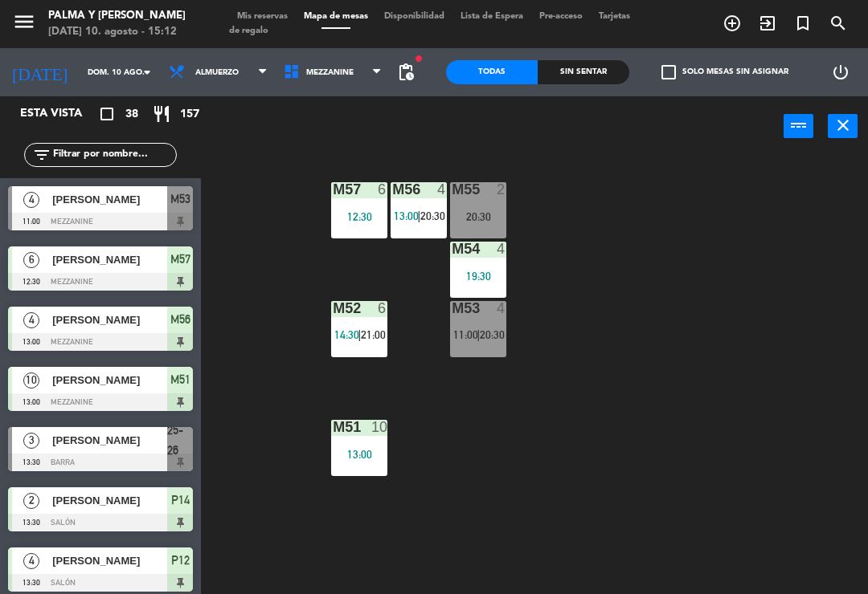
click at [358, 88] on span "Mezzanine" at bounding box center [333, 72] width 115 height 35
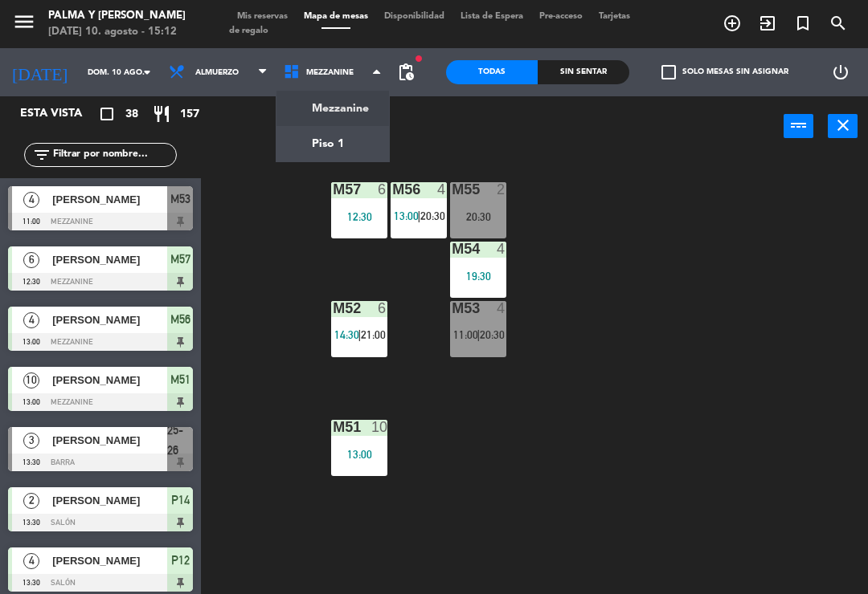
click at [345, 137] on ng-component "menu Palma y [PERSON_NAME][DATE] 10. agosto - 15:12 Mis reservas Mapa de mesas …" at bounding box center [434, 297] width 868 height 594
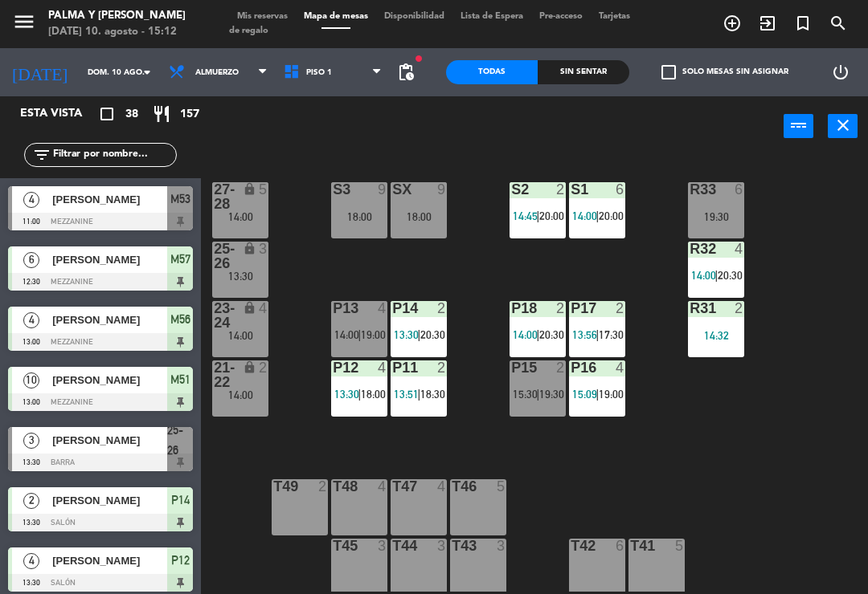
click at [346, 303] on div at bounding box center [359, 308] width 27 height 14
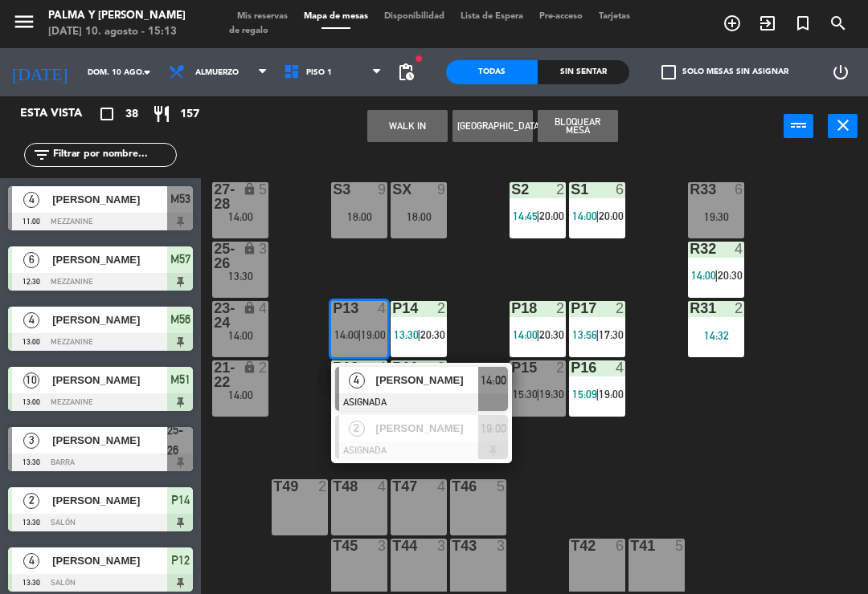
click at [360, 382] on span "4" at bounding box center [357, 381] width 16 height 16
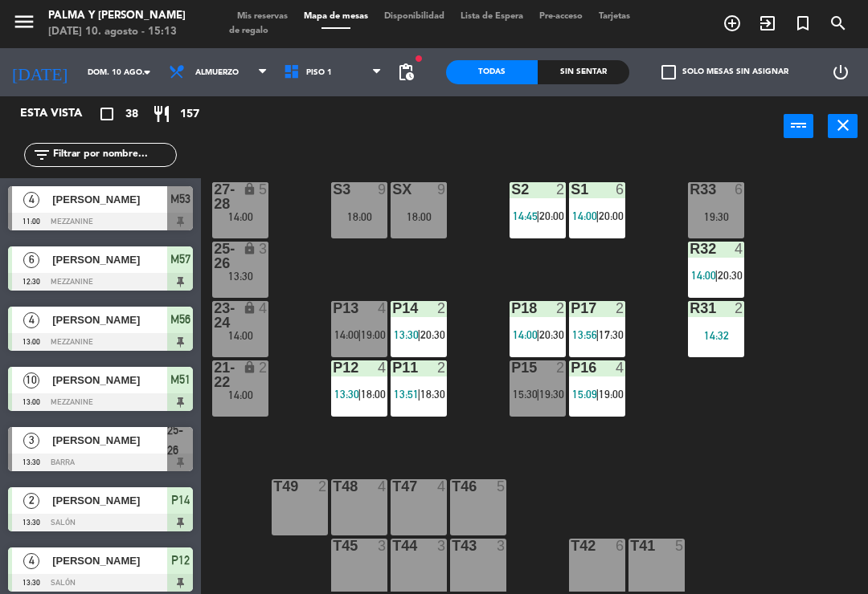
click at [247, 206] on div "lock" at bounding box center [240, 196] width 27 height 29
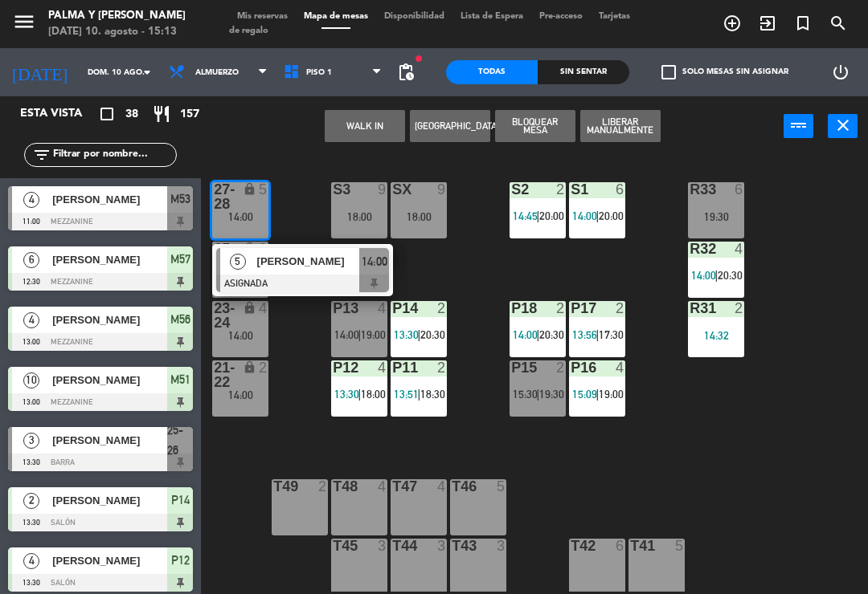
click at [296, 272] on div "[PERSON_NAME]" at bounding box center [307, 261] width 104 height 27
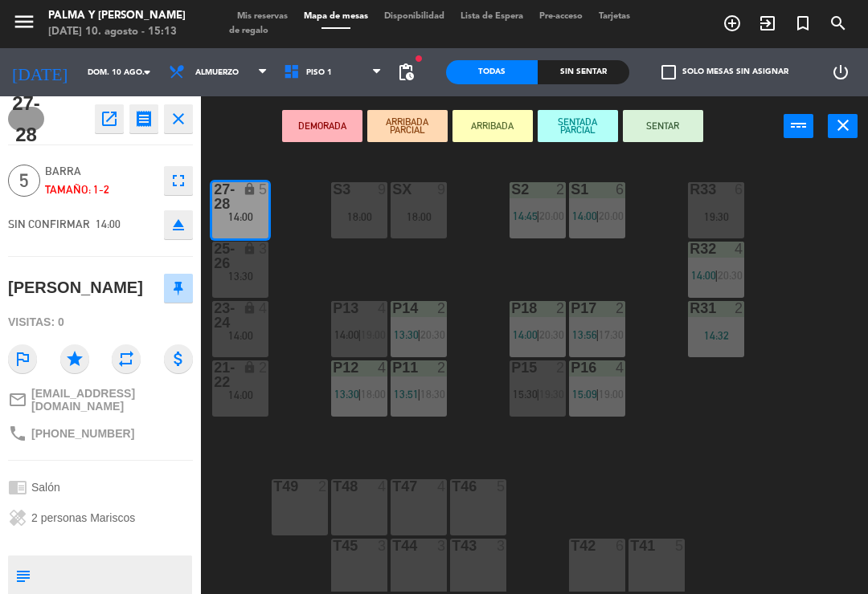
click at [102, 112] on icon "open_in_new" at bounding box center [109, 118] width 19 height 19
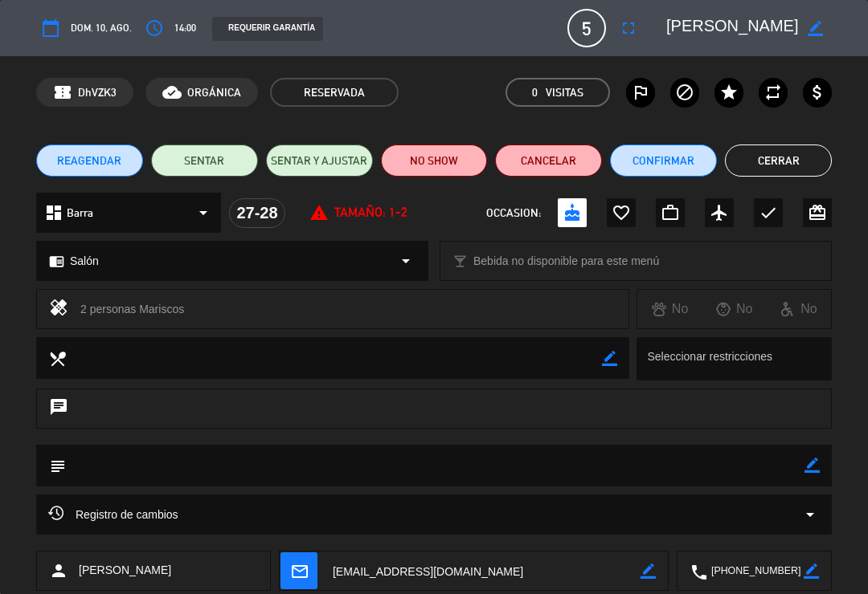
click at [784, 162] on button "Cerrar" at bounding box center [778, 161] width 107 height 32
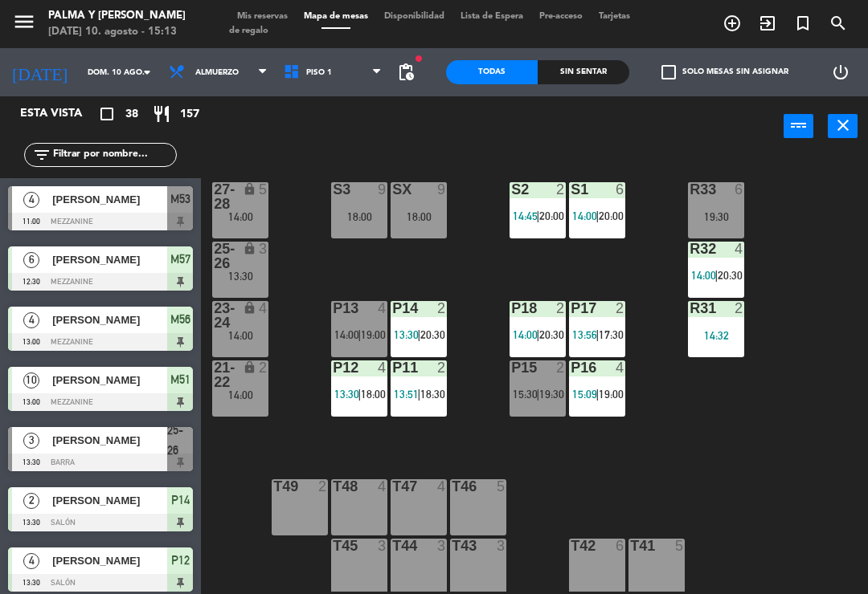
click at [235, 224] on div "27-28 lock 5 14:00" at bounding box center [240, 210] width 56 height 56
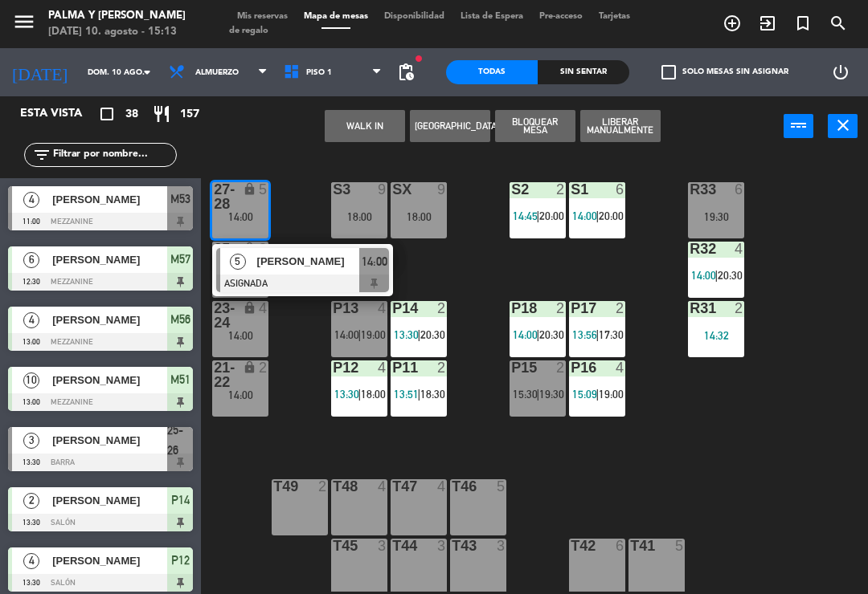
click at [290, 267] on span "[PERSON_NAME]" at bounding box center [308, 261] width 103 height 17
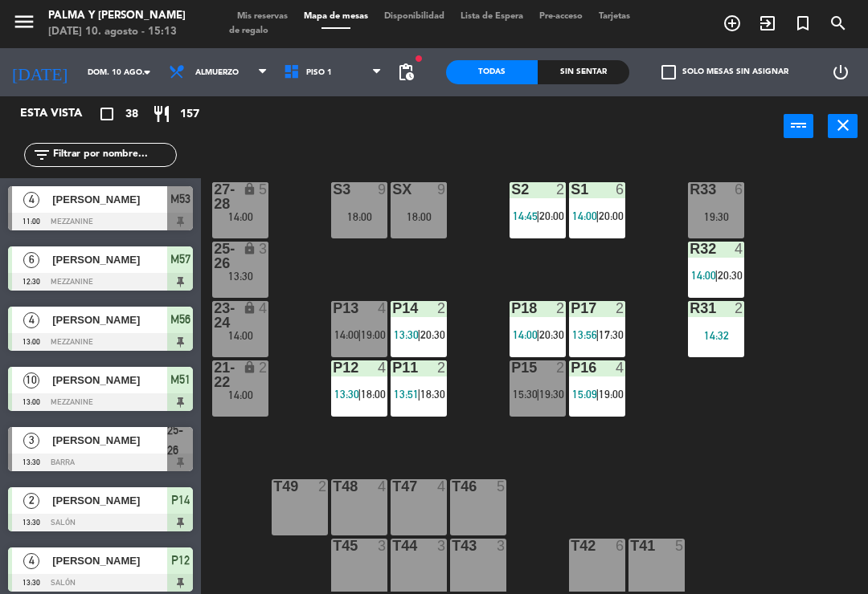
click at [258, 18] on span "Mis reservas" at bounding box center [262, 16] width 67 height 9
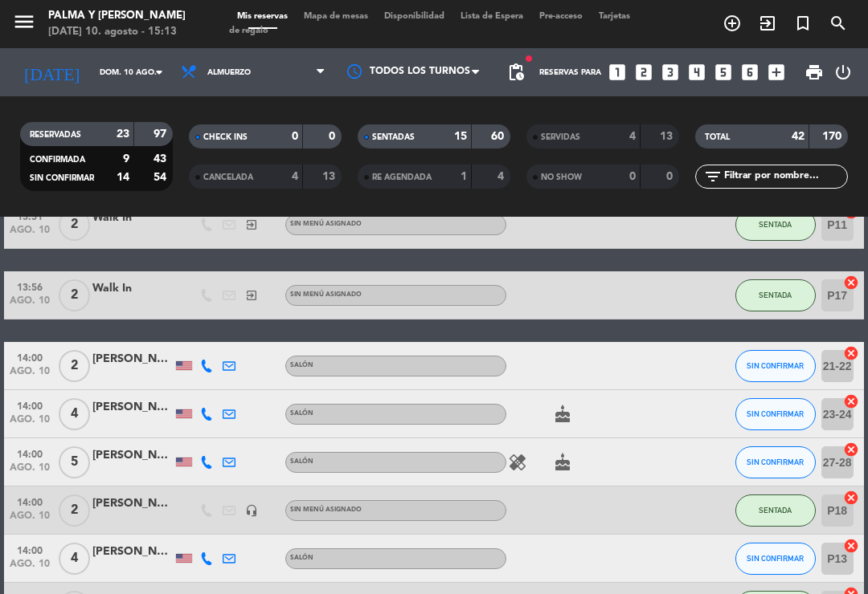
scroll to position [542, 0]
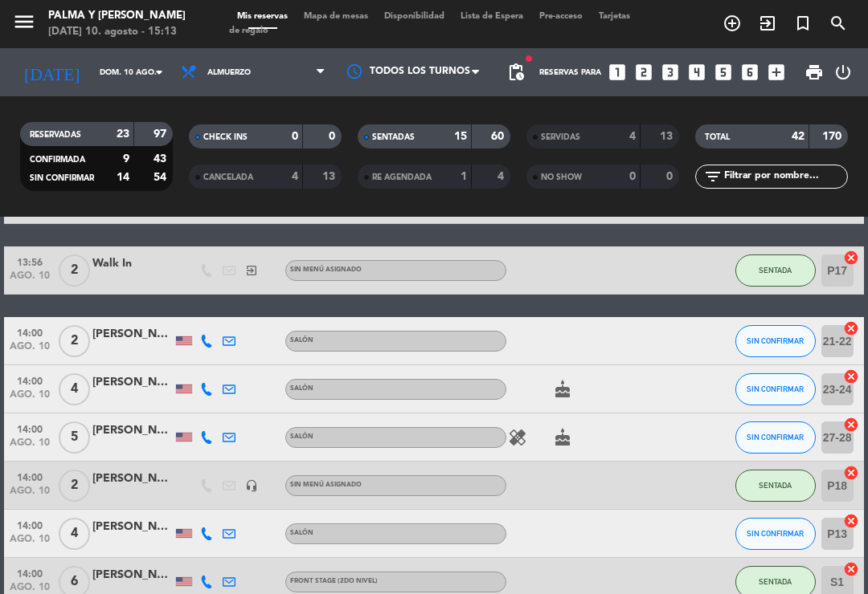
click at [134, 329] on div "[PERSON_NAME]" at bounding box center [132, 334] width 80 height 18
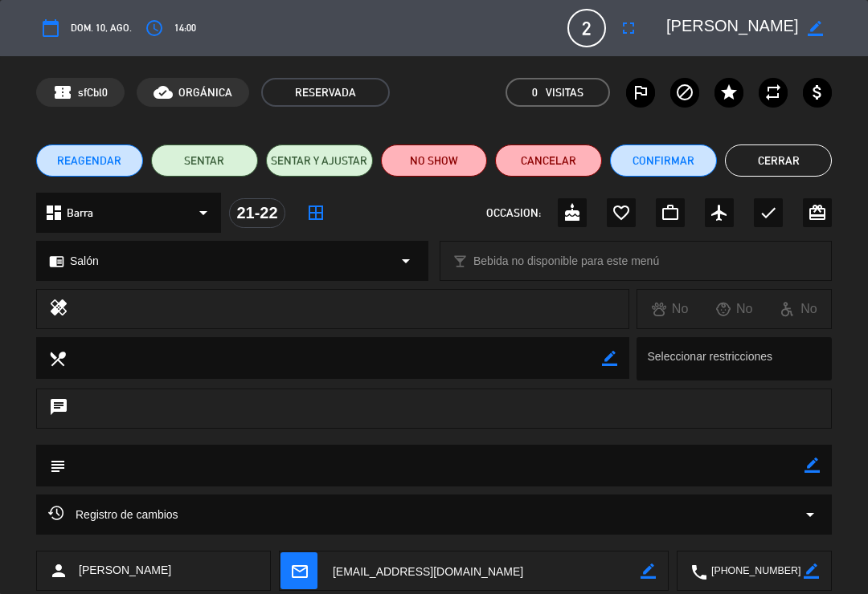
click at [458, 161] on button "NO SHOW" at bounding box center [434, 161] width 107 height 32
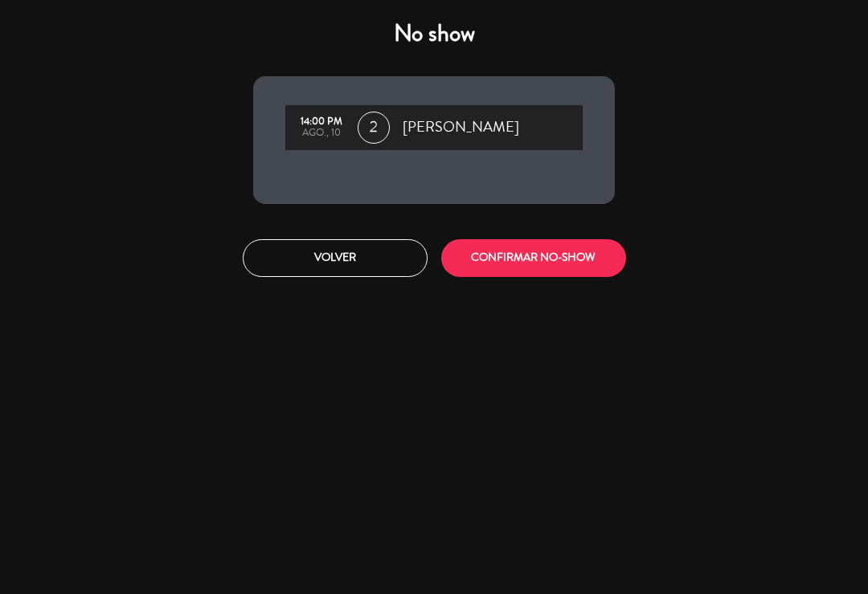
click at [481, 252] on button "CONFIRMAR NO-SHOW" at bounding box center [533, 258] width 185 height 38
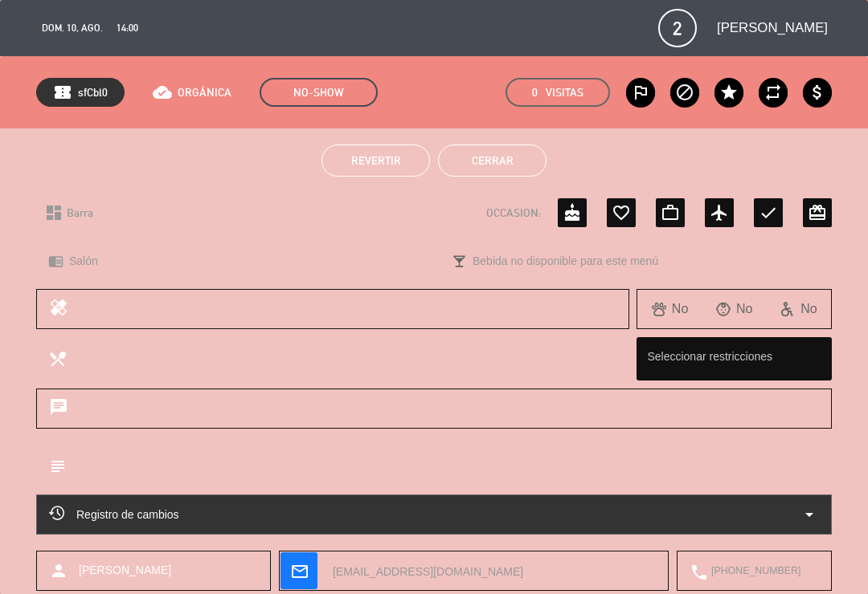
click at [512, 161] on button "Cerrar" at bounding box center [492, 161] width 108 height 32
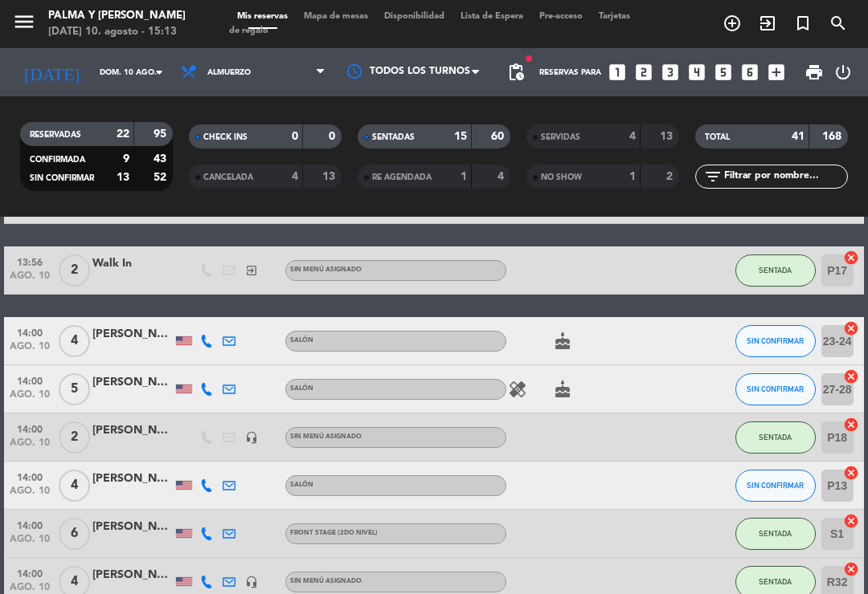
click at [135, 389] on div "[PERSON_NAME]" at bounding box center [132, 383] width 80 height 18
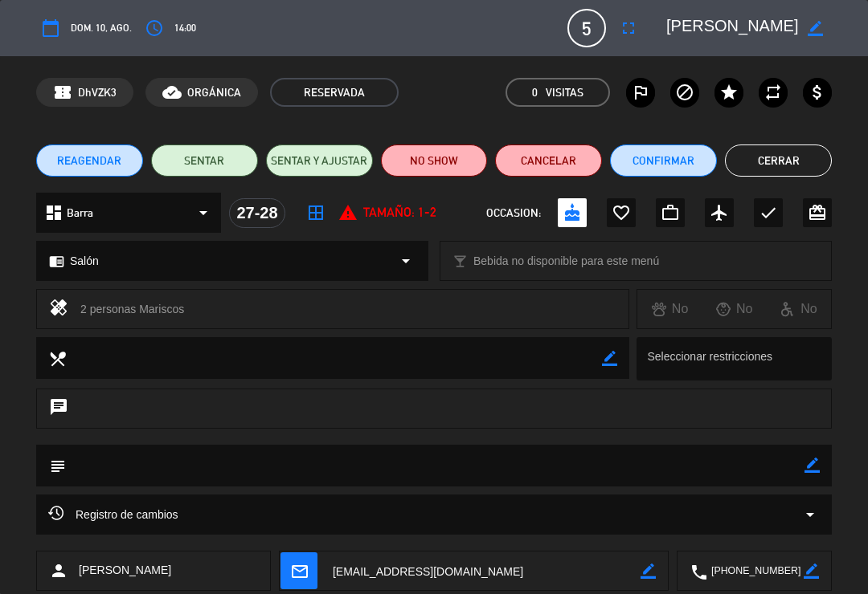
click at [426, 161] on button "NO SHOW" at bounding box center [434, 161] width 107 height 32
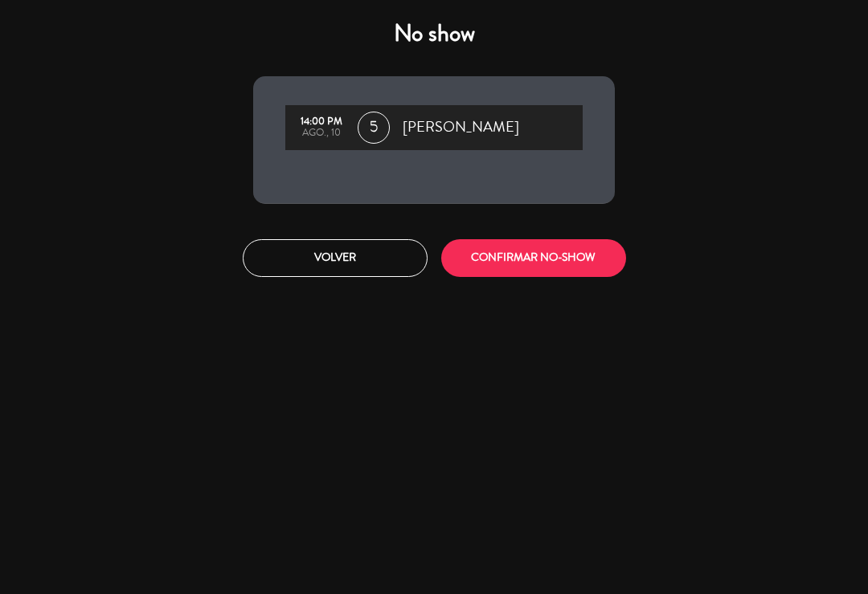
click at [502, 264] on button "CONFIRMAR NO-SHOW" at bounding box center [533, 258] width 185 height 38
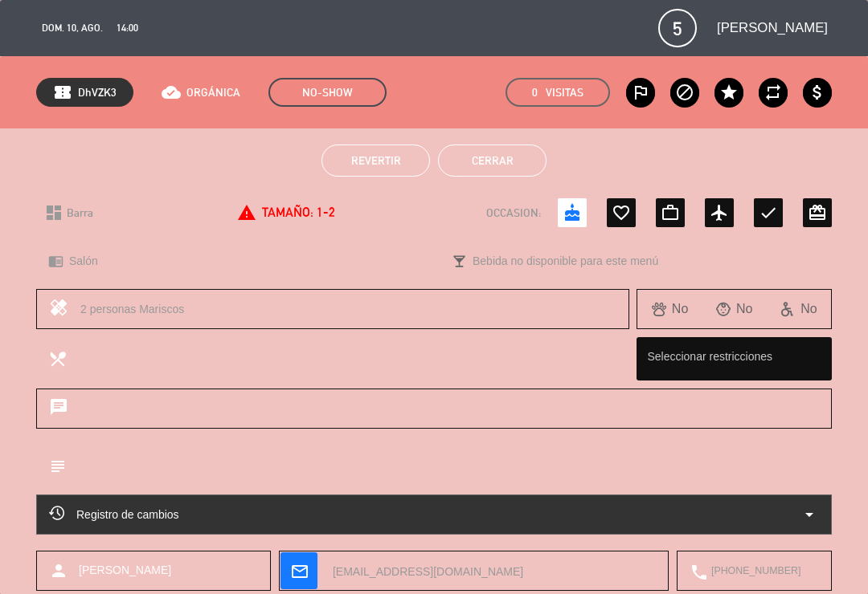
click at [500, 160] on button "Cerrar" at bounding box center [492, 161] width 108 height 32
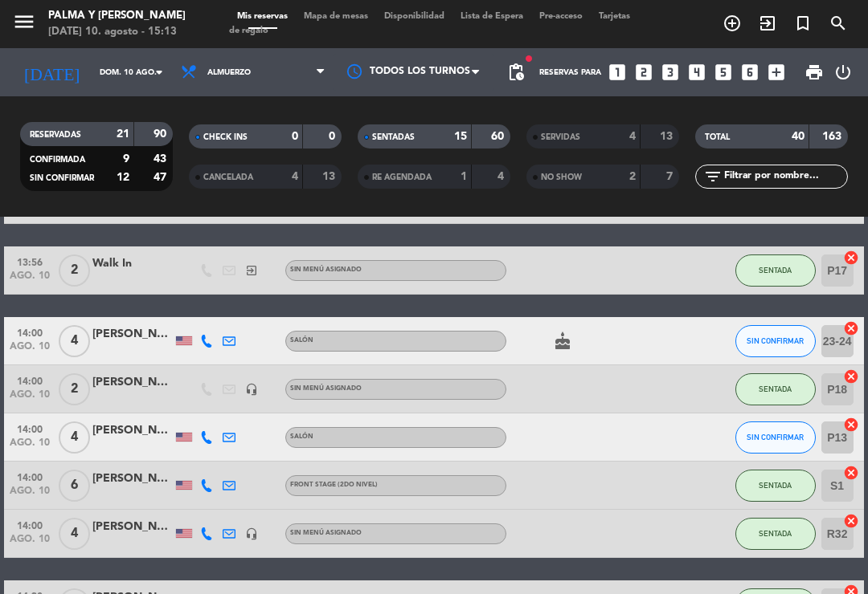
click at [147, 338] on div "[PERSON_NAME]" at bounding box center [132, 334] width 80 height 18
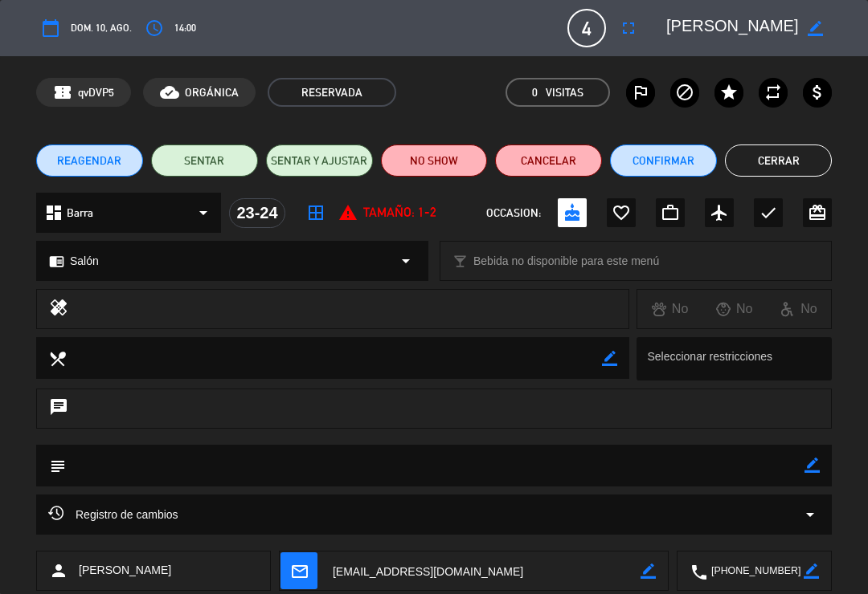
click at [445, 157] on button "NO SHOW" at bounding box center [434, 161] width 107 height 32
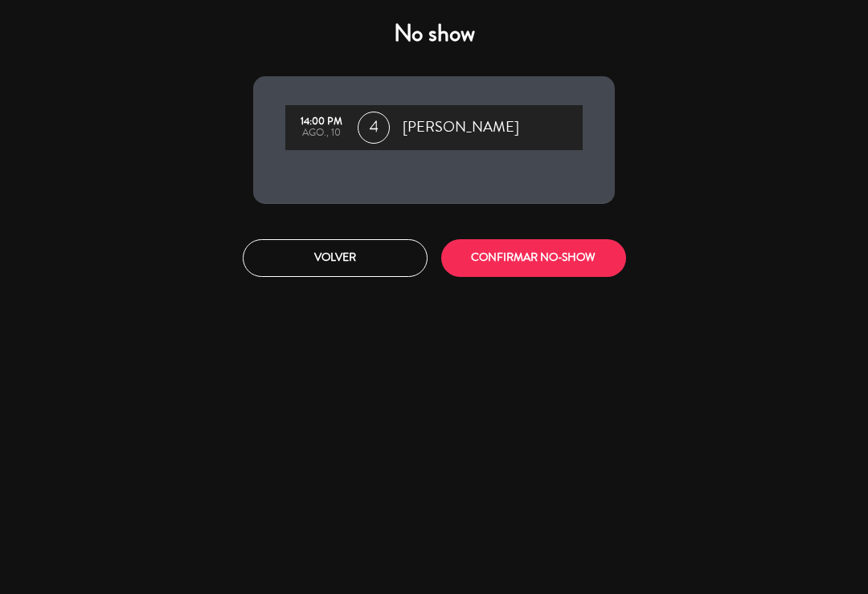
click at [510, 272] on button "CONFIRMAR NO-SHOW" at bounding box center [533, 258] width 185 height 38
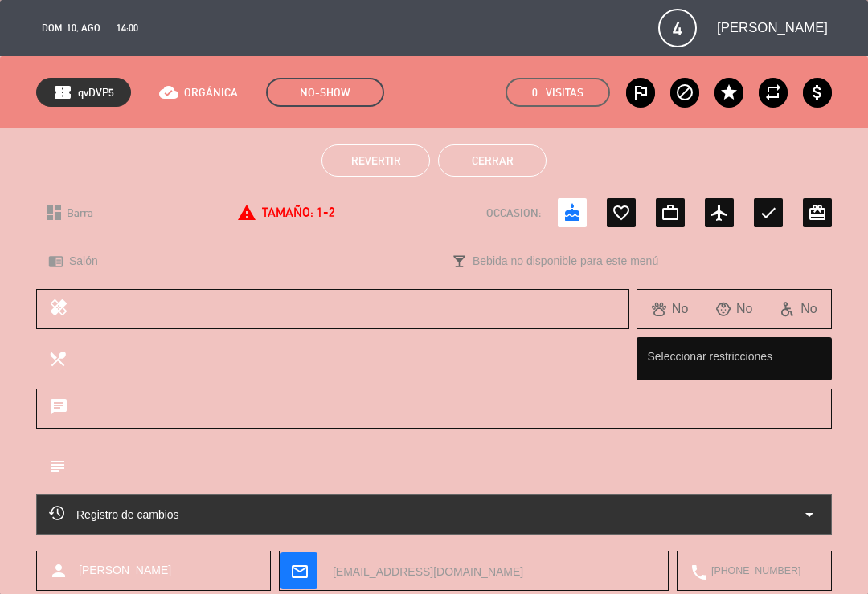
click at [501, 153] on button "Cerrar" at bounding box center [492, 161] width 108 height 32
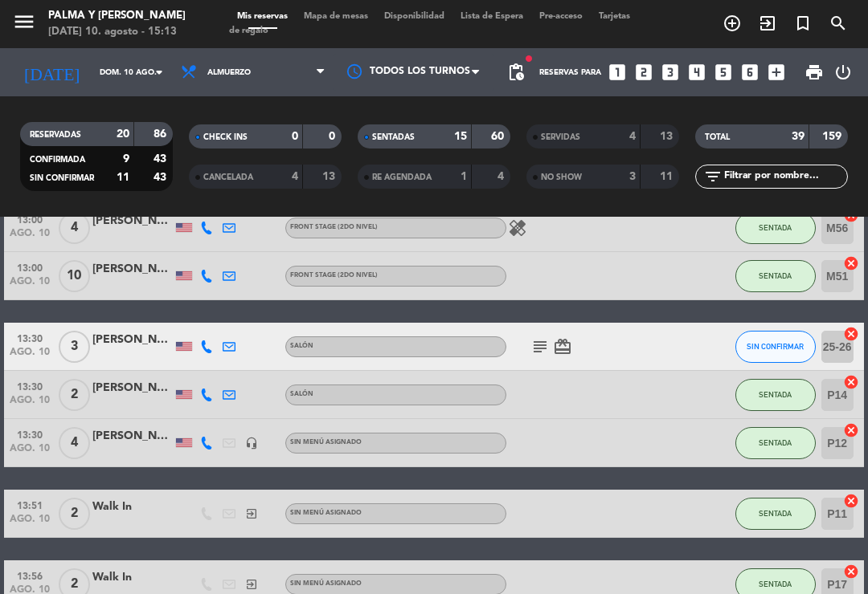
scroll to position [198, 0]
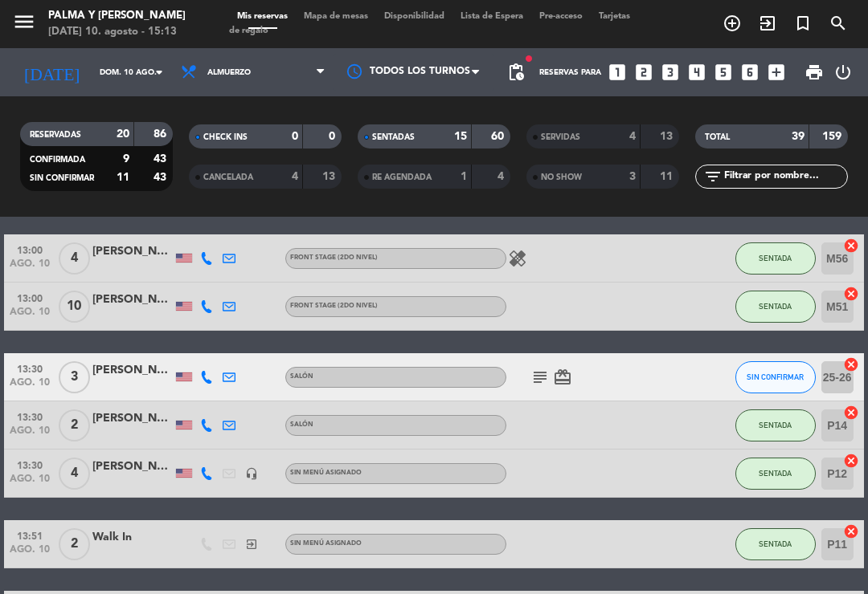
click at [141, 370] on div "[PERSON_NAME]" at bounding box center [132, 371] width 80 height 18
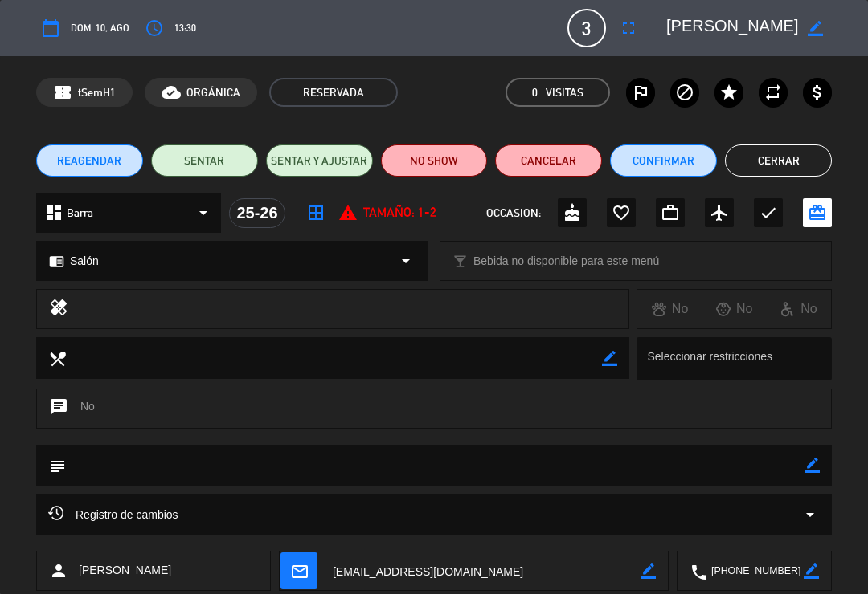
click at [454, 161] on button "NO SHOW" at bounding box center [434, 161] width 107 height 32
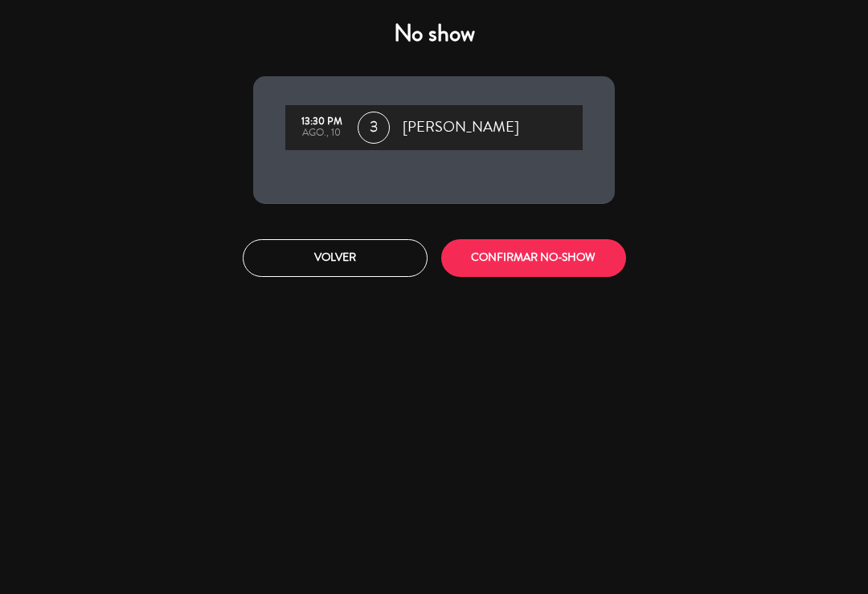
click at [516, 255] on button "CONFIRMAR NO-SHOW" at bounding box center [533, 258] width 185 height 38
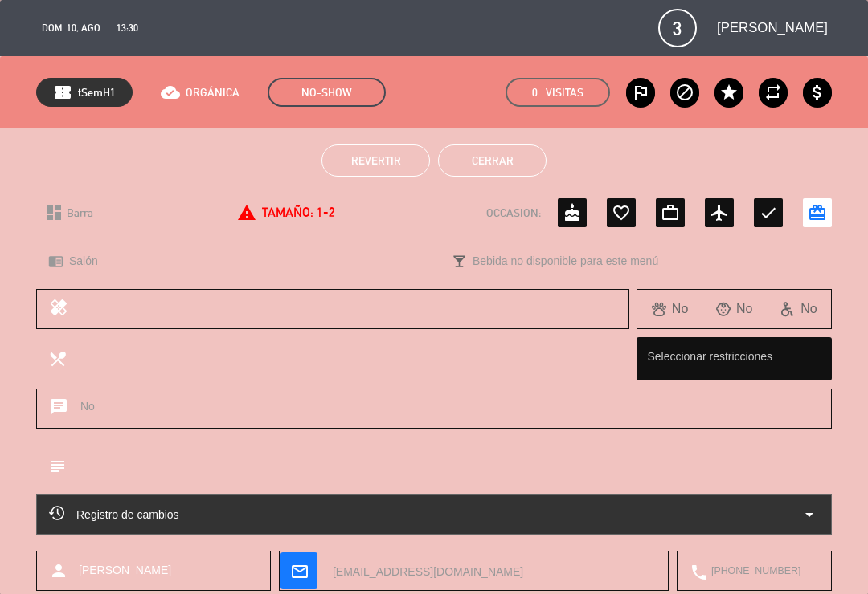
click at [524, 149] on button "Cerrar" at bounding box center [492, 161] width 108 height 32
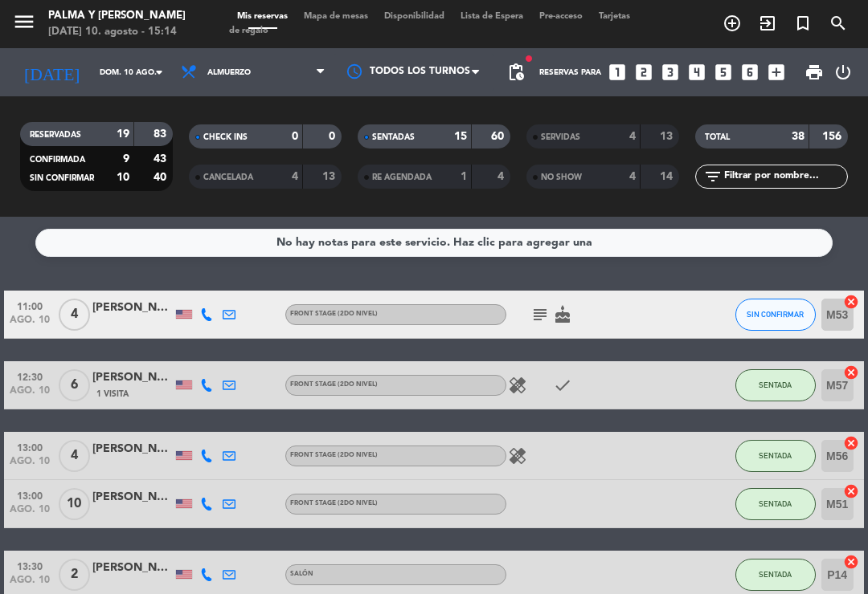
scroll to position [0, 0]
click at [136, 319] on div at bounding box center [132, 323] width 80 height 13
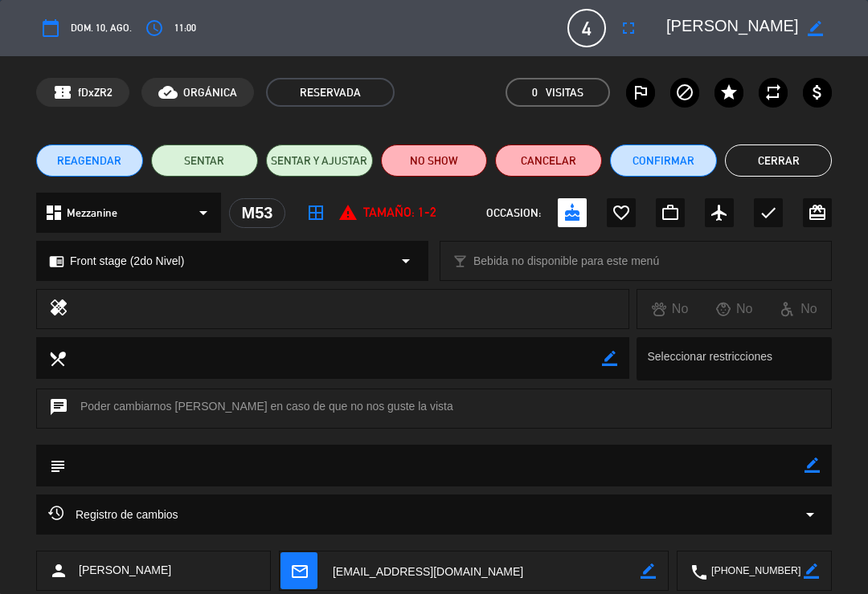
click at [545, 162] on button "Cancelar" at bounding box center [548, 161] width 107 height 32
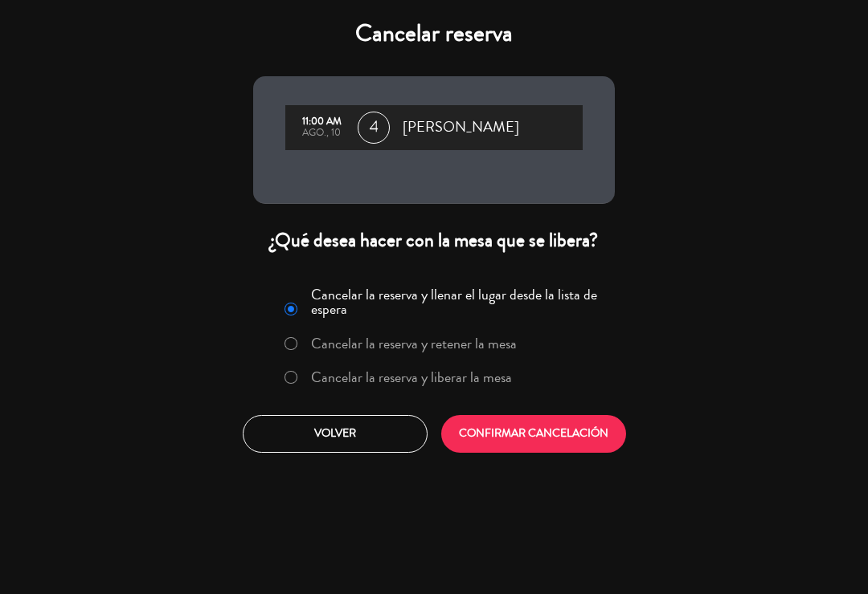
click at [386, 373] on label "Cancelar la reserva y liberar la mesa" at bounding box center [411, 377] width 201 height 14
click at [467, 423] on button "CONFIRMAR CANCELACIÓN" at bounding box center [533, 434] width 185 height 38
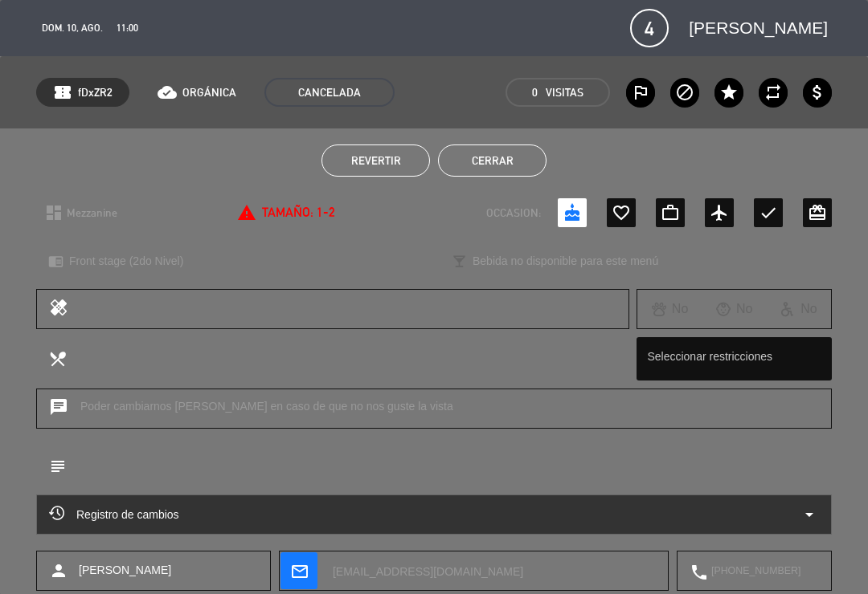
click at [509, 162] on button "Cerrar" at bounding box center [492, 161] width 108 height 32
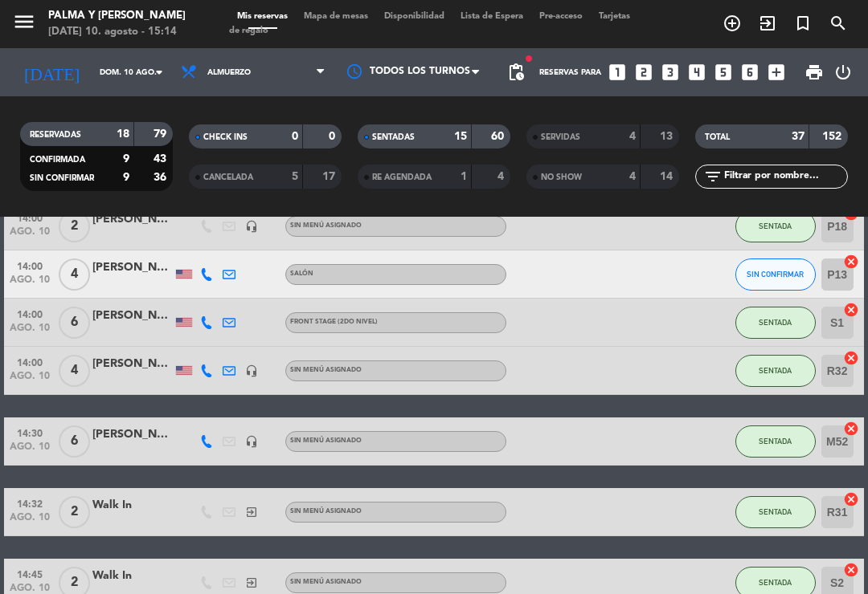
scroll to position [241, 0]
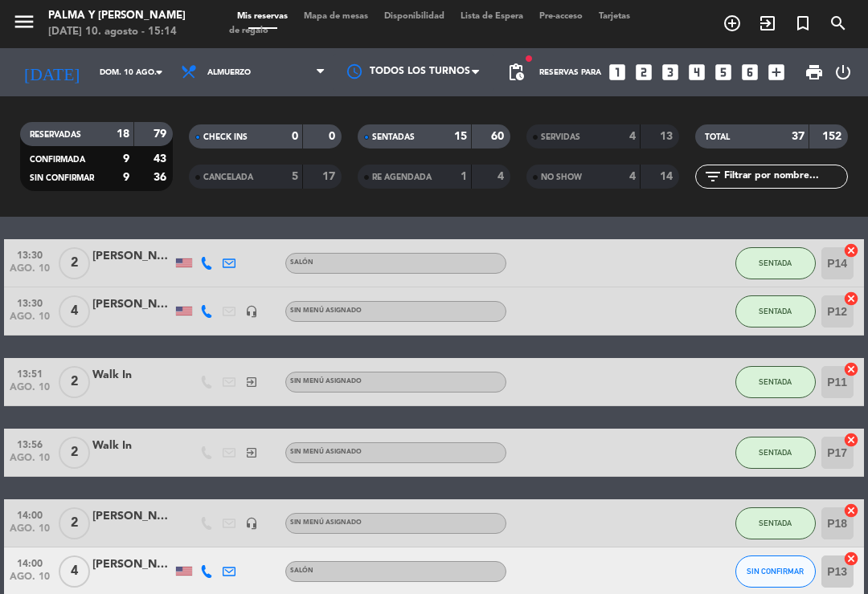
click at [351, 20] on span "Mapa de mesas" at bounding box center [336, 16] width 80 height 9
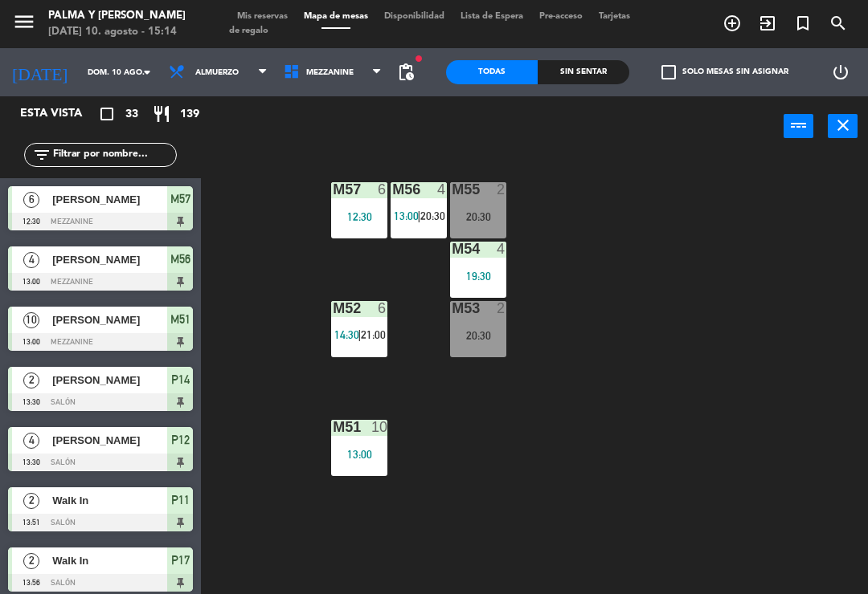
click at [323, 88] on span "Mezzanine" at bounding box center [333, 72] width 115 height 35
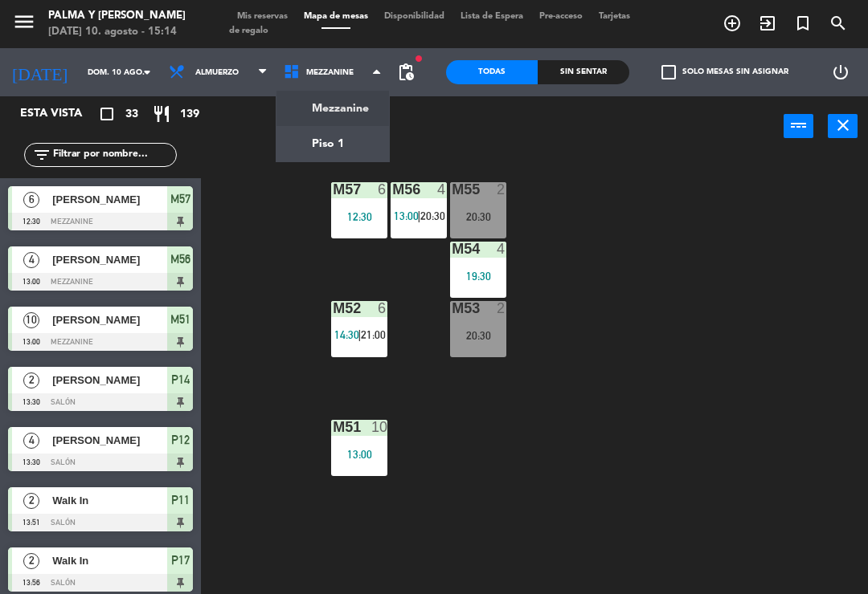
click at [323, 149] on ng-component "menu Palma y [PERSON_NAME][DATE] 10. agosto - 15:14 Mis reservas Mapa de mesas …" at bounding box center [434, 297] width 868 height 594
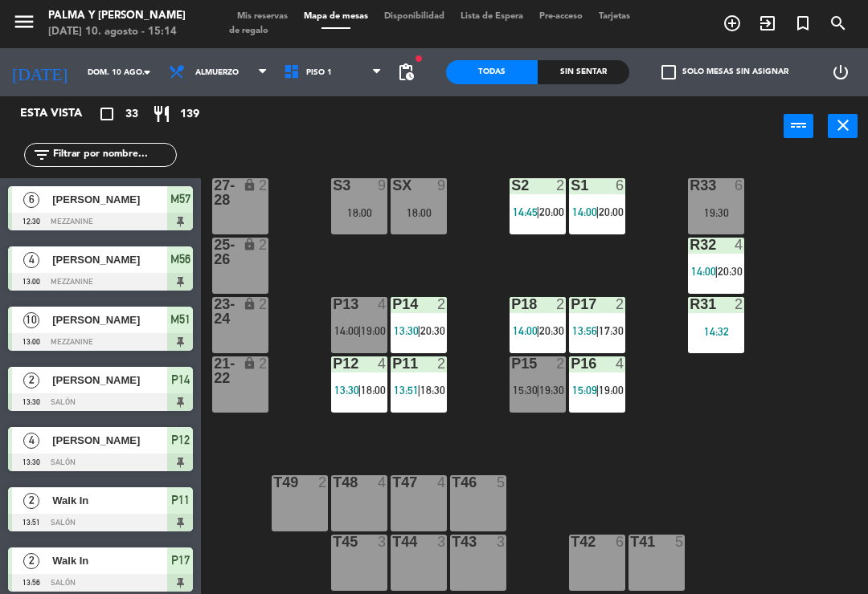
scroll to position [4, 0]
click at [358, 321] on div "P13 4 14:00 | 19:00" at bounding box center [359, 325] width 56 height 56
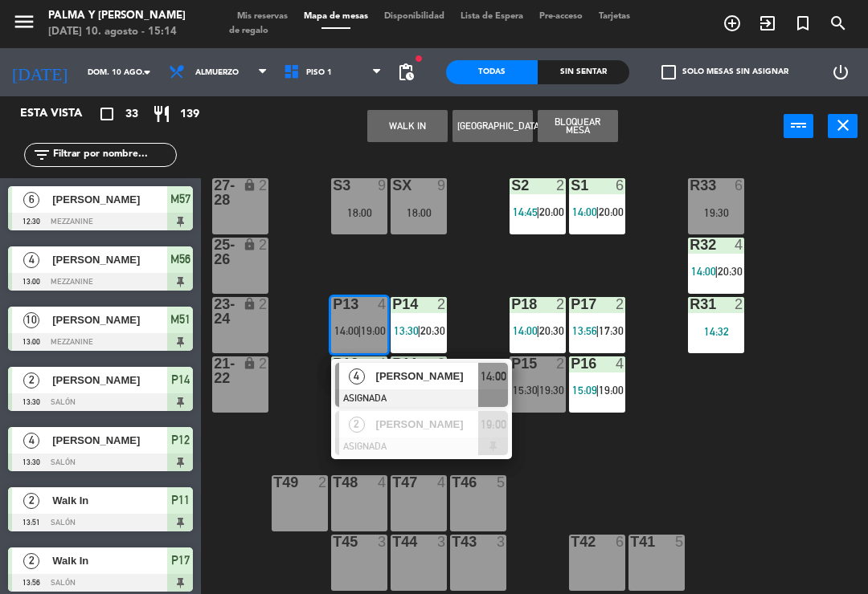
click at [402, 373] on span "[PERSON_NAME]" at bounding box center [427, 376] width 103 height 17
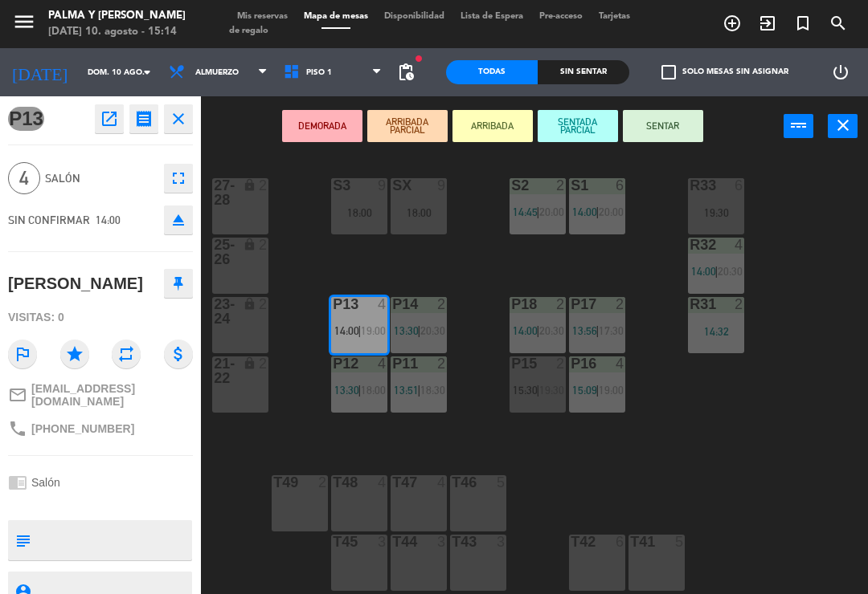
click at [100, 120] on icon "open_in_new" at bounding box center [109, 118] width 19 height 19
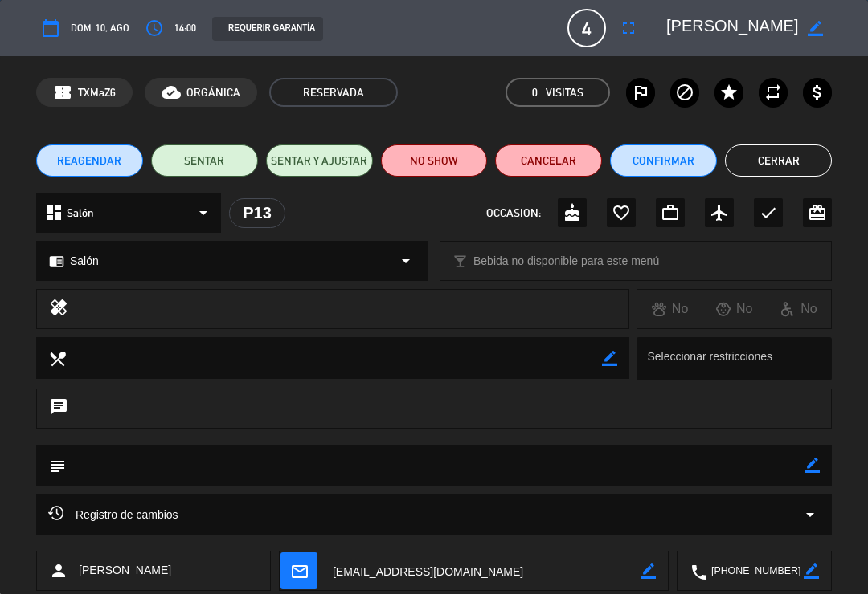
click at [457, 155] on button "NO SHOW" at bounding box center [434, 161] width 107 height 32
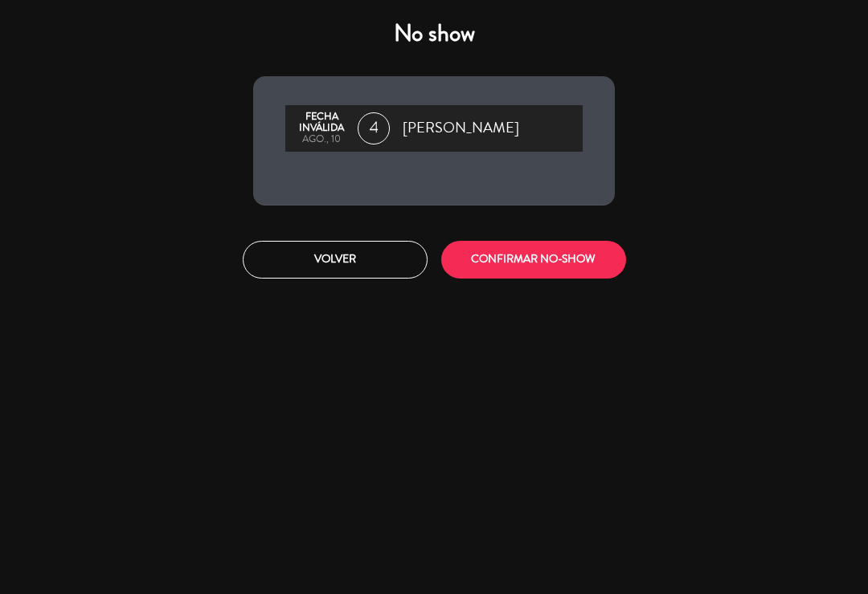
click at [496, 264] on button "CONFIRMAR NO-SHOW" at bounding box center [533, 260] width 185 height 38
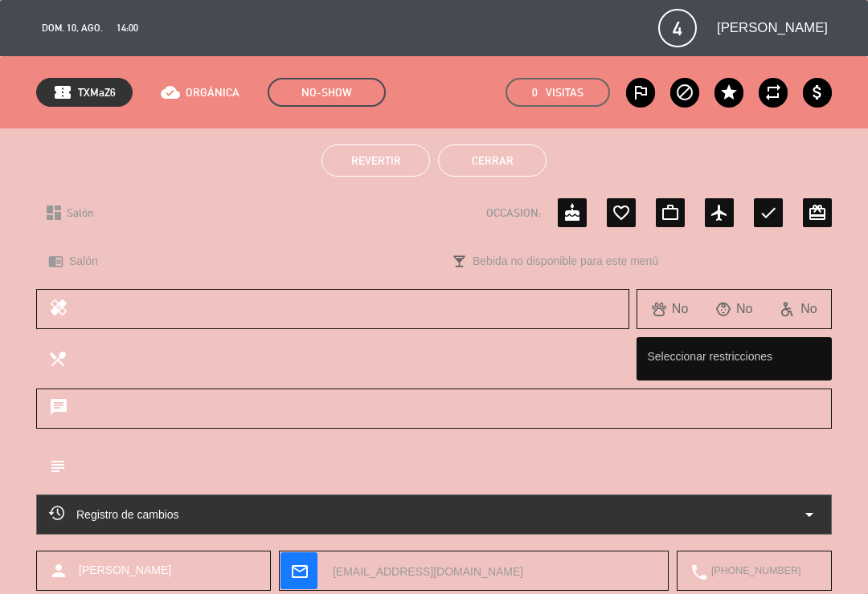
click at [520, 162] on button "Cerrar" at bounding box center [492, 161] width 108 height 32
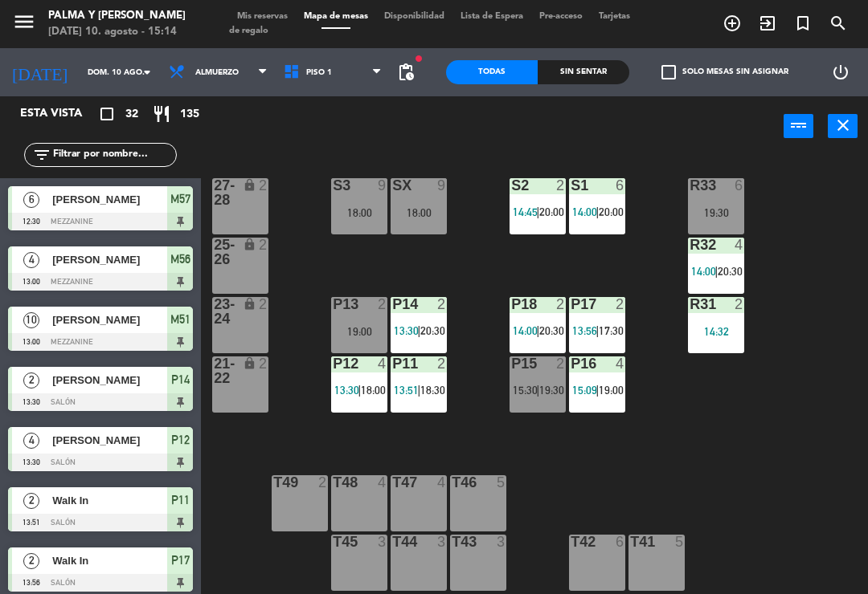
click at [545, 376] on div "P15 2 15:30 | 19:30" at bounding box center [537, 385] width 56 height 56
click at [655, 306] on div "R33 6 19:30 S1 6 14:00 | 20:00 S2 2 14:45 | 20:00 S3 9 18:00 SX 9 18:00 27-28 l…" at bounding box center [539, 373] width 658 height 438
click at [664, 271] on div "R33 6 19:30 S1 6 14:00 | 20:00 S2 2 14:45 | 20:00 S3 9 18:00 SX 9 18:00 27-28 l…" at bounding box center [539, 373] width 658 height 438
click at [548, 386] on span "19:30" at bounding box center [551, 390] width 25 height 13
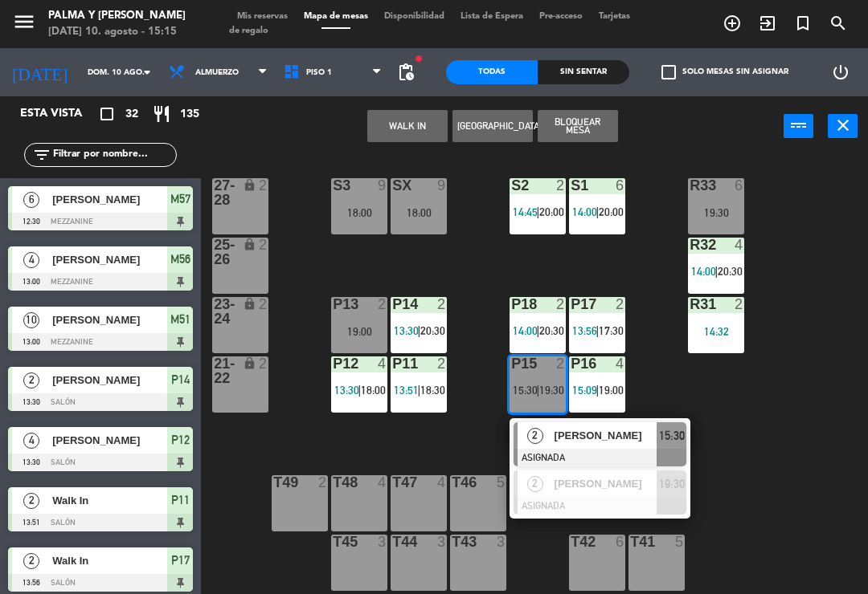
click at [630, 444] on span "[PERSON_NAME]" at bounding box center [605, 435] width 103 height 17
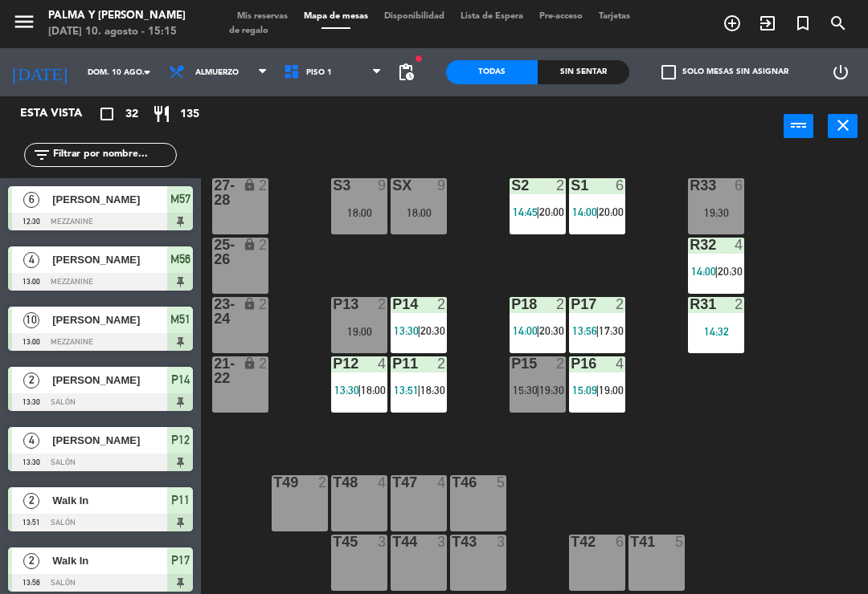
scroll to position [0, 0]
click at [368, 326] on div "19:00" at bounding box center [359, 331] width 56 height 11
click at [784, 517] on div "R33 6 19:30 S1 6 14:00 | 20:00 S2 2 14:45 | 20:00 S3 9 18:00 SX 9 18:00 27-28 l…" at bounding box center [539, 373] width 658 height 438
click at [768, 460] on div "R33 6 19:30 S1 6 14:00 | 20:00 S2 2 14:45 | 20:00 S3 9 18:00 SX 9 18:00 27-28 l…" at bounding box center [539, 373] width 658 height 438
click at [800, 419] on div "R33 4 16:00 | 20:30 S1 6 14:00 | 20:00 S2 2 14:45 | 20:00 S3 9 18:00 SX 9 18:00…" at bounding box center [539, 373] width 658 height 438
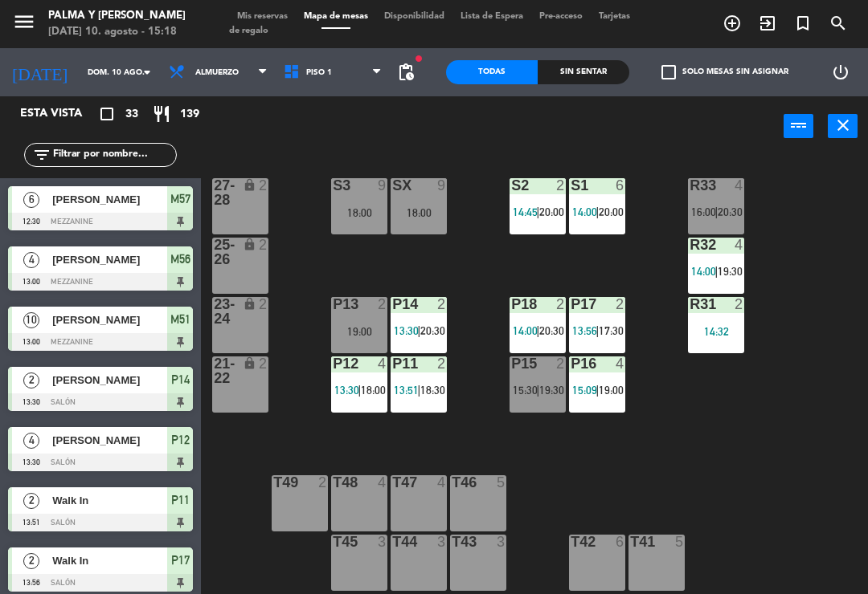
click at [342, 333] on div "19:00" at bounding box center [359, 331] width 56 height 11
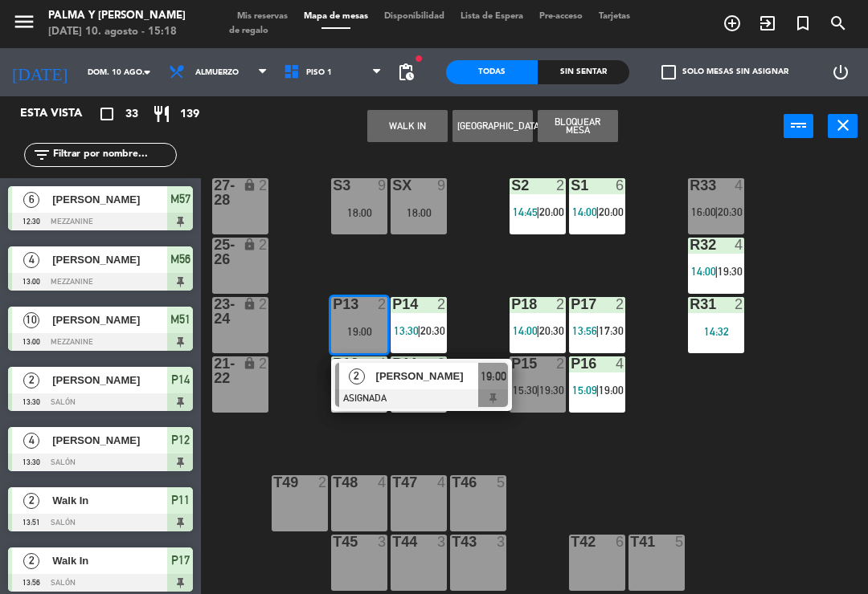
click at [402, 131] on button "WALK IN" at bounding box center [407, 126] width 80 height 32
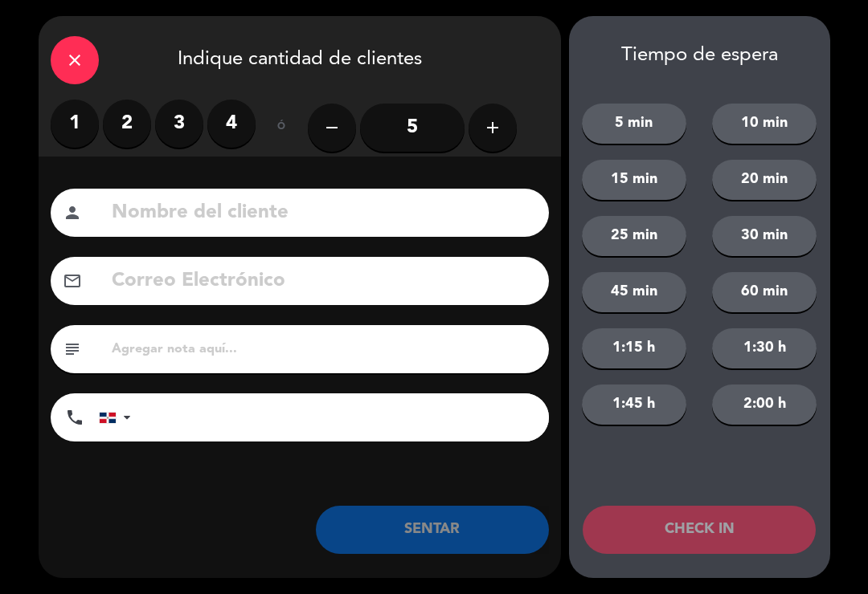
click at [124, 143] on label "2" at bounding box center [127, 124] width 48 height 48
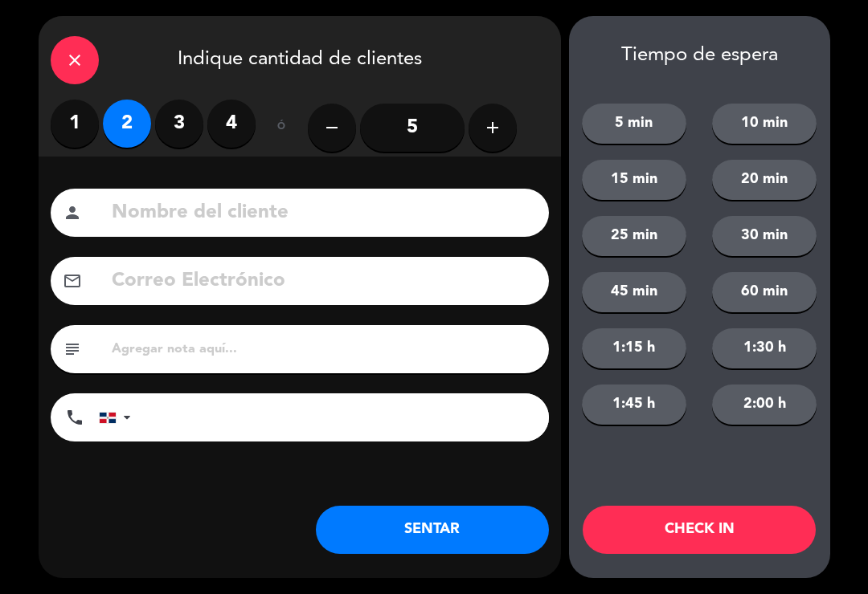
click at [418, 545] on button "SENTAR" at bounding box center [432, 530] width 233 height 48
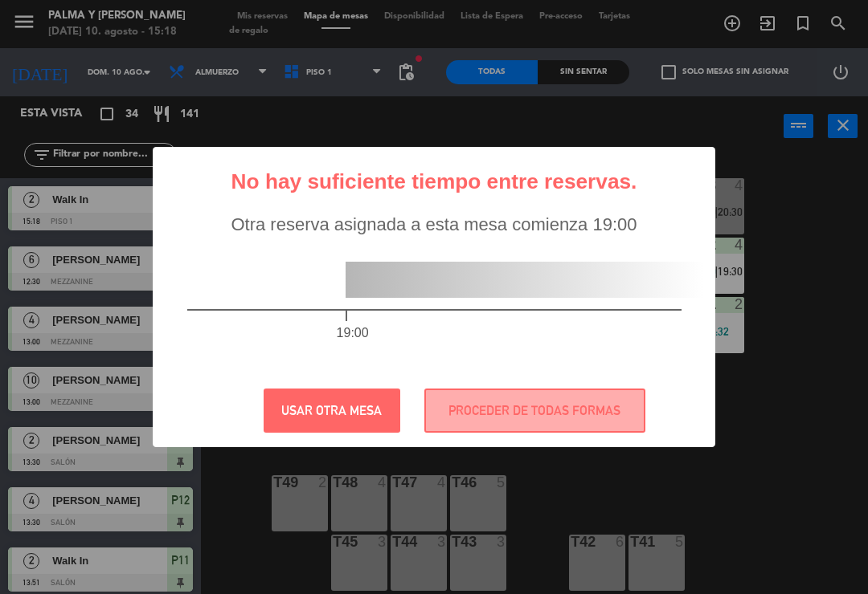
click at [615, 422] on button "PROCEDER DE TODAS FORMAS" at bounding box center [534, 411] width 221 height 44
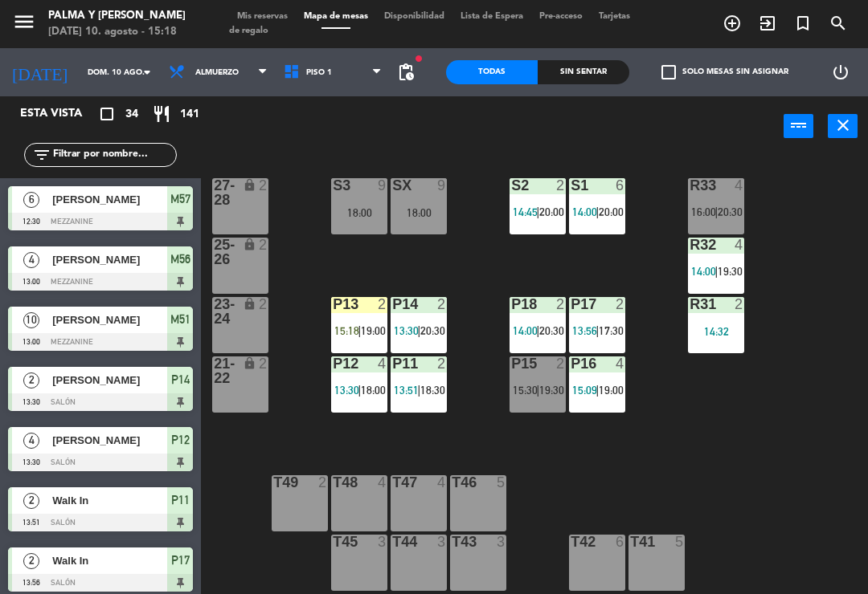
click at [355, 332] on span "15:18" at bounding box center [346, 331] width 25 height 13
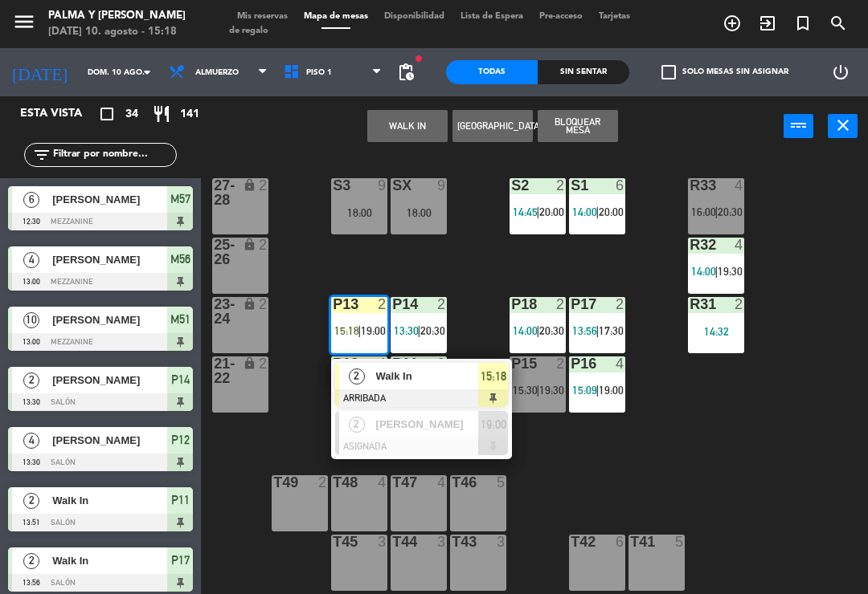
click at [472, 383] on span "Walk In" at bounding box center [427, 376] width 103 height 17
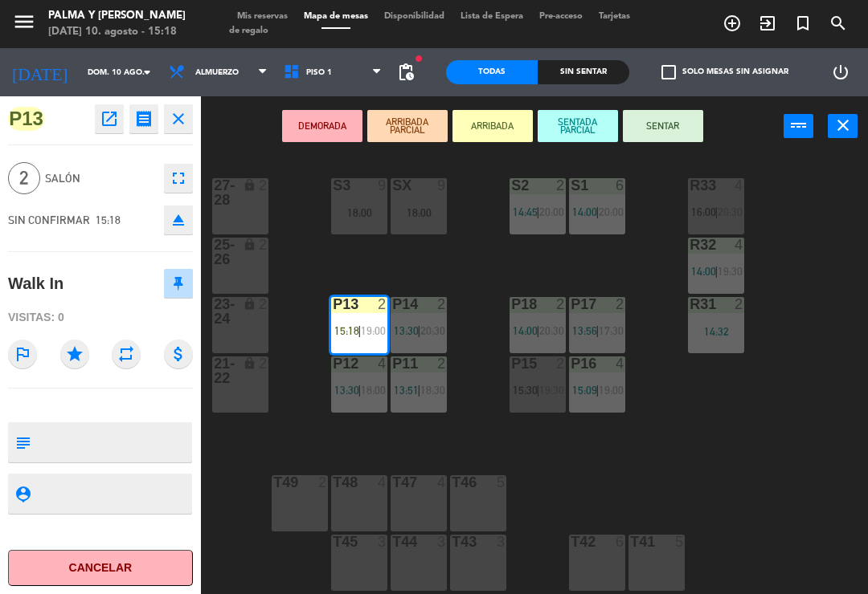
click at [673, 122] on button "SENTAR" at bounding box center [663, 126] width 80 height 32
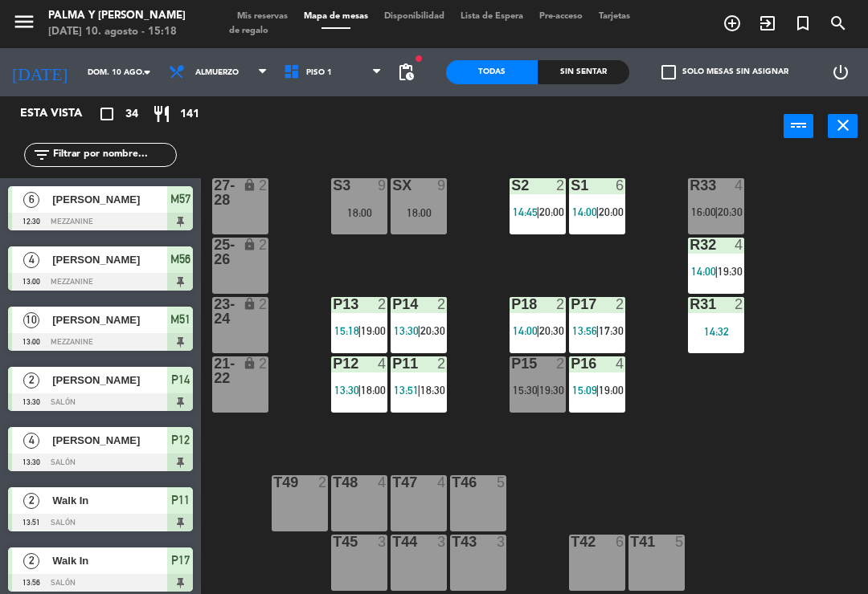
click at [555, 401] on div "P15 2 15:30 | 19:30" at bounding box center [537, 385] width 56 height 56
click at [829, 423] on div "R33 4 16:00 | 20:30 S1 6 14:00 | 20:00 S2 2 14:45 | 20:00 S3 9 18:00 SX 9 18:00…" at bounding box center [539, 373] width 658 height 438
click at [812, 411] on div "R33 4 16:00 | 20:30 S1 6 14:00 | 20:00 S2 2 14:45 | 20:00 S3 9 18:00 SX 9 18:00…" at bounding box center [539, 373] width 658 height 438
click at [323, 78] on span "Piso 1" at bounding box center [333, 72] width 115 height 35
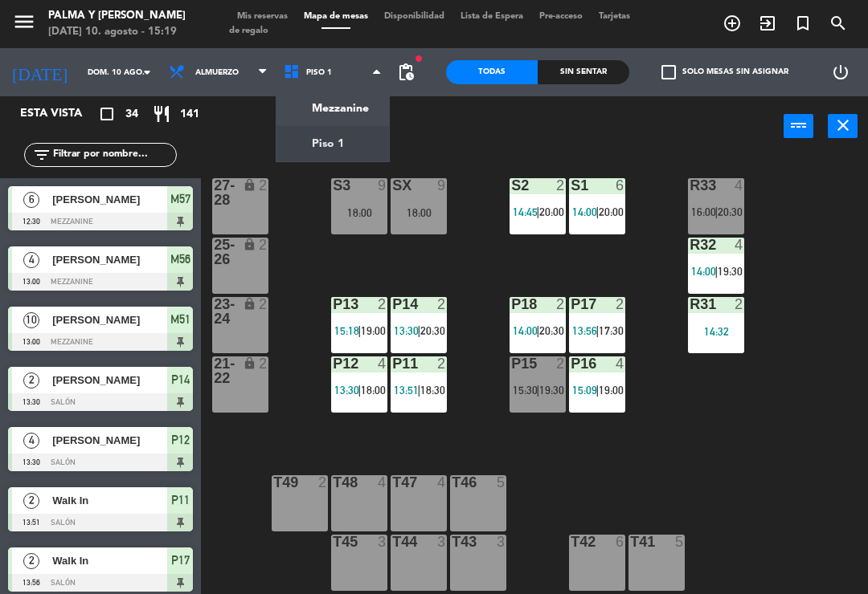
click at [355, 117] on ng-component "menu Palma y [PERSON_NAME][DATE] 10. agosto - 15:19 Mis reservas Mapa de mesas …" at bounding box center [434, 297] width 868 height 594
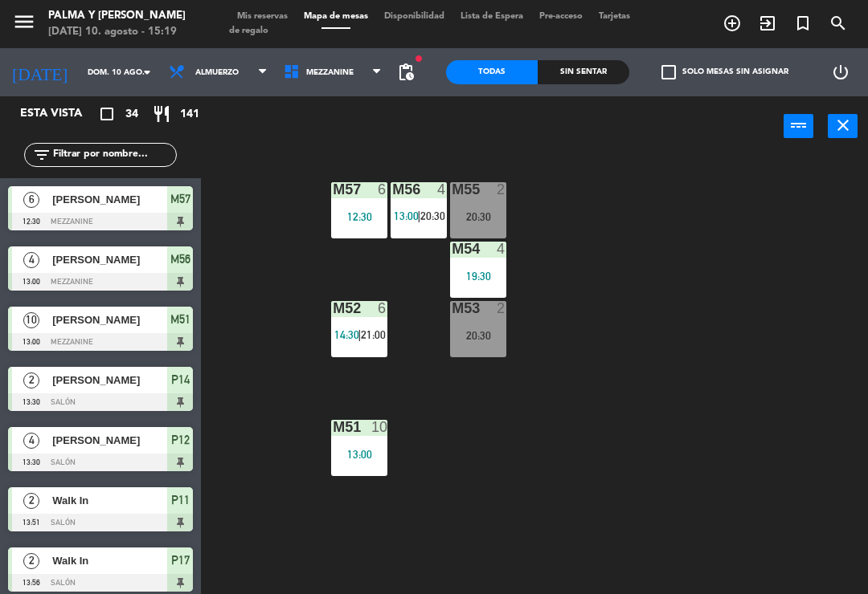
click at [469, 334] on div "20:30" at bounding box center [478, 335] width 56 height 11
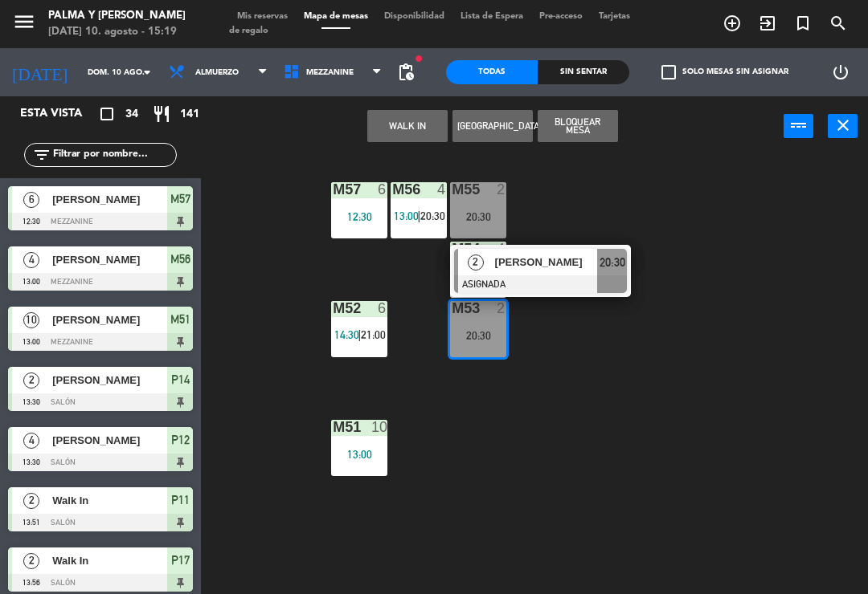
click at [705, 403] on div "M57 6 12:30 M56 4 13:00 | 20:30 M55 2 20:30 M54 4 19:30 M52 6 14:30 | 21:00 M53…" at bounding box center [539, 373] width 658 height 438
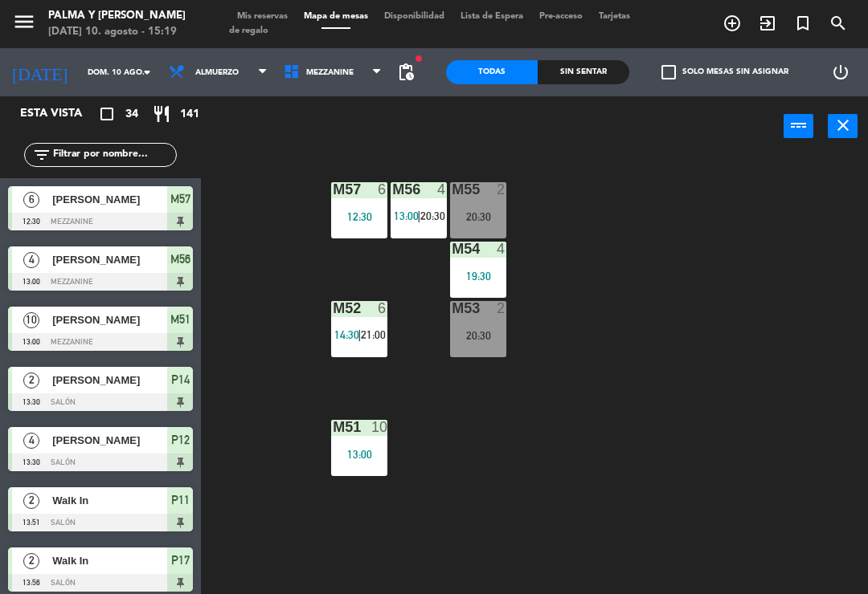
click at [486, 340] on div "20:30" at bounding box center [478, 335] width 56 height 11
click at [685, 362] on div "M57 6 12:30 M56 4 13:00 | 20:30 M55 2 20:30 M54 4 19:30 M52 6 14:30 | 21:00 M53…" at bounding box center [539, 373] width 658 height 438
click at [306, 63] on span "Mezzanine" at bounding box center [333, 72] width 115 height 35
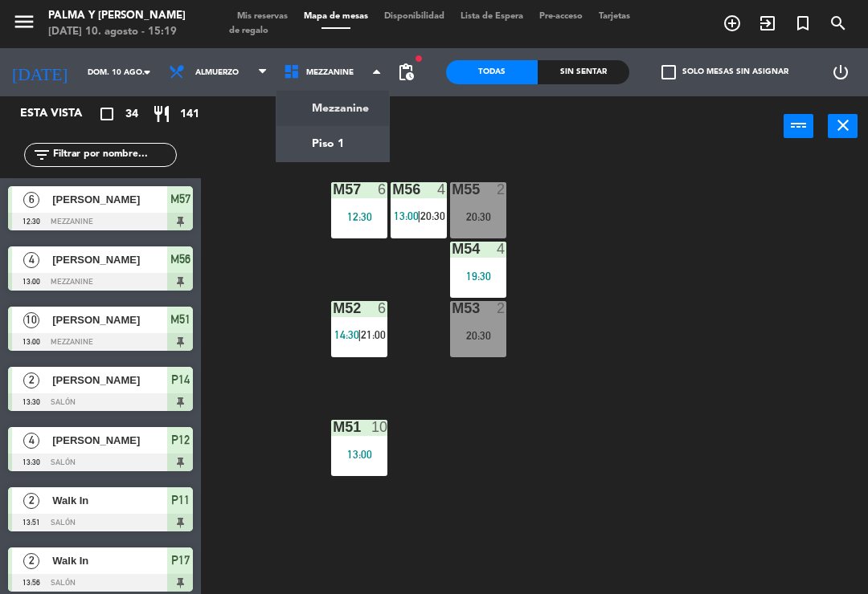
click at [363, 145] on ng-component "menu Palma y [PERSON_NAME][DATE] 10. agosto - 15:19 Mis reservas Mapa de mesas …" at bounding box center [434, 297] width 868 height 594
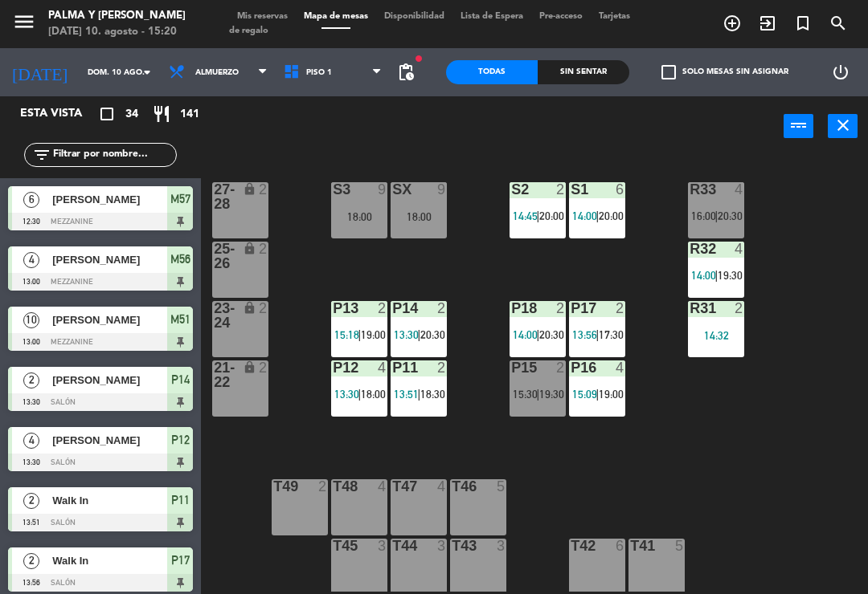
click at [616, 402] on div "P16 4 15:09 | 19:00" at bounding box center [597, 389] width 56 height 56
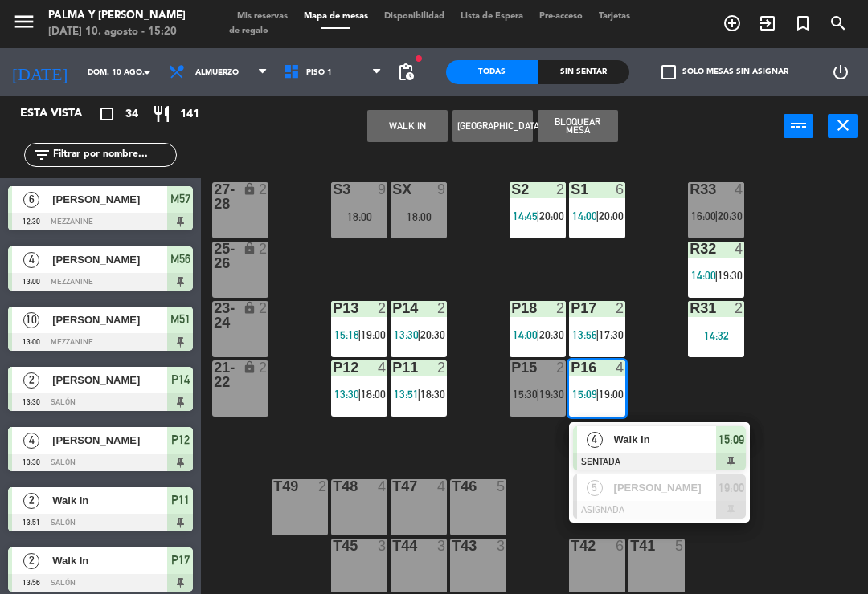
click at [741, 481] on span "19:00" at bounding box center [731, 488] width 26 height 19
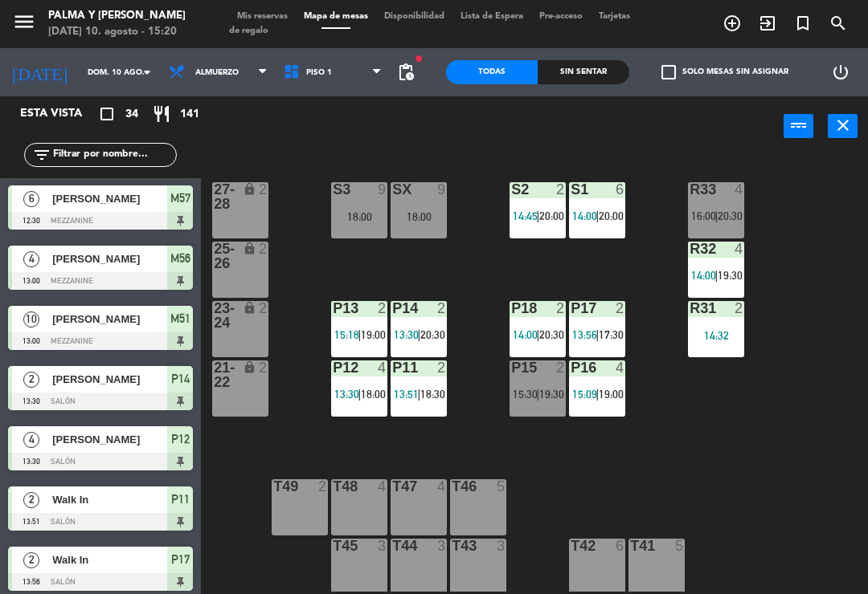
click at [370, 335] on span "19:00" at bounding box center [373, 335] width 25 height 13
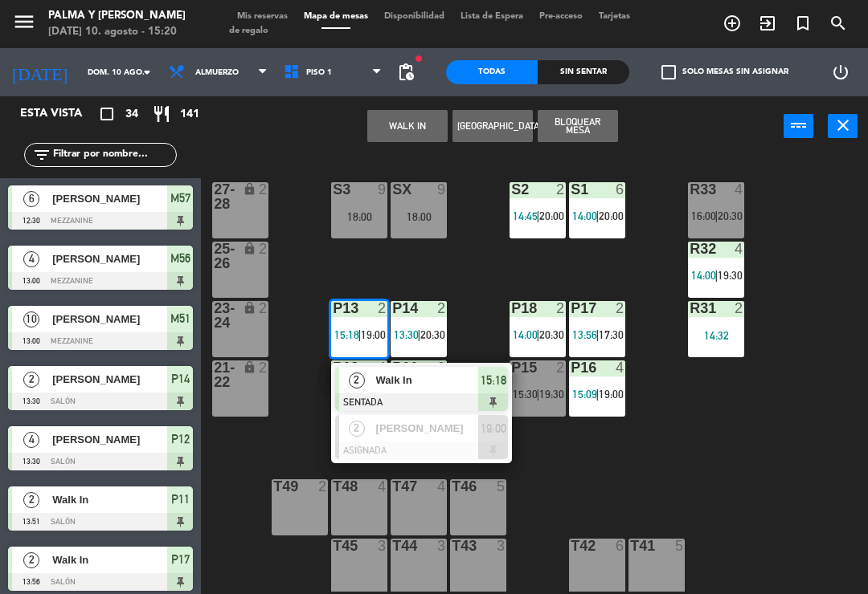
click at [477, 393] on div "Walk In" at bounding box center [426, 380] width 104 height 27
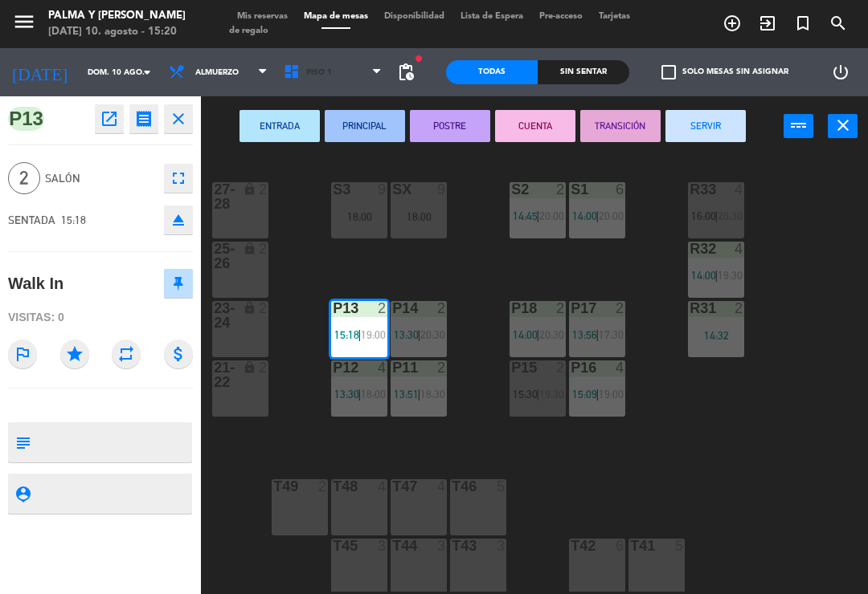
click at [324, 73] on span "Piso 1" at bounding box center [333, 72] width 115 height 35
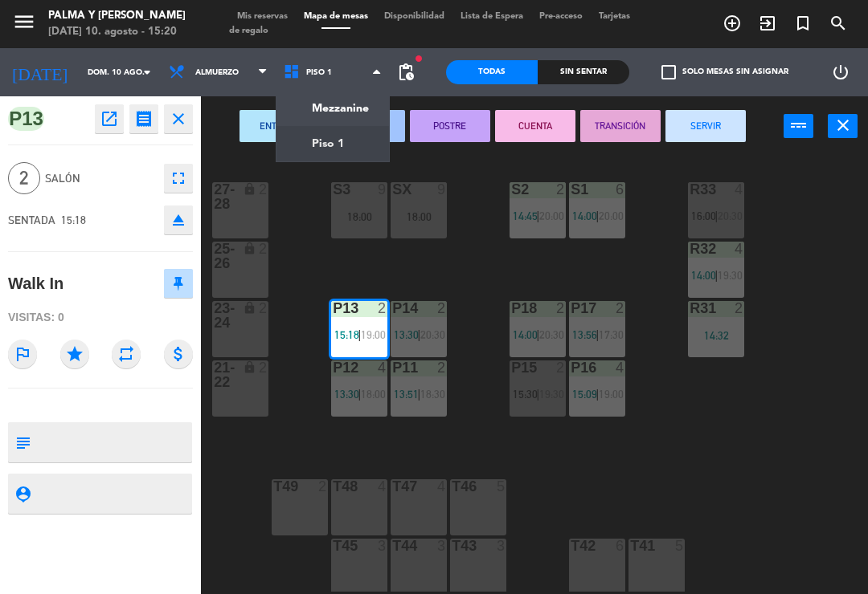
click at [360, 113] on ng-component "menu Palma y [PERSON_NAME][DATE] 10. agosto - 15:20 Mis reservas Mapa de mesas …" at bounding box center [434, 297] width 868 height 594
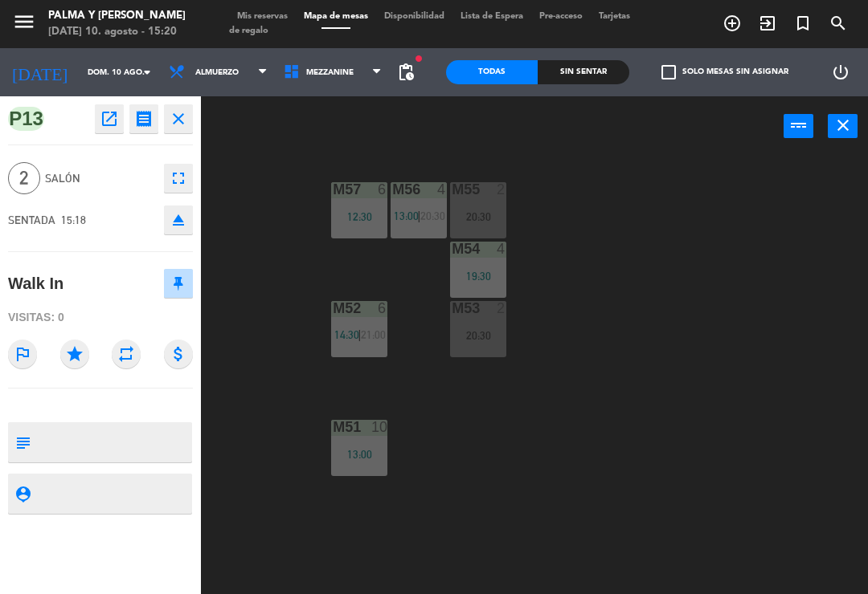
click at [501, 331] on div "20:30" at bounding box center [478, 335] width 56 height 11
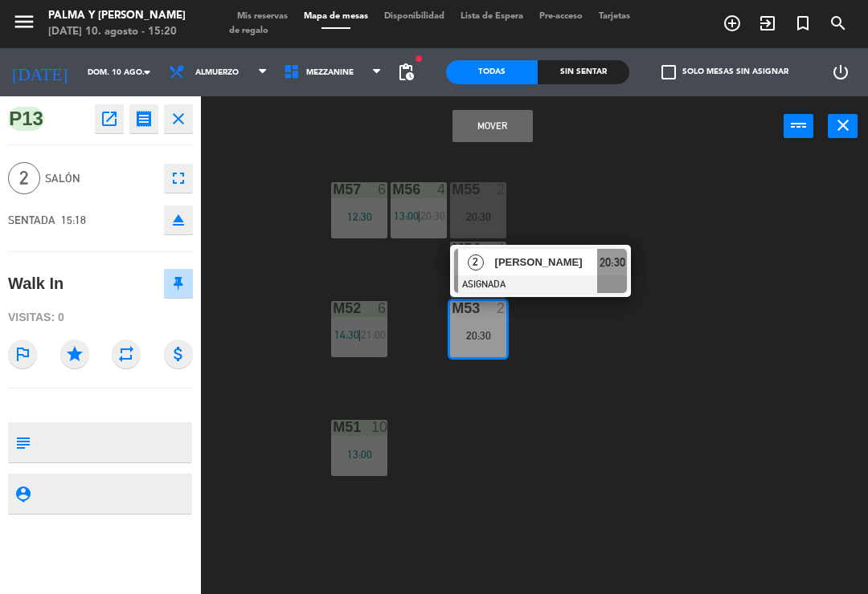
click at [507, 128] on button "Mover" at bounding box center [492, 126] width 80 height 32
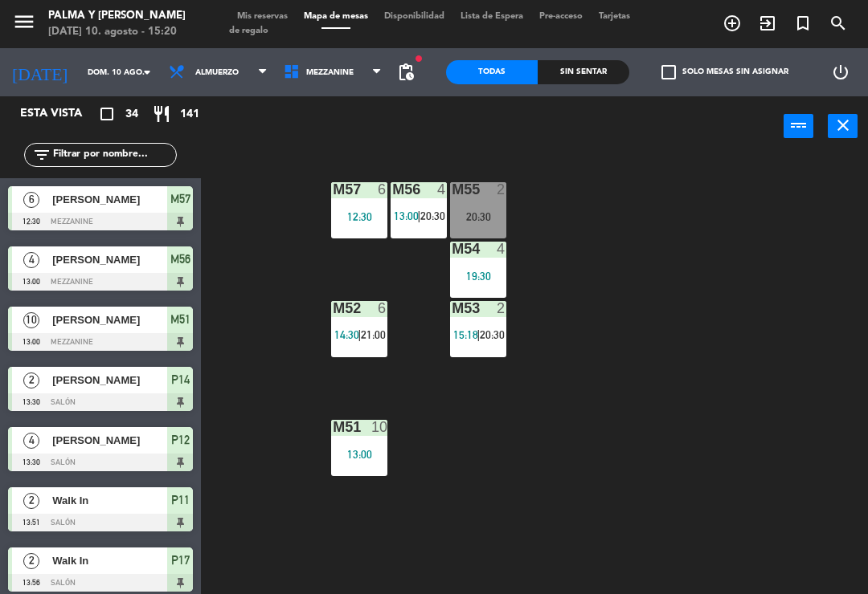
click at [682, 297] on div "M57 6 12:30 M56 4 13:00 | 20:30 M55 2 20:30 M54 4 19:30 M52 6 14:30 | 21:00 M53…" at bounding box center [539, 373] width 658 height 438
click at [306, 68] on span "Mezzanine" at bounding box center [329, 72] width 47 height 9
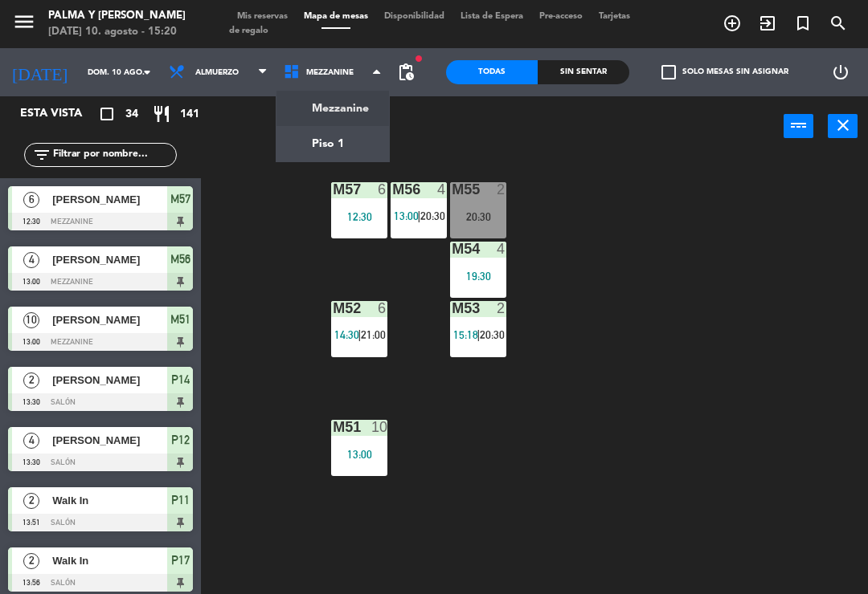
click at [313, 149] on ng-component "menu Palma y [PERSON_NAME][DATE] 10. agosto - 15:20 Mis reservas Mapa de mesas …" at bounding box center [434, 297] width 868 height 594
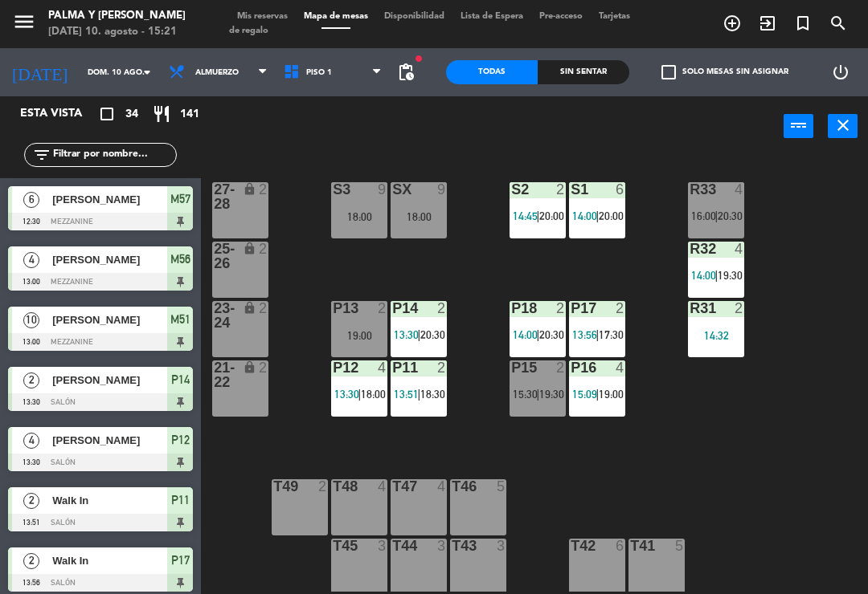
click at [535, 394] on span "15:30" at bounding box center [525, 394] width 25 height 13
click at [795, 495] on div "R33 4 16:00 | 20:30 S1 6 14:00 | 20:00 S2 2 14:45 | 20:00 S3 9 18:00 SX 9 18:00…" at bounding box center [539, 373] width 658 height 438
click at [714, 332] on div "14:32" at bounding box center [716, 335] width 56 height 11
click at [735, 483] on div "R33 4 16:00 | 20:30 S1 6 14:00 | 20:00 S2 2 14:45 | 20:00 S3 9 18:00 SX 9 18:00…" at bounding box center [539, 373] width 658 height 438
click at [721, 270] on span "19:30" at bounding box center [729, 275] width 25 height 13
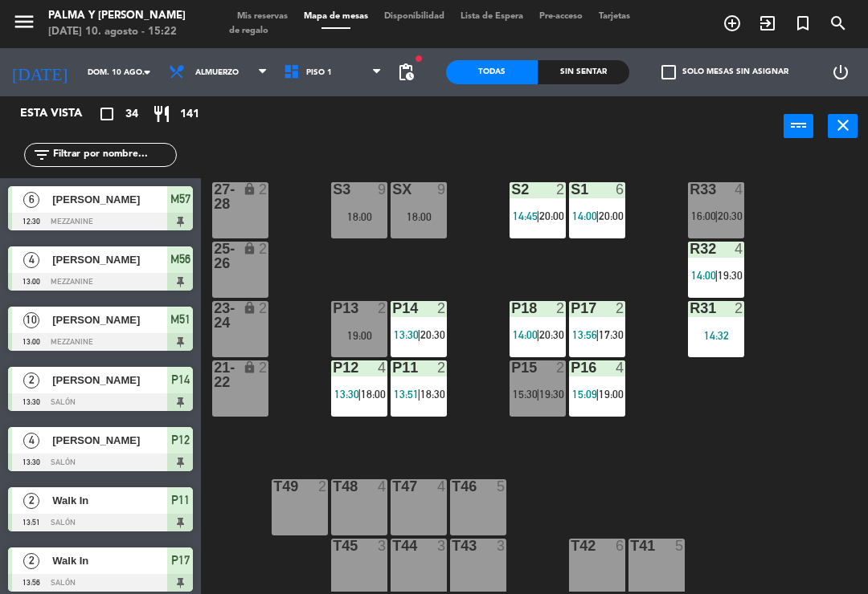
click at [775, 250] on div "R33 4 16:00 | 20:30 S1 6 14:00 | 20:00 S2 2 14:45 | 20:00 S3 9 18:00 SX 9 18:00…" at bounding box center [539, 373] width 658 height 438
click at [594, 218] on span "14:00" at bounding box center [584, 216] width 25 height 13
click at [709, 517] on div "R33 4 16:00 | 20:30 S1 6 14:00 | 20:00 S2 2 14:45 | 20:00 S3 9 18:00 SX 9 18:00…" at bounding box center [539, 373] width 658 height 438
click at [536, 205] on div "S2 2 14:45 | 20:00" at bounding box center [537, 210] width 56 height 56
click at [784, 450] on div "R33 4 16:00 | 20:30 S1 6 14:00 | 20:00 S2 2 14:45 | 20:00 S3 9 18:00 SX 9 18:00…" at bounding box center [539, 373] width 658 height 438
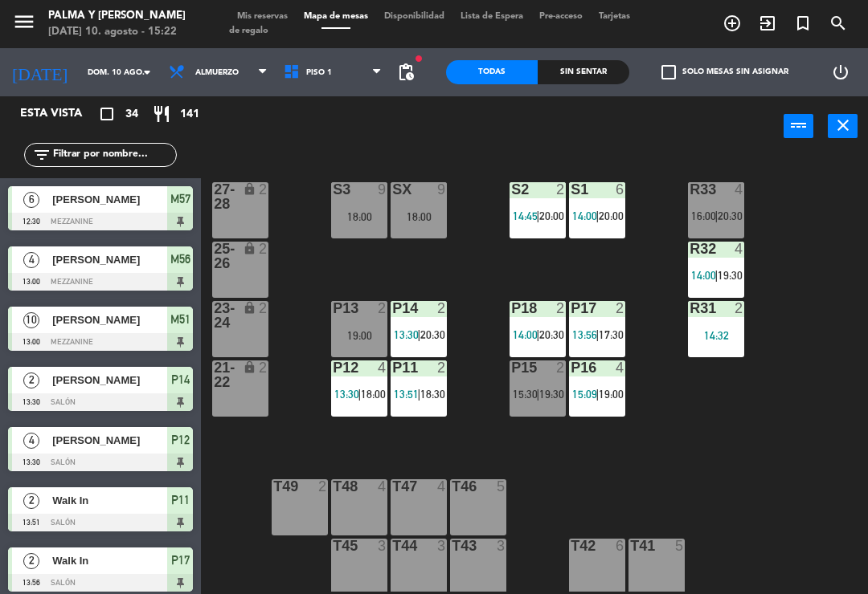
click at [310, 72] on span "Piso 1" at bounding box center [319, 72] width 26 height 9
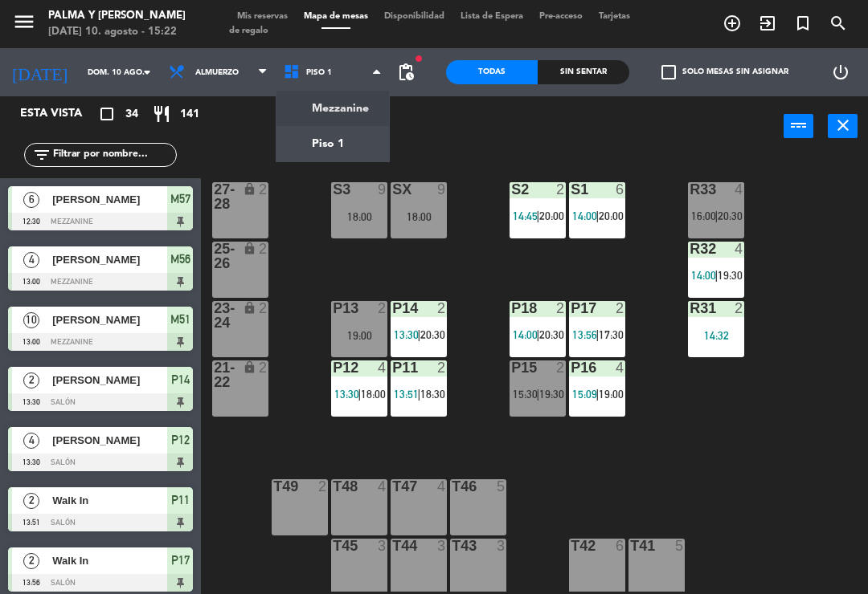
click at [357, 106] on ng-component "menu Palma y [PERSON_NAME][DATE] 10. agosto - 15:22 Mis reservas Mapa de mesas …" at bounding box center [434, 297] width 868 height 594
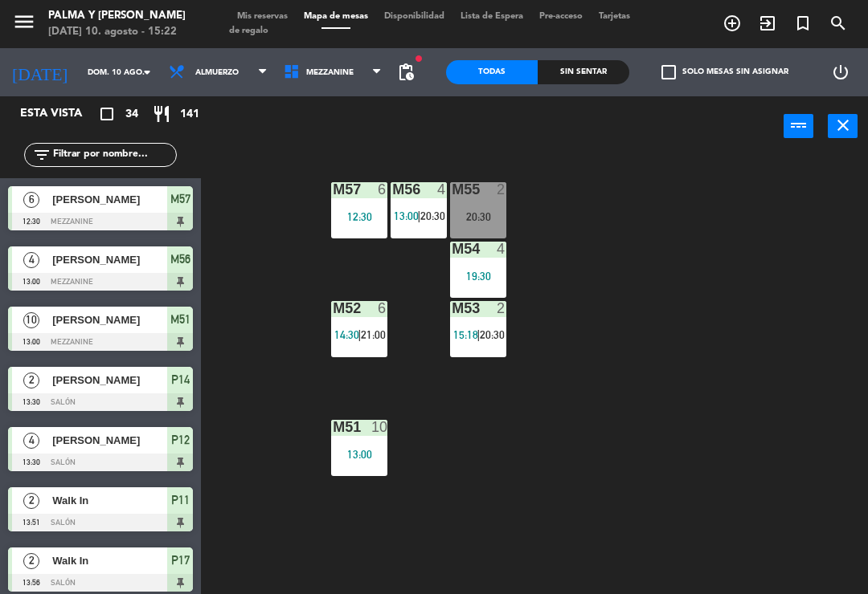
click at [390, 199] on div "M56 4 13:00 | 20:30" at bounding box center [418, 210] width 56 height 56
click at [729, 249] on div "M57 6 12:30 M56 4 13:00 | 20:30 M55 2 20:30 M54 4 19:30 M52 6 14:30 | 21:00 M53…" at bounding box center [539, 373] width 658 height 438
click at [356, 215] on div "12:30" at bounding box center [359, 216] width 56 height 11
click at [689, 238] on div "M57 6 12:30 M56 4 13:00 | 20:30 M55 2 20:30 M54 4 19:30 M52 6 14:30 | 21:00 M53…" at bounding box center [539, 373] width 658 height 438
click at [415, 208] on div "M56 4 13:00 | 20:30" at bounding box center [418, 210] width 56 height 56
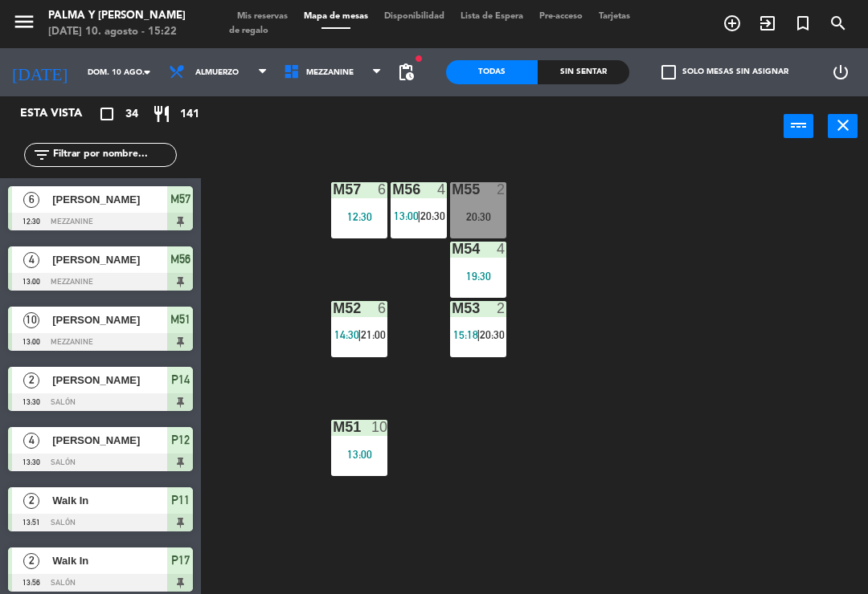
click at [692, 247] on div "M57 6 12:30 M56 4 13:00 | 20:30 M55 2 20:30 M54 4 19:30 M52 6 14:30 | 21:00 M53…" at bounding box center [539, 373] width 658 height 438
click at [482, 282] on div "19:30" at bounding box center [478, 276] width 56 height 11
click at [708, 304] on div "M57 6 12:30 M56 4 13:00 | 20:30 M55 2 20:30 M54 4 19:30 M52 6 14:30 | 21:00 M53…" at bounding box center [539, 373] width 658 height 438
click at [490, 331] on span "20:30" at bounding box center [492, 335] width 25 height 13
click at [757, 341] on div "M57 6 12:30 M56 4 13:00 | 20:30 M55 2 20:30 M54 4 19:30 M52 6 14:30 | 21:00 M53…" at bounding box center [539, 373] width 658 height 438
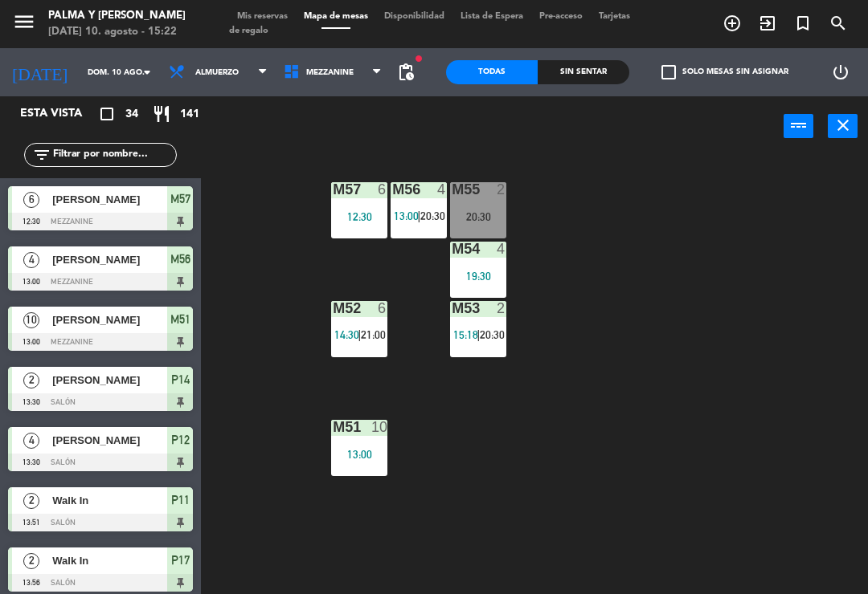
click at [345, 338] on span "14:30" at bounding box center [346, 335] width 25 height 13
click at [679, 313] on div "M57 6 12:30 M56 4 13:00 | 20:30 M55 2 20:30 M54 4 19:30 M52 6 14:30 | 21:00 M53…" at bounding box center [539, 373] width 658 height 438
click at [462, 236] on div "M55 2 20:30" at bounding box center [478, 210] width 56 height 56
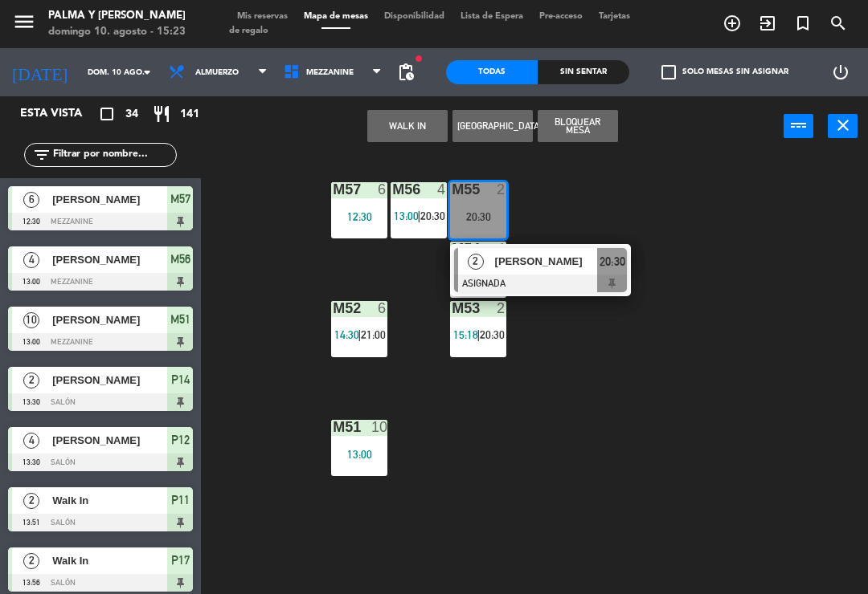
click at [622, 469] on div "M57 6 12:30 M56 4 13:00 | 20:30 M55 2 20:30 2 Esnahilin [PERSON_NAME] ASIGNADA …" at bounding box center [539, 373] width 658 height 438
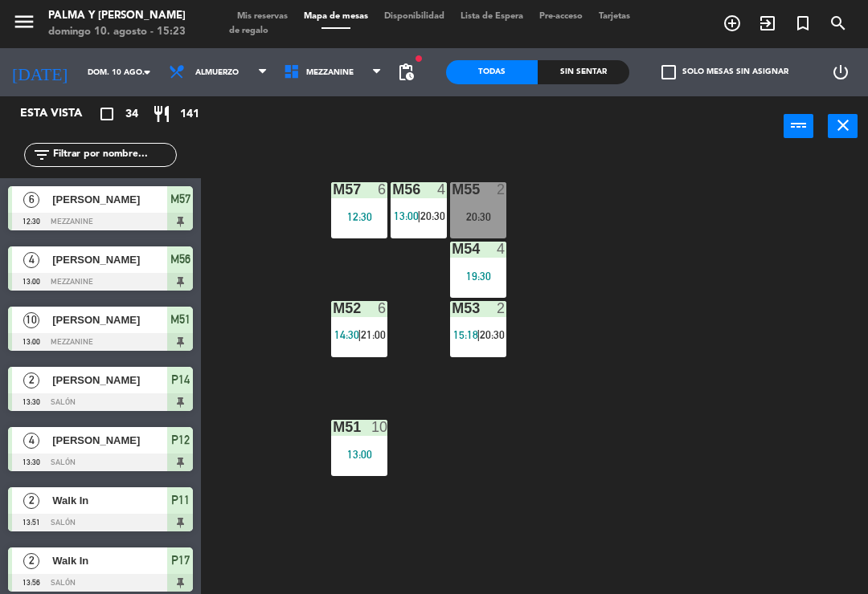
click at [317, 63] on span "Mezzanine" at bounding box center [333, 72] width 115 height 35
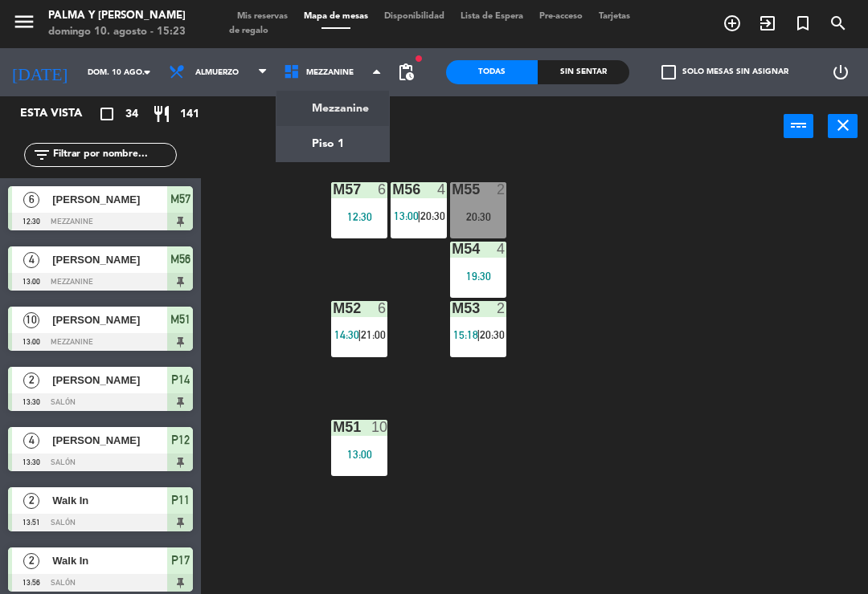
click at [299, 141] on ng-component "menu Palma y [PERSON_NAME][DATE] 10. agosto - 15:23 Mis reservas Mapa de mesas …" at bounding box center [434, 297] width 868 height 594
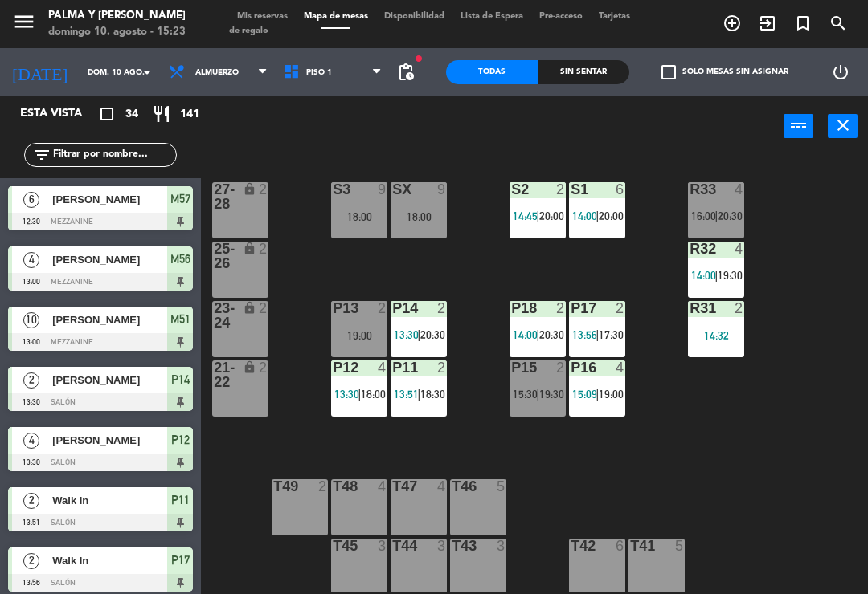
click at [425, 307] on div at bounding box center [419, 308] width 27 height 14
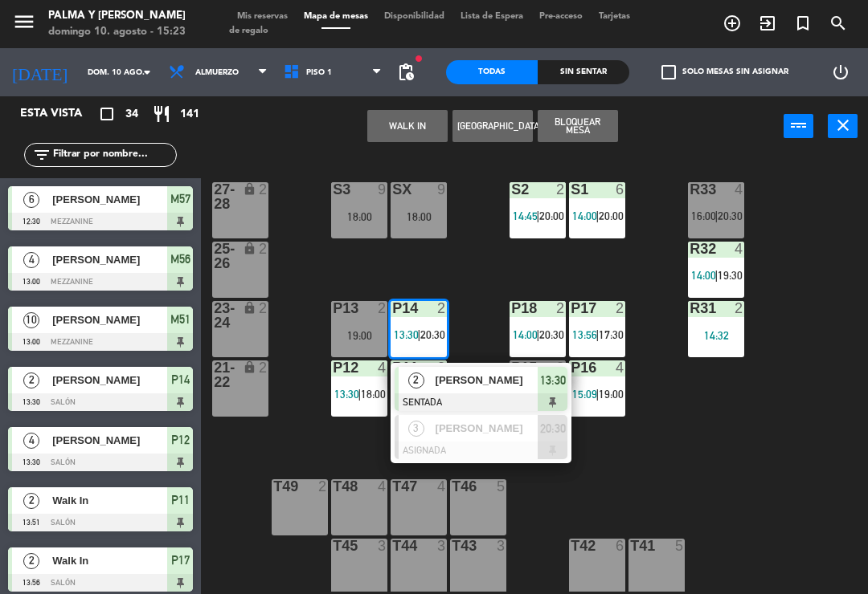
click at [473, 378] on span "[PERSON_NAME]" at bounding box center [486, 380] width 103 height 17
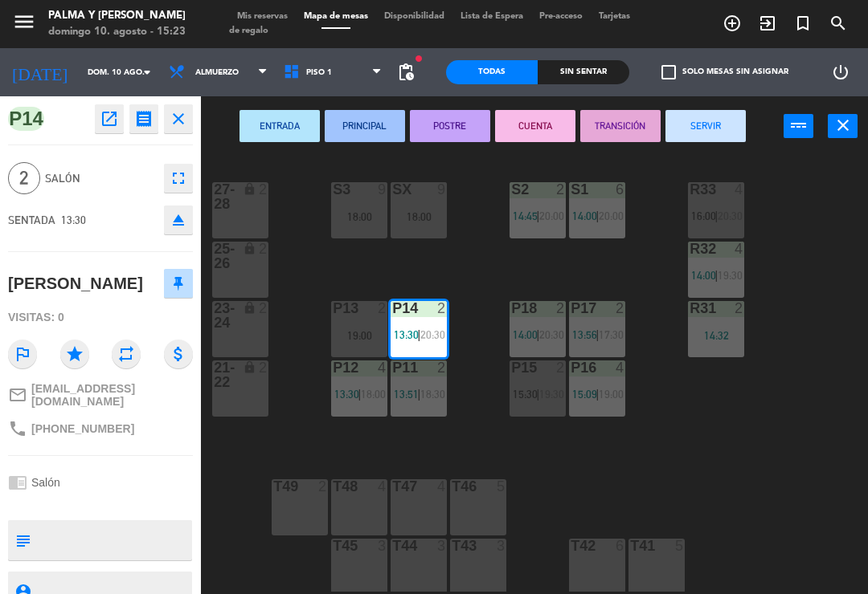
click at [694, 129] on button "SERVIR" at bounding box center [705, 126] width 80 height 32
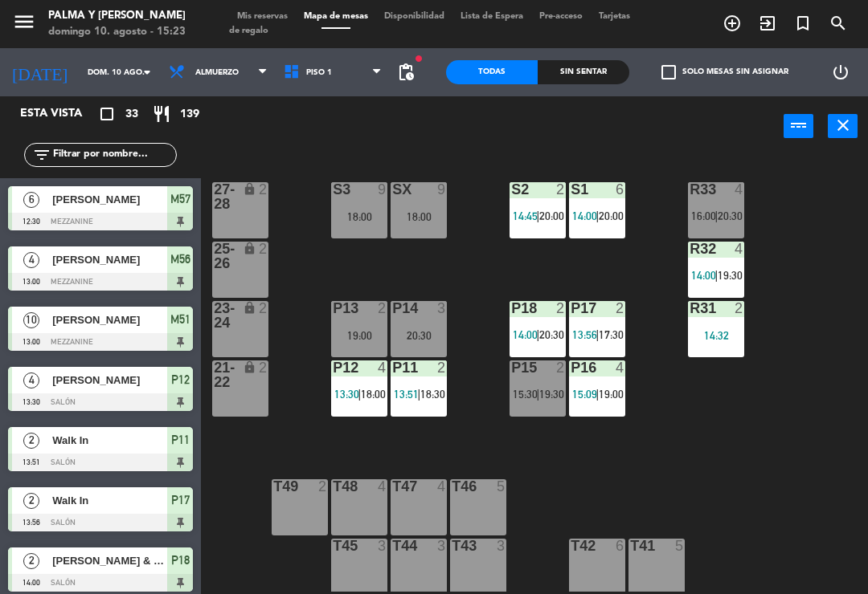
click at [475, 423] on div "R33 4 16:00 | 20:30 S1 6 14:00 | 20:00 S2 2 14:45 | 20:00 S3 9 18:00 SX 9 18:00…" at bounding box center [539, 373] width 658 height 438
click at [431, 396] on span "18:30" at bounding box center [432, 394] width 25 height 13
click at [603, 462] on div "R33 4 16:00 | 20:30 S1 6 14:00 | 20:00 S2 2 14:45 | 20:00 S3 9 18:00 SX 9 18:00…" at bounding box center [539, 373] width 658 height 438
click at [525, 318] on div "P18 2 14:00 | 20:30" at bounding box center [537, 329] width 56 height 56
click at [798, 502] on div "R33 4 16:00 | 20:30 S1 6 14:00 | 20:00 S2 2 14:45 | 20:00 S3 9 18:00 SX 9 18:00…" at bounding box center [539, 373] width 658 height 438
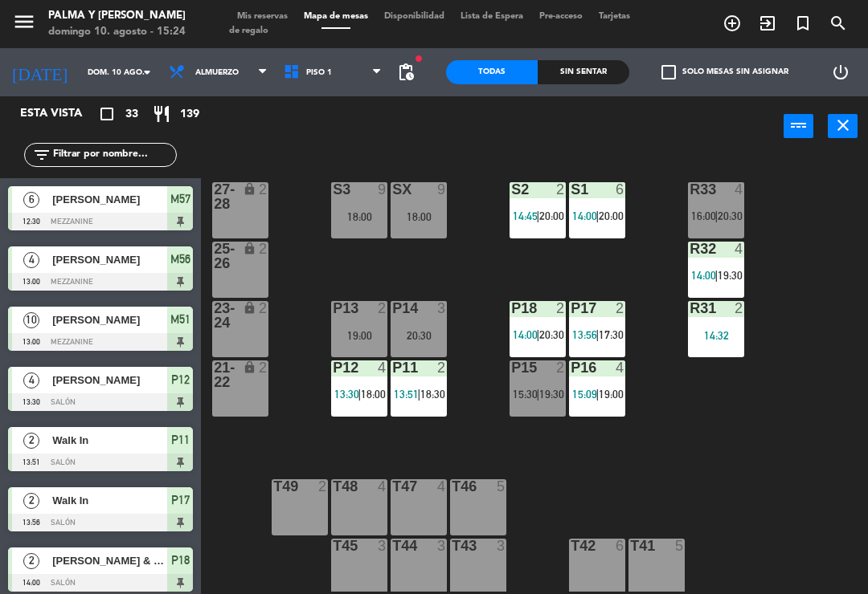
click at [400, 80] on span "pending_actions" at bounding box center [405, 72] width 19 height 19
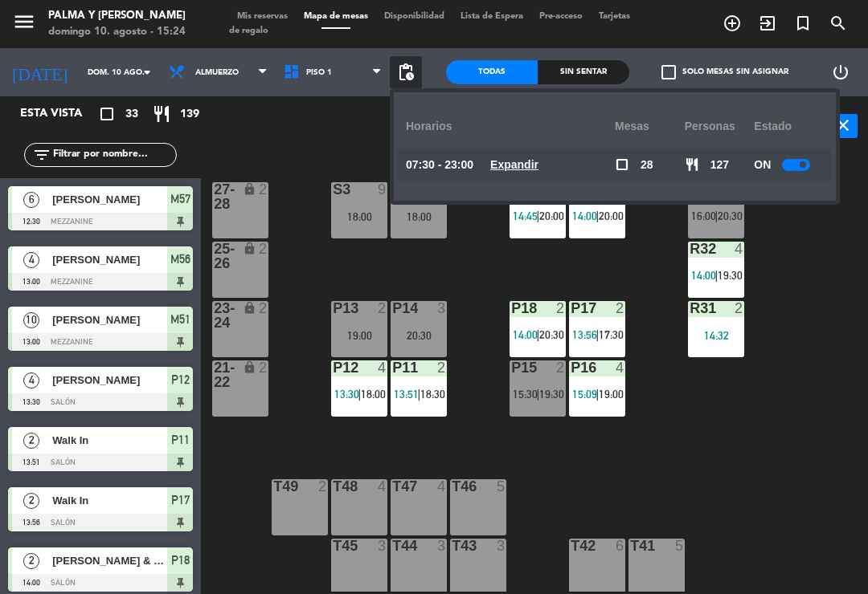
click at [509, 161] on u "Expandir" at bounding box center [514, 164] width 48 height 13
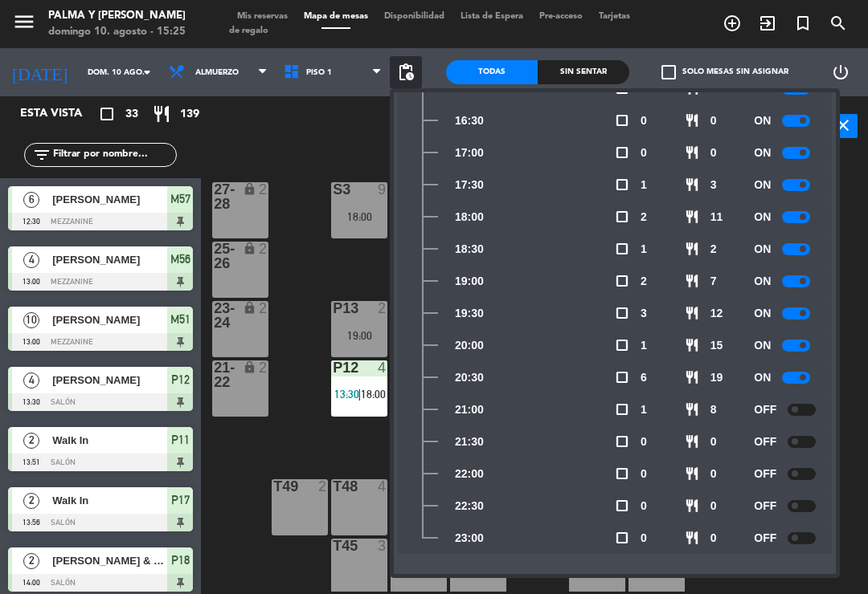
scroll to position [655, 0]
click at [793, 378] on div at bounding box center [796, 378] width 28 height 12
click at [344, 147] on div "power_input close" at bounding box center [492, 126] width 582 height 61
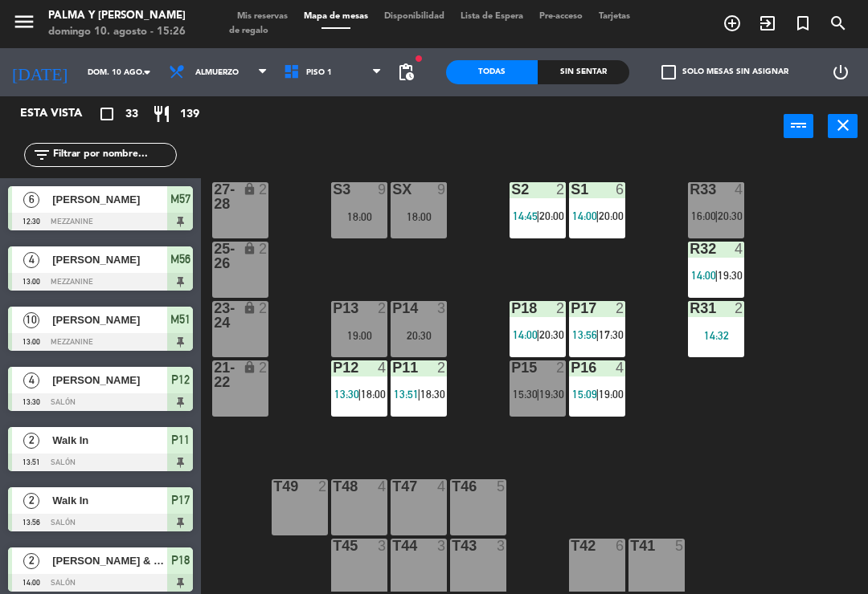
click at [292, 57] on span "Piso 1" at bounding box center [333, 72] width 115 height 35
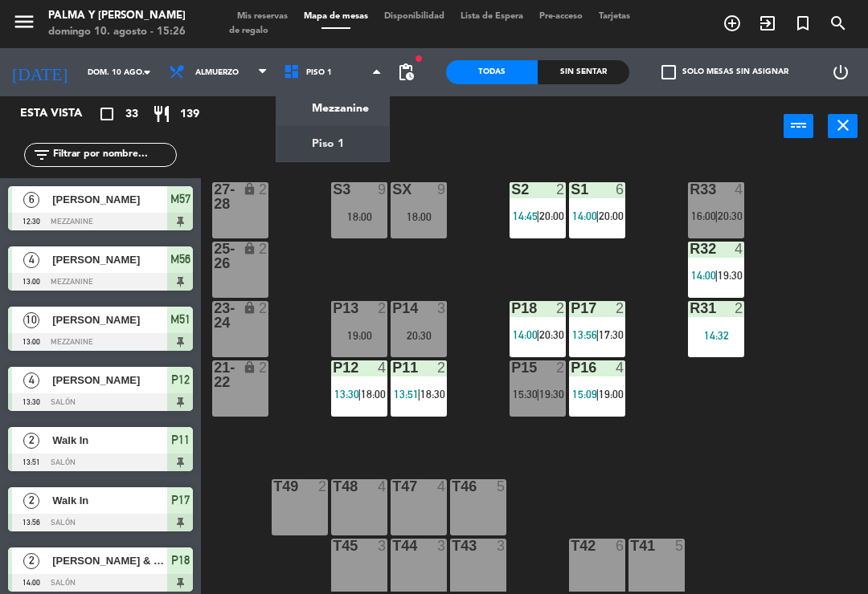
click at [292, 108] on ng-component "menu Palma y [PERSON_NAME][DATE] 10. agosto - 15:26 Mis reservas Mapa de mesas …" at bounding box center [434, 297] width 868 height 594
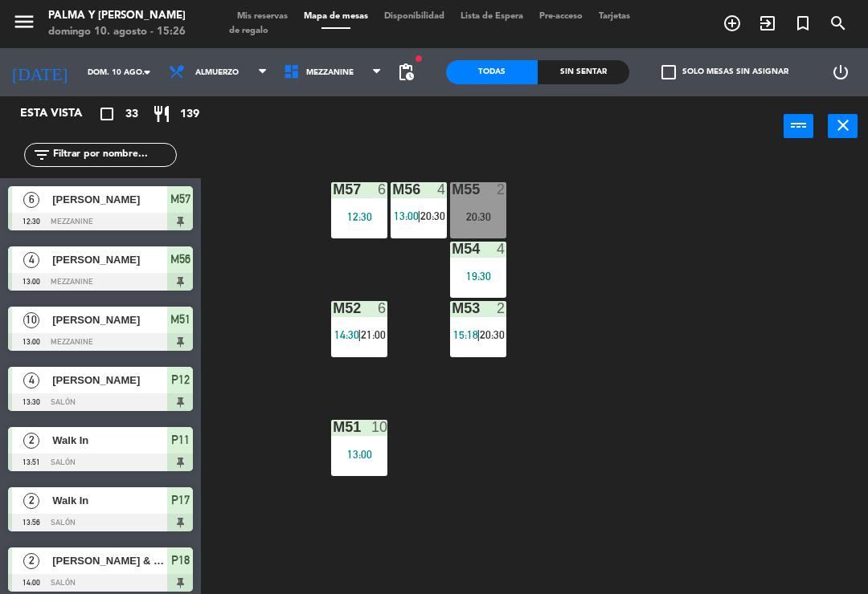
click at [354, 349] on div "M52 6 14:30 | 21:00" at bounding box center [359, 329] width 56 height 56
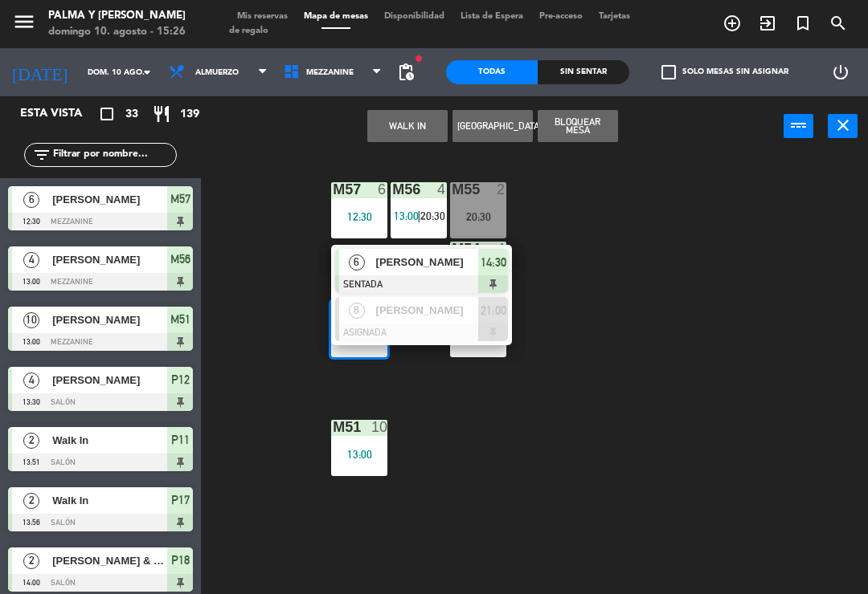
click at [463, 289] on div at bounding box center [421, 285] width 173 height 18
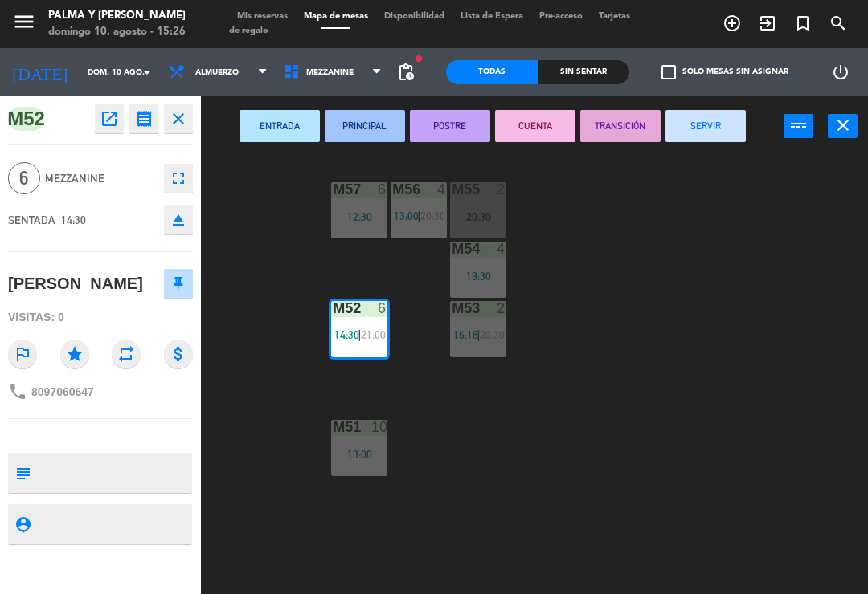
click at [703, 121] on button "SERVIR" at bounding box center [705, 126] width 80 height 32
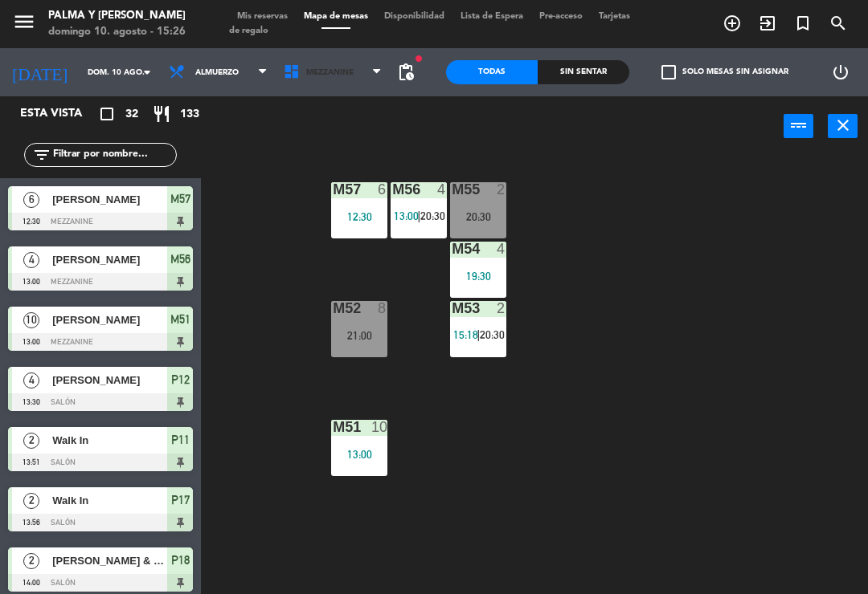
click at [283, 78] on icon at bounding box center [294, 72] width 23 height 18
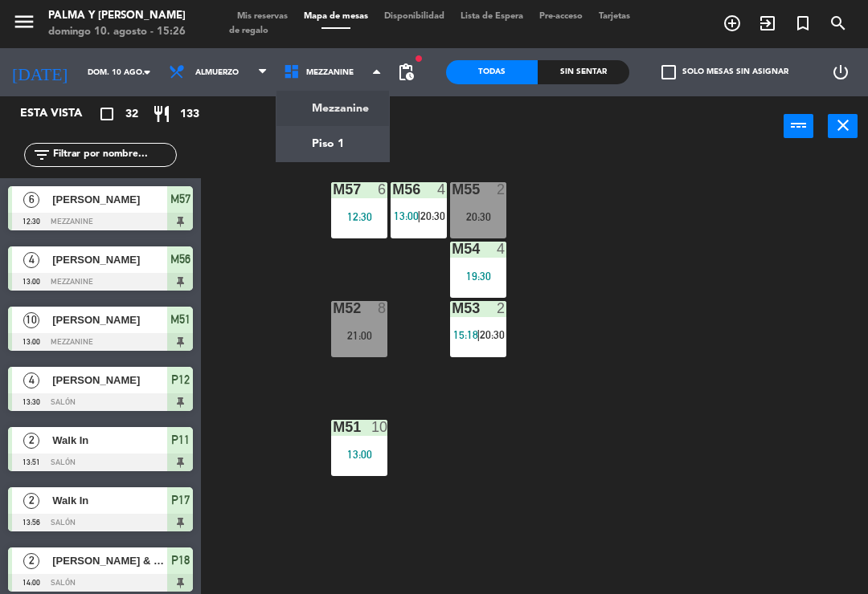
click at [307, 124] on ng-component "menu Palma y [PERSON_NAME][DATE] 10. agosto - 15:26 Mis reservas Mapa de mesas …" at bounding box center [434, 297] width 868 height 594
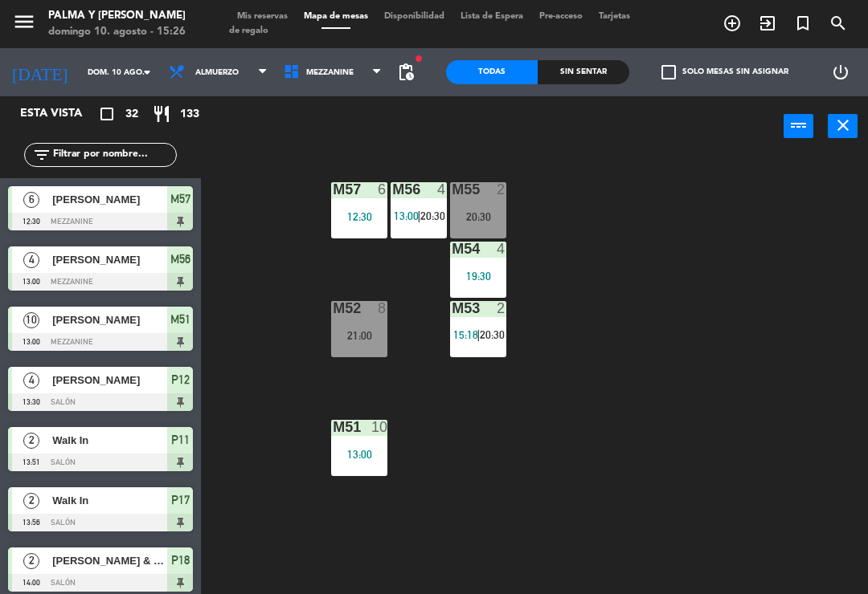
click at [304, 66] on span "Mezzanine" at bounding box center [333, 72] width 115 height 35
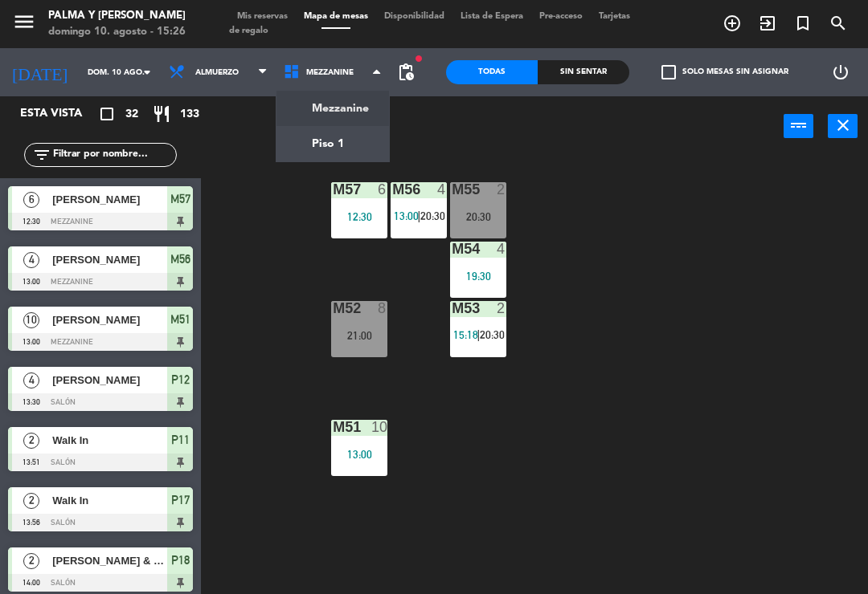
click at [308, 139] on ng-component "menu Palma y [PERSON_NAME][DATE] 10. agosto - 15:26 Mis reservas Mapa de mesas …" at bounding box center [434, 297] width 868 height 594
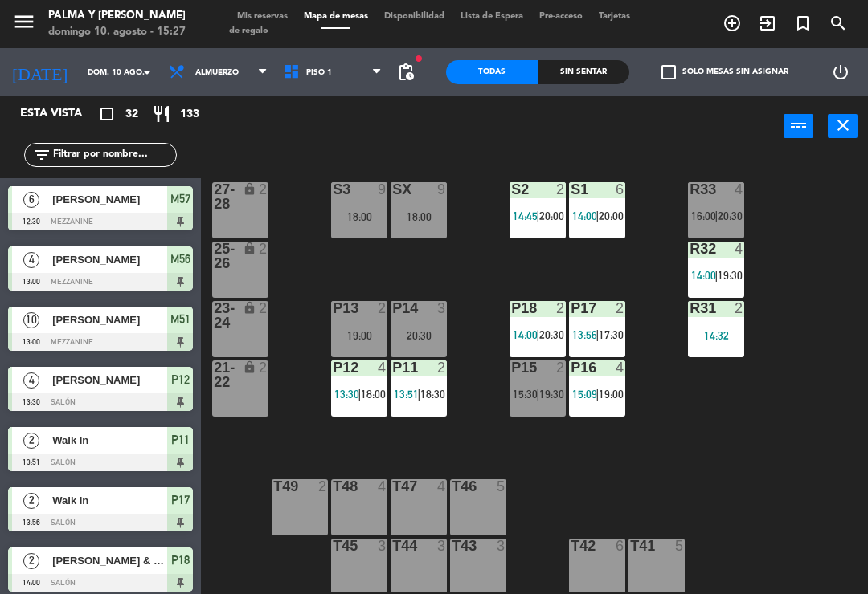
click at [319, 89] on span "Piso 1" at bounding box center [333, 72] width 115 height 35
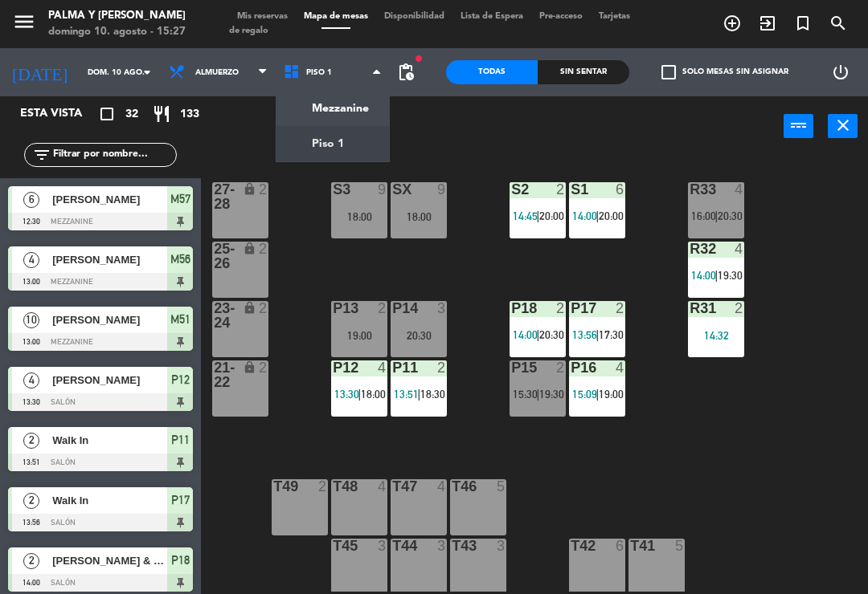
click at [329, 112] on ng-component "menu Palma y [PERSON_NAME][DATE] 10. agosto - 15:27 Mis reservas Mapa de mesas …" at bounding box center [434, 297] width 868 height 594
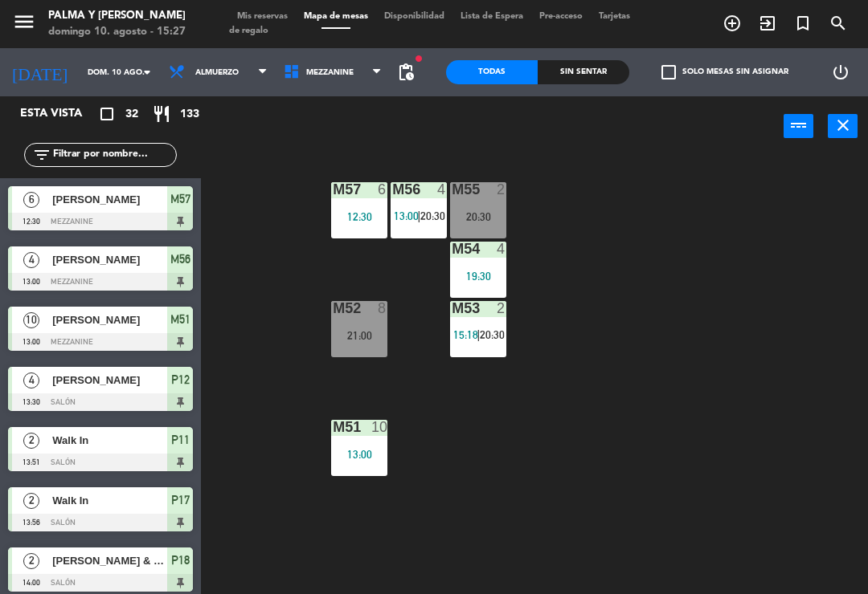
click at [351, 429] on div at bounding box center [359, 427] width 27 height 14
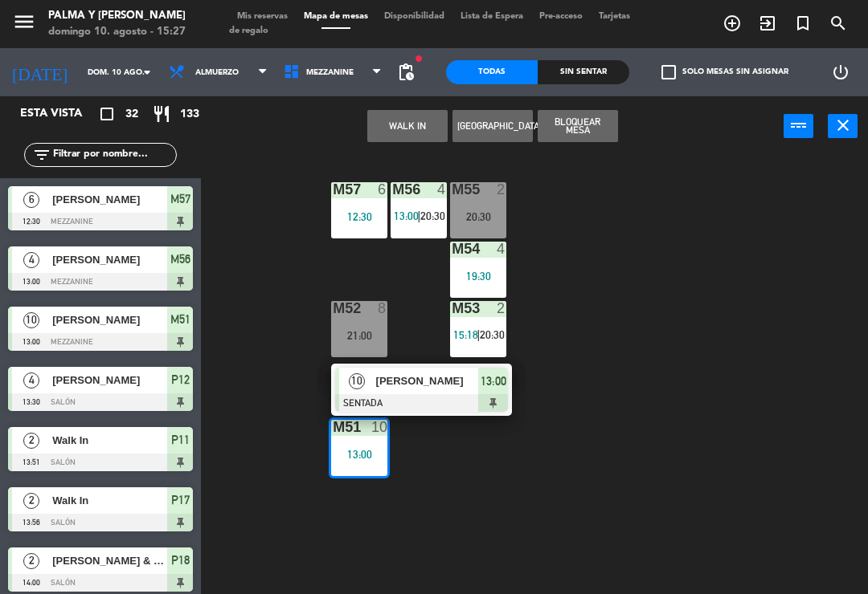
click at [415, 366] on div "10 [PERSON_NAME] SENTADA 13:00" at bounding box center [421, 390] width 181 height 52
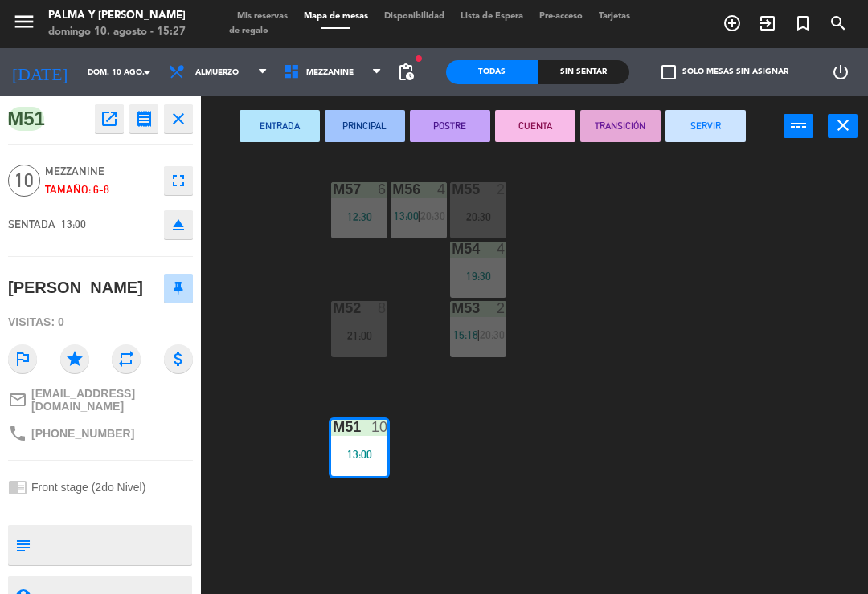
click at [713, 110] on button "SERVIR" at bounding box center [705, 126] width 80 height 32
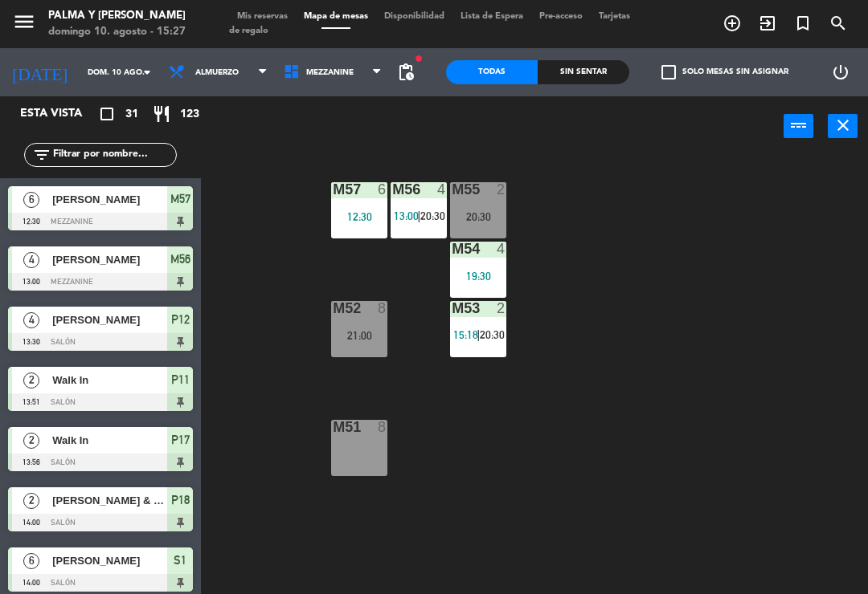
click at [311, 66] on span "Mezzanine" at bounding box center [333, 72] width 115 height 35
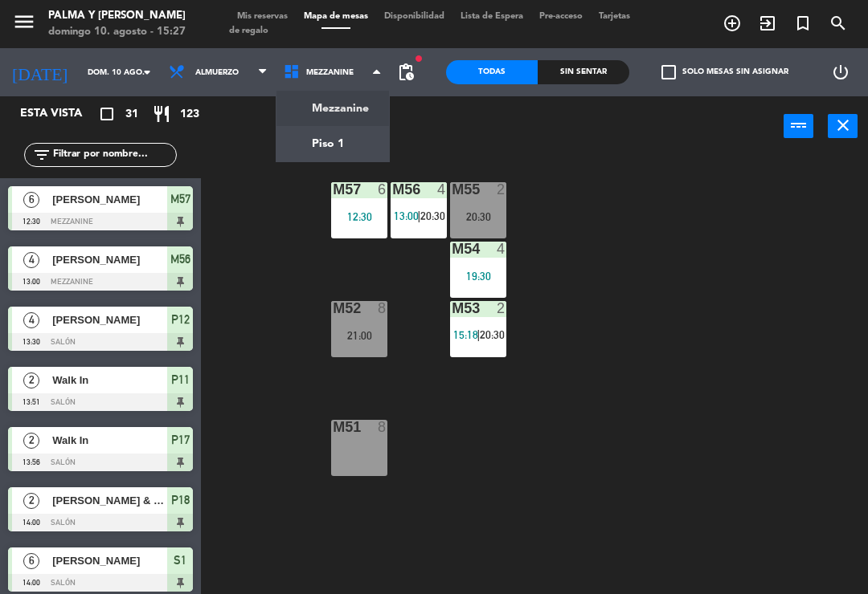
click at [351, 133] on ng-component "menu Palma y [PERSON_NAME][DATE] 10. agosto - 15:27 Mis reservas Mapa de mesas …" at bounding box center [434, 297] width 868 height 594
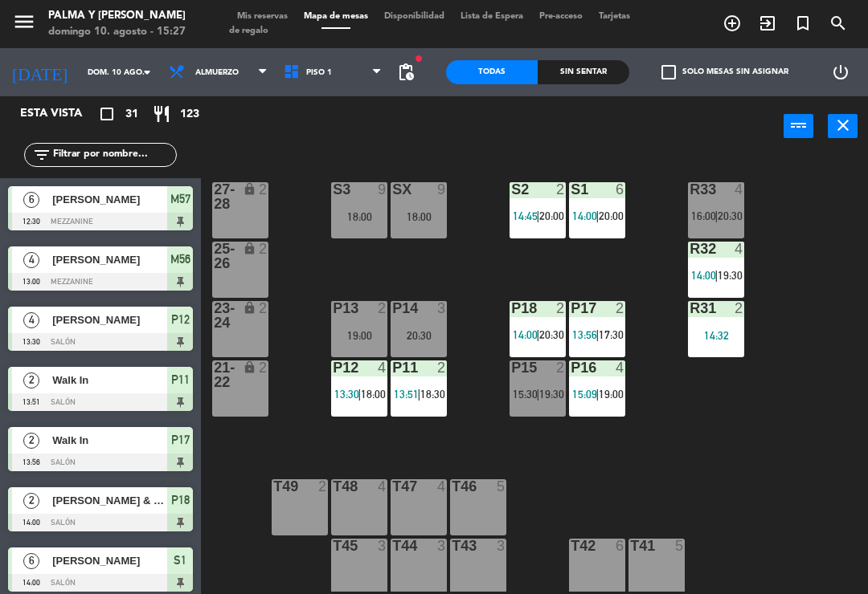
click at [456, 216] on div "R33 4 16:00 | 20:30 S1 6 14:00 | 20:00 S2 2 14:45 | 20:00 S3 9 18:00 SX 9 18:00…" at bounding box center [539, 373] width 658 height 438
click at [400, 239] on div "SX 9 18:00" at bounding box center [418, 210] width 56 height 56
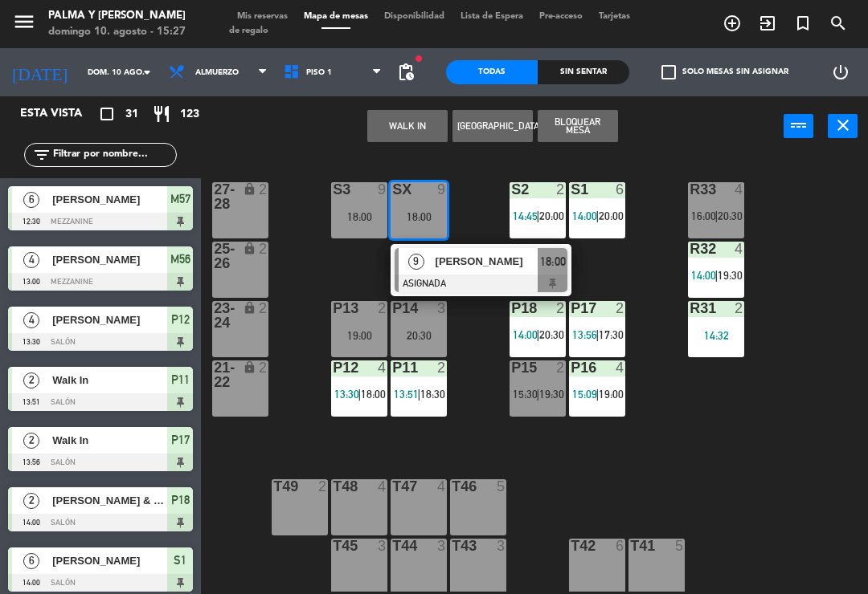
click at [808, 227] on div "R33 4 16:00 | 20:30 S1 6 14:00 | 20:00 S2 2 14:45 | 20:00 S3 9 18:00 SX 9 18:00…" at bounding box center [539, 373] width 658 height 438
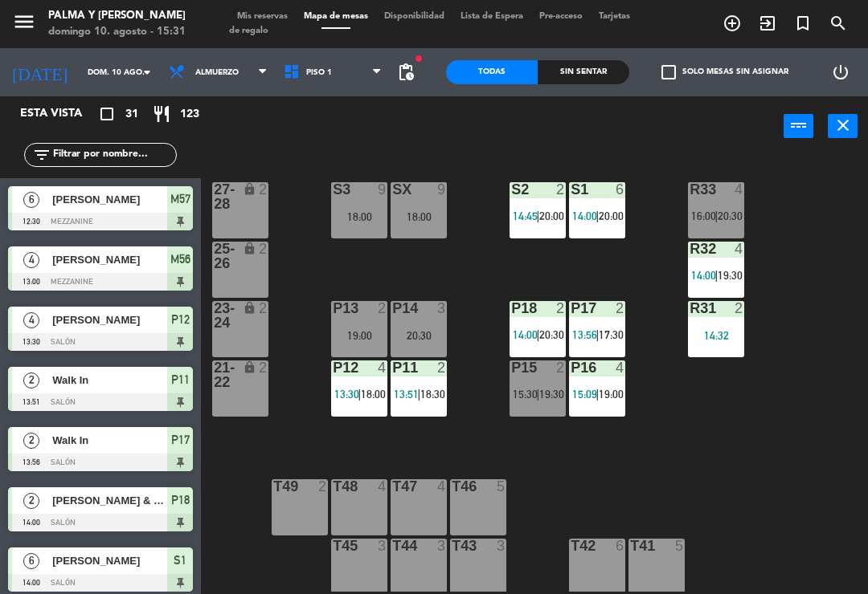
click at [88, 153] on input "text" at bounding box center [113, 155] width 125 height 18
click at [473, 133] on div "power_input close" at bounding box center [492, 126] width 582 height 61
click at [110, 62] on input "dom. 10 ago." at bounding box center [135, 72] width 110 height 25
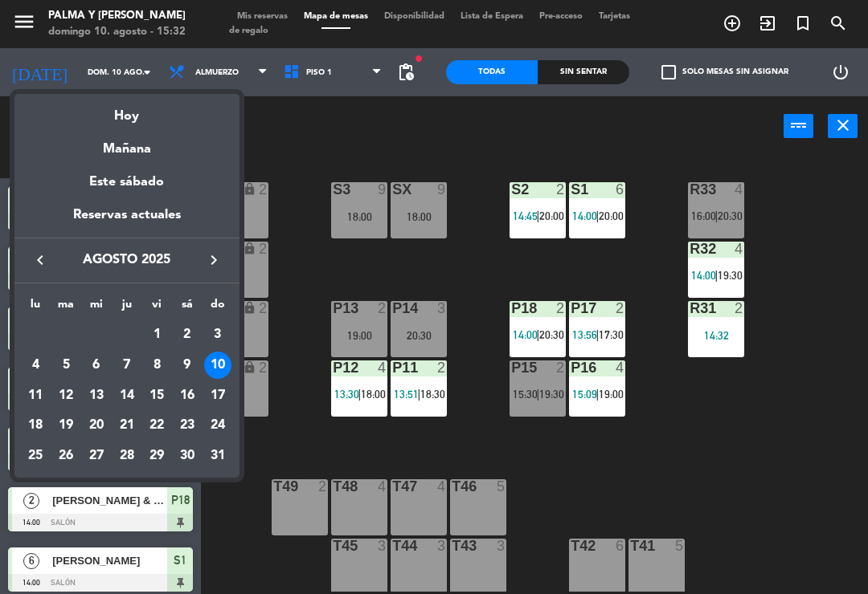
click at [111, 115] on div "Hoy" at bounding box center [126, 110] width 225 height 33
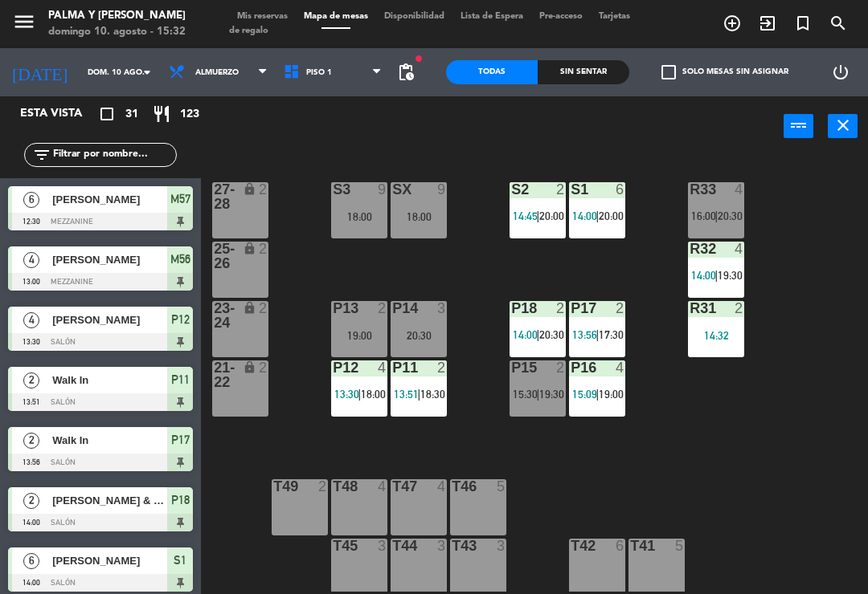
click at [532, 388] on span "15:30" at bounding box center [525, 394] width 25 height 13
click at [766, 410] on div "R33 4 16:00 | 20:30 S1 6 14:00 | 20:00 S2 2 14:45 | 20:00 S3 9 18:00 SX 9 18:00…" at bounding box center [539, 373] width 658 height 438
click at [537, 396] on span "|" at bounding box center [537, 394] width 3 height 13
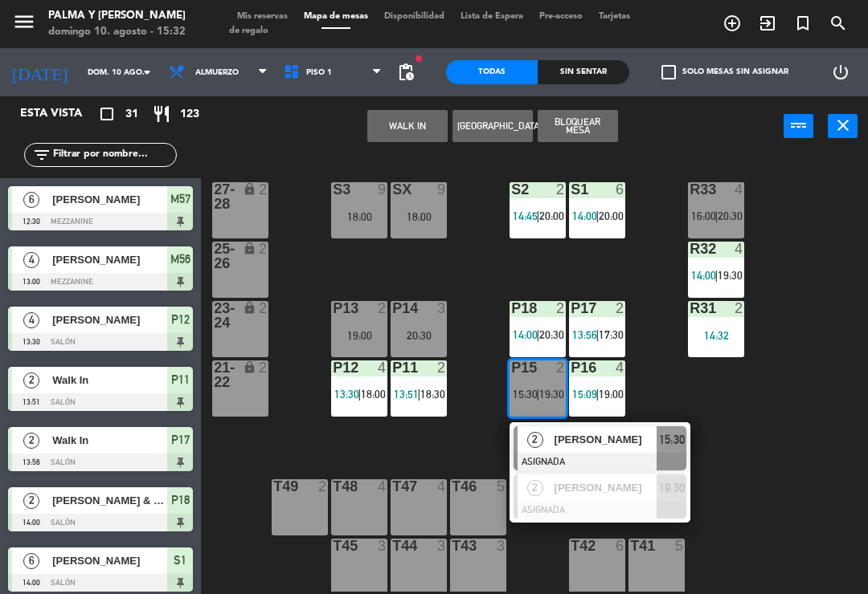
click at [625, 444] on span "[PERSON_NAME]" at bounding box center [605, 439] width 103 height 17
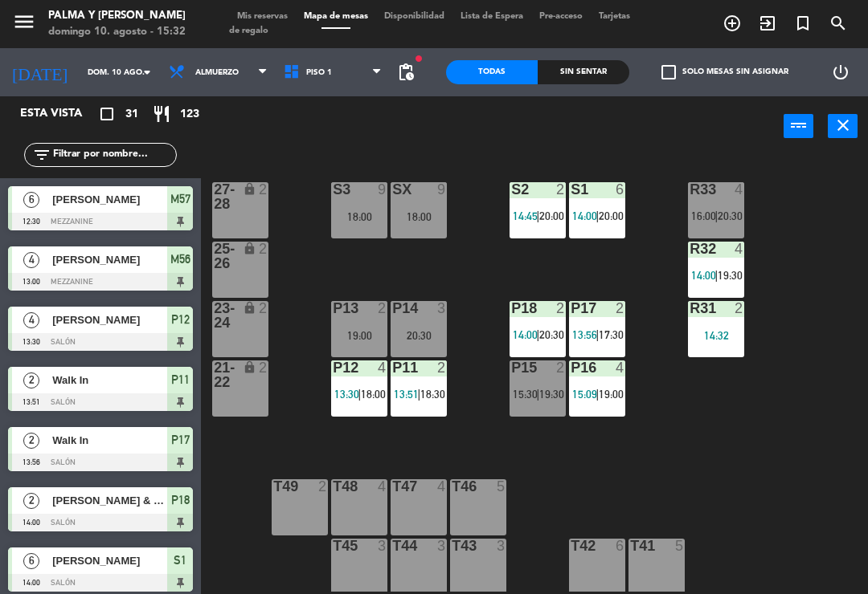
click at [334, 75] on span "Piso 1" at bounding box center [333, 72] width 115 height 35
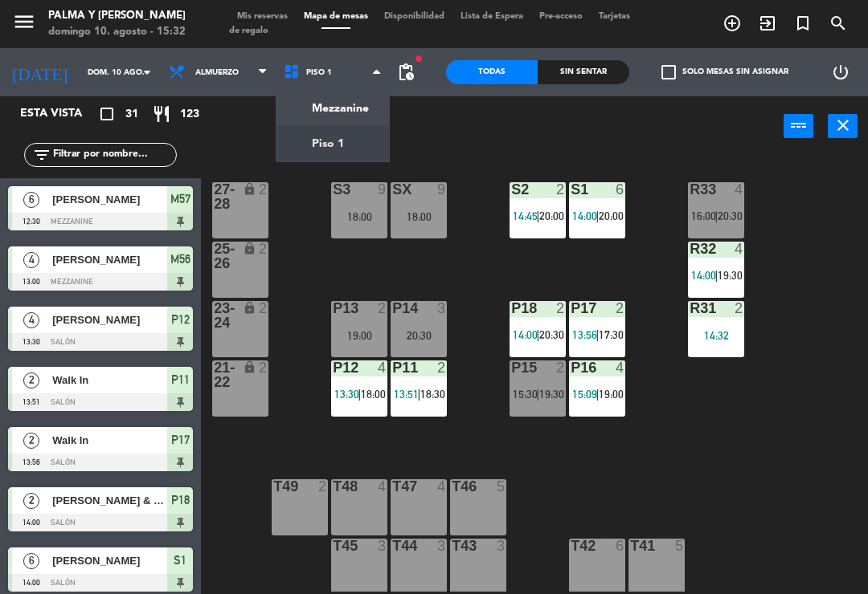
click at [337, 108] on ng-component "menu Palma y [PERSON_NAME][DATE] 10. agosto - 15:32 Mis reservas Mapa de mesas …" at bounding box center [434, 297] width 868 height 594
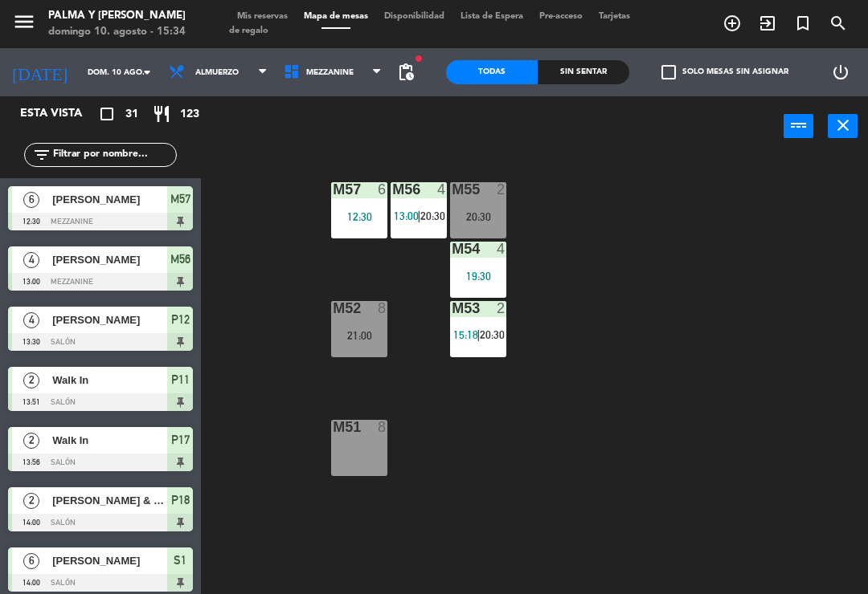
click at [460, 213] on div "20:30" at bounding box center [478, 216] width 56 height 11
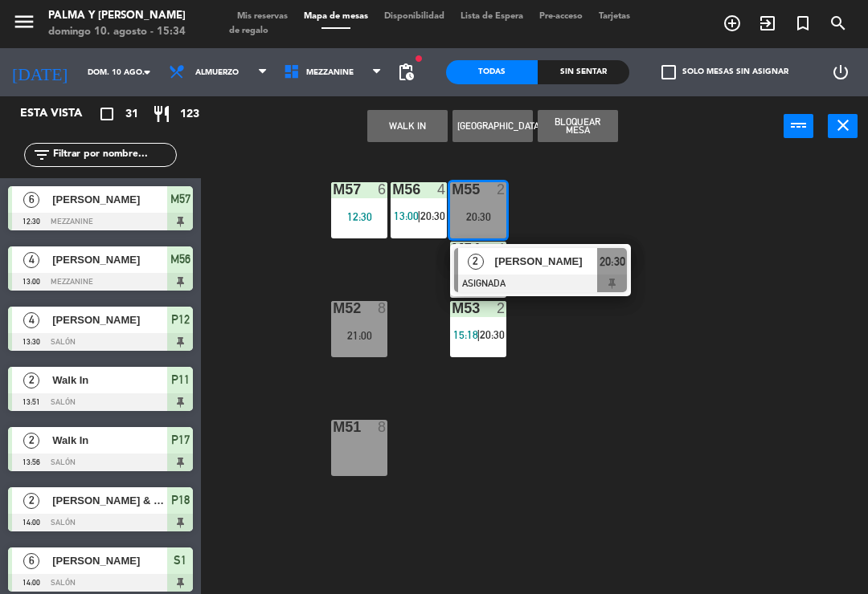
click at [289, 113] on div "WALK IN [GEOGRAPHIC_DATA] Bloquear Mesa power_input close" at bounding box center [492, 126] width 582 height 61
click at [316, 76] on span "Mezzanine" at bounding box center [329, 72] width 47 height 9
click at [302, 145] on ng-component "menu Palma y [PERSON_NAME][DATE] 10. agosto - 15:34 Mis reservas Mapa de mesas …" at bounding box center [434, 297] width 868 height 594
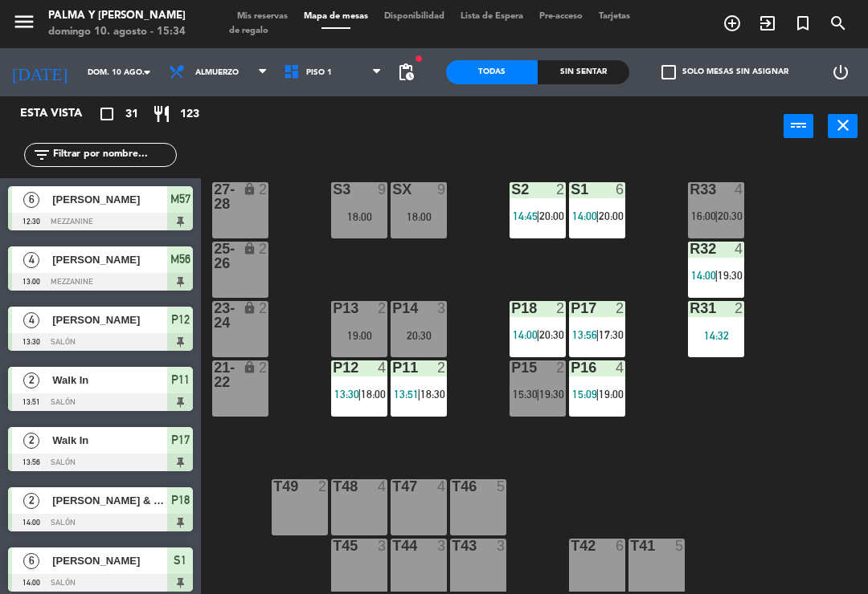
click at [529, 405] on div "P15 2 15:30 | 19:30" at bounding box center [537, 389] width 56 height 56
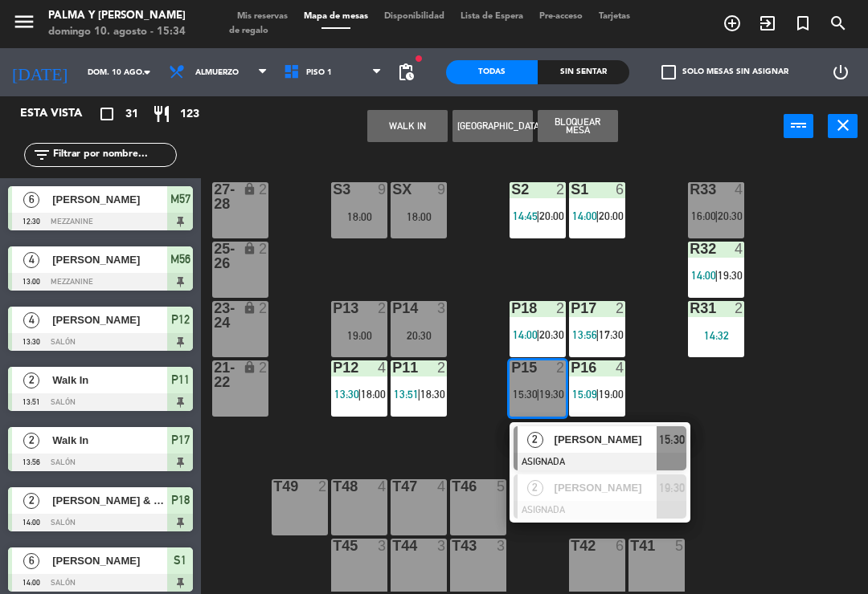
click at [584, 440] on span "[PERSON_NAME]" at bounding box center [605, 439] width 103 height 17
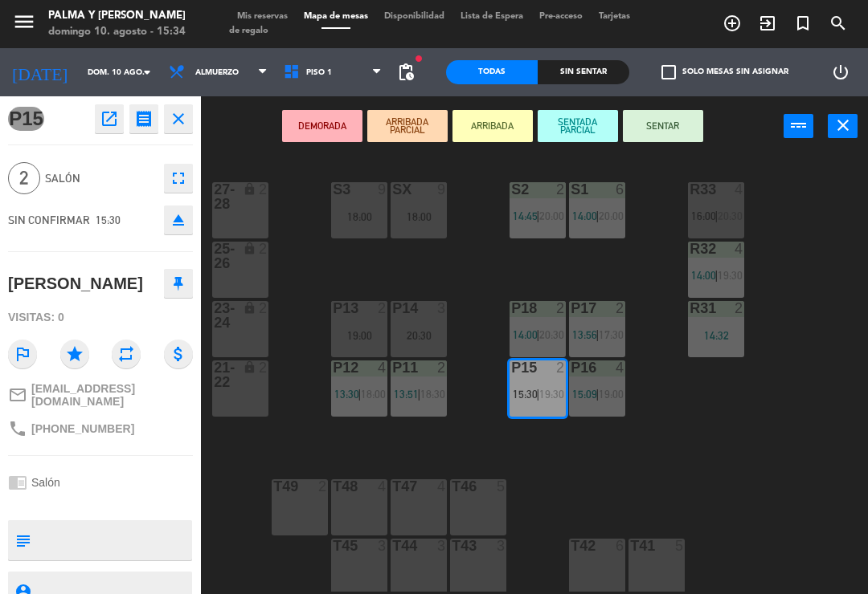
click at [656, 116] on button "SENTAR" at bounding box center [663, 126] width 80 height 32
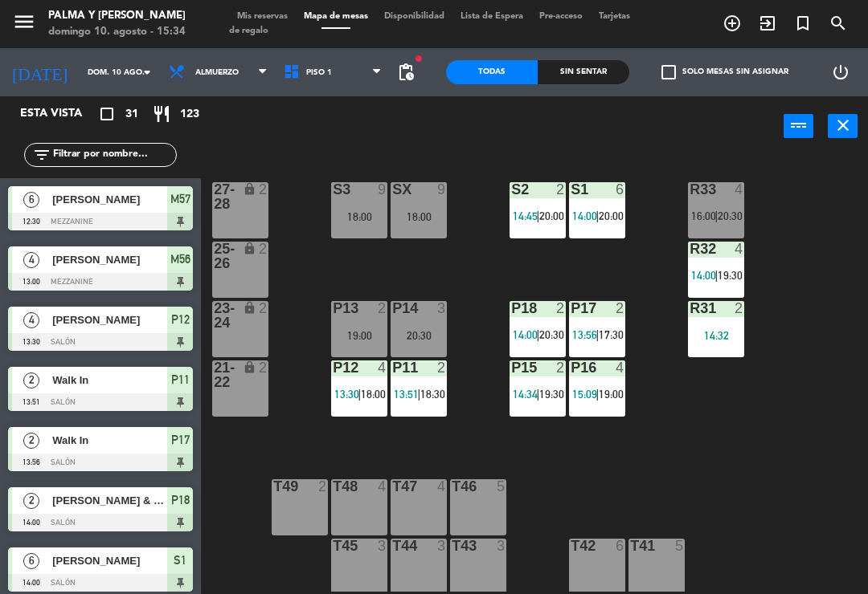
click at [512, 375] on div "P15" at bounding box center [511, 368] width 1 height 14
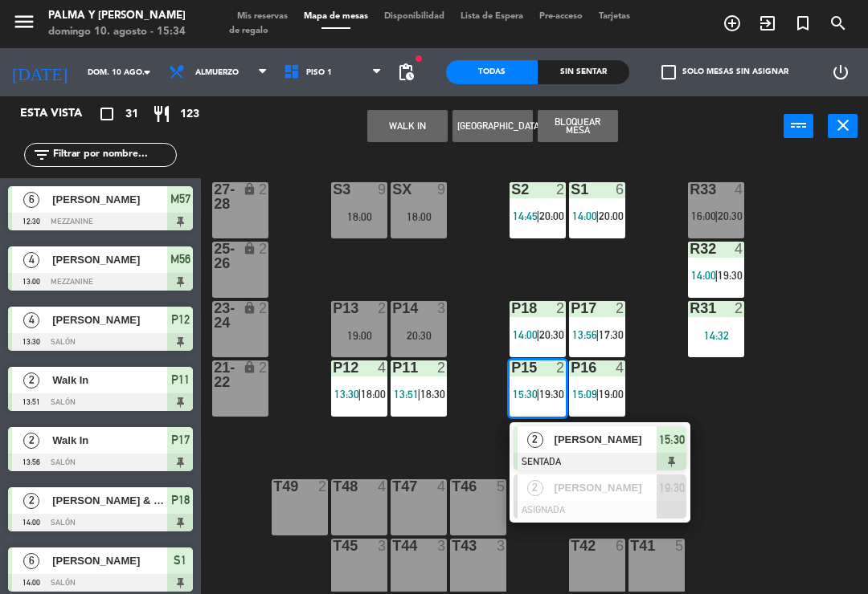
click at [574, 446] on span "[PERSON_NAME]" at bounding box center [605, 439] width 103 height 17
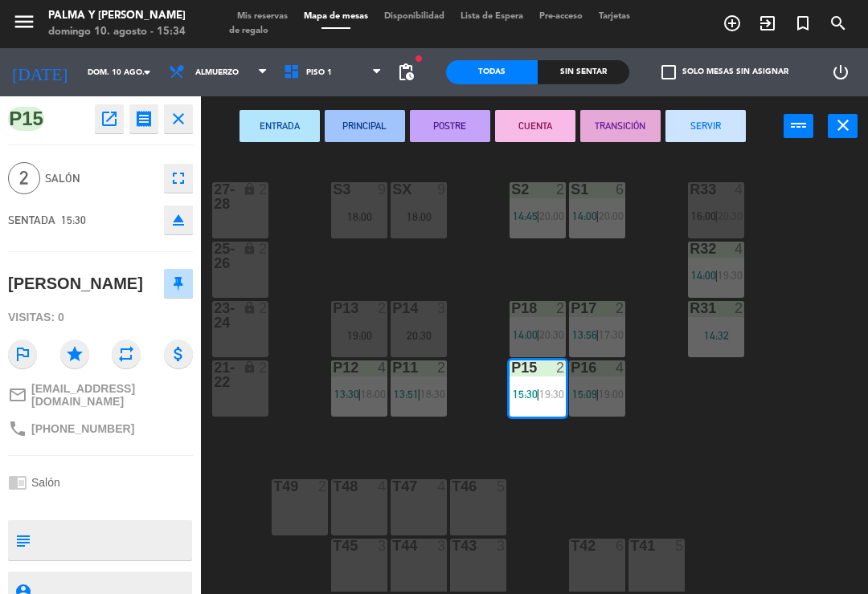
click at [288, 80] on icon at bounding box center [294, 72] width 23 height 18
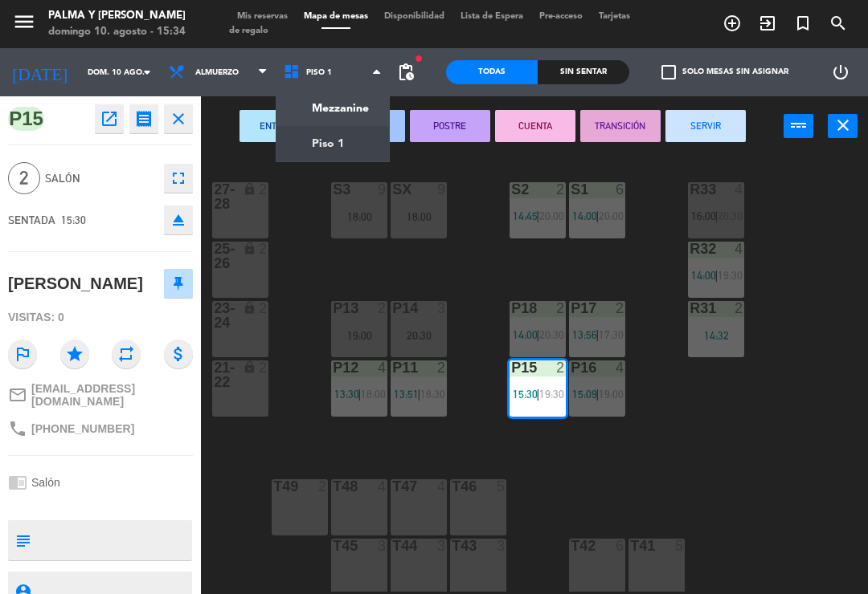
click at [306, 115] on ng-component "menu Palma y [PERSON_NAME][DATE] 10. agosto - 15:34 Mis reservas Mapa de mesas …" at bounding box center [434, 297] width 868 height 594
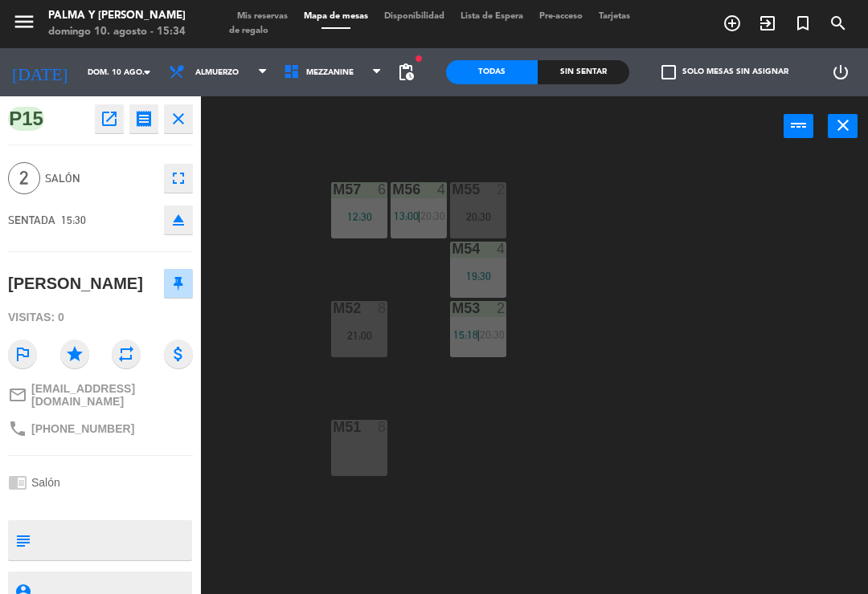
click at [499, 202] on div "M55 2 20:30" at bounding box center [478, 210] width 56 height 56
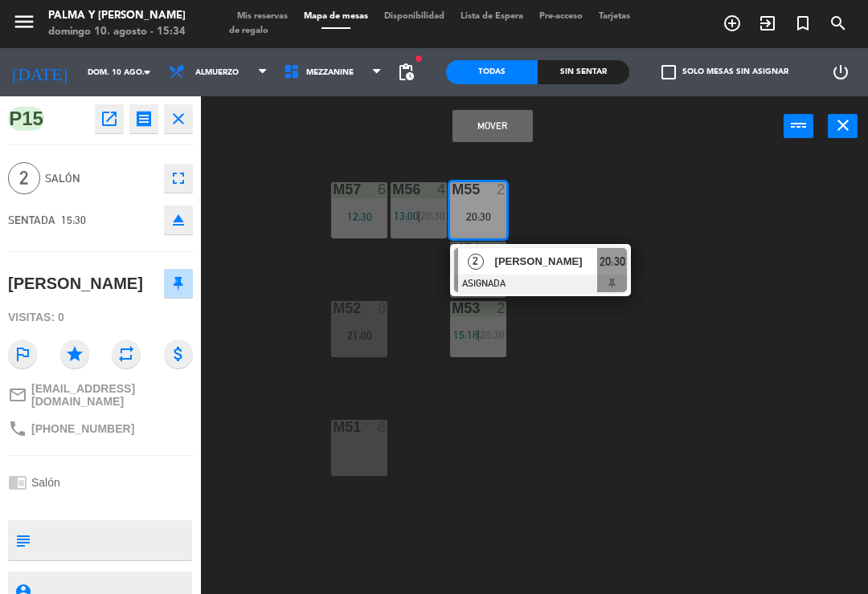
click at [500, 131] on button "Mover" at bounding box center [492, 126] width 80 height 32
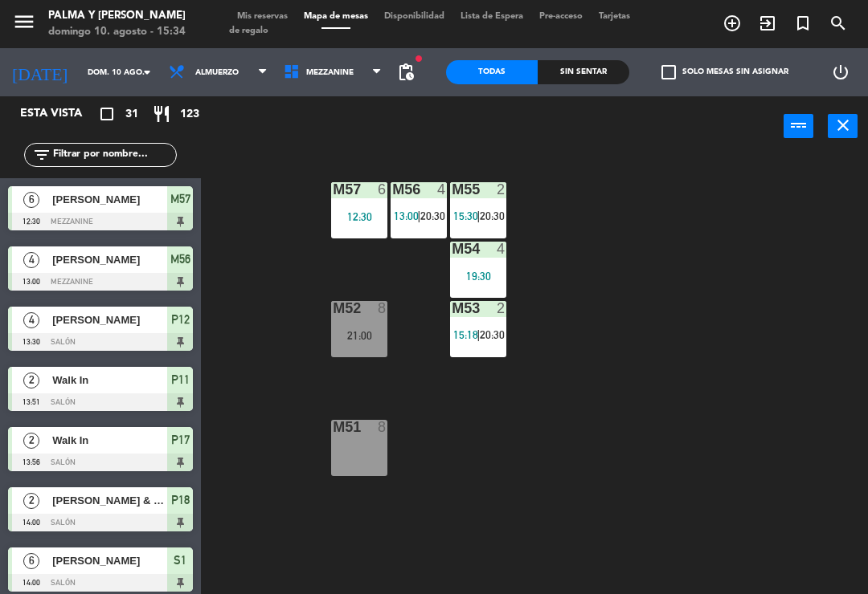
click at [329, 84] on span "Mezzanine" at bounding box center [333, 72] width 115 height 35
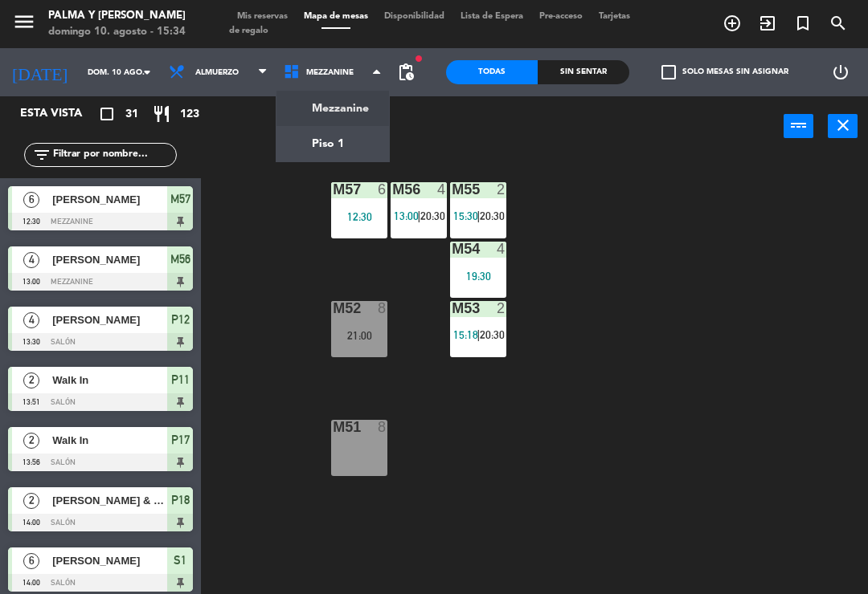
click at [333, 141] on ng-component "menu Palma y [PERSON_NAME][DATE] 10. agosto - 15:34 Mis reservas Mapa de mesas …" at bounding box center [434, 297] width 868 height 594
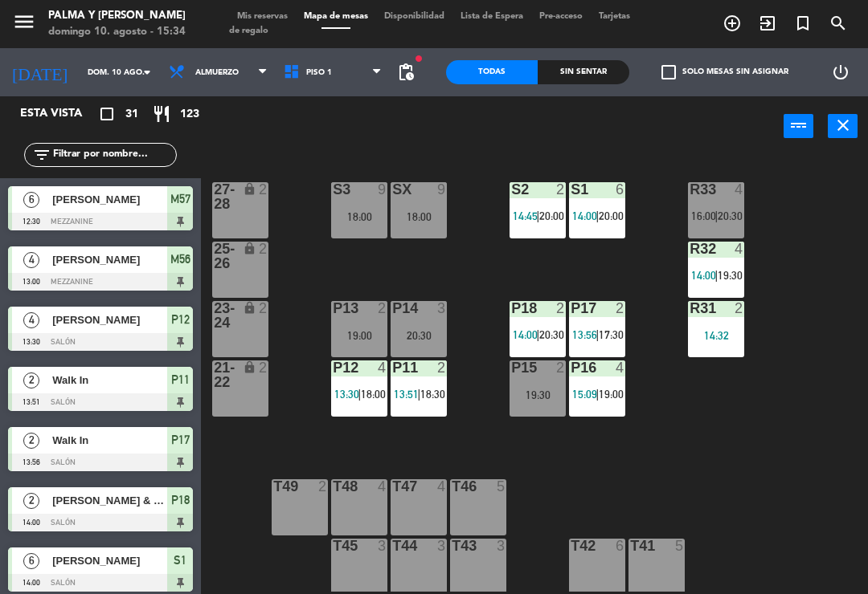
click at [541, 390] on div "19:30" at bounding box center [537, 395] width 56 height 11
click at [812, 501] on div "R33 4 16:00 | 20:30 S1 6 14:00 | 20:00 S2 2 14:45 | 20:00 S3 9 18:00 SX 9 18:00…" at bounding box center [539, 373] width 658 height 438
click at [304, 79] on span "Piso 1" at bounding box center [333, 72] width 115 height 35
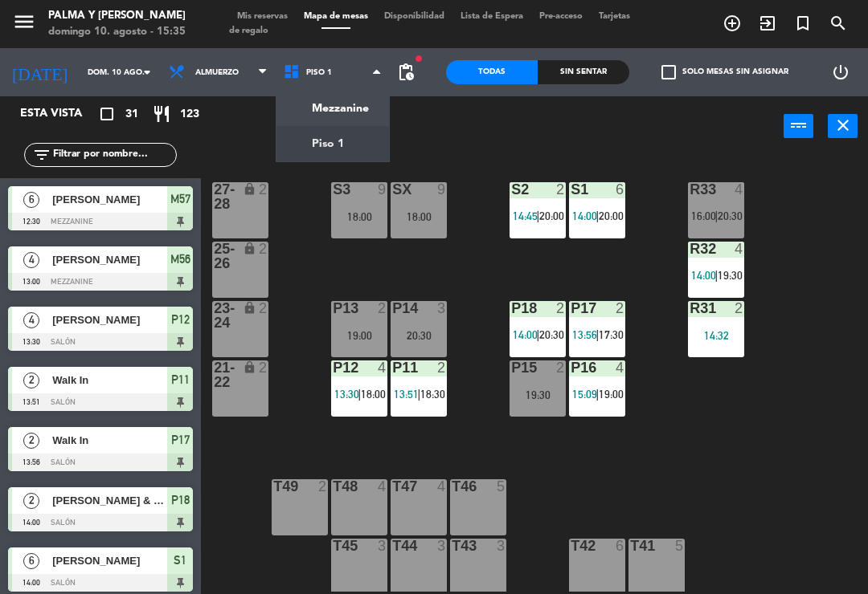
click at [352, 108] on ng-component "menu Palma y [PERSON_NAME][DATE] 10. agosto - 15:35 Mis reservas Mapa de mesas …" at bounding box center [434, 297] width 868 height 594
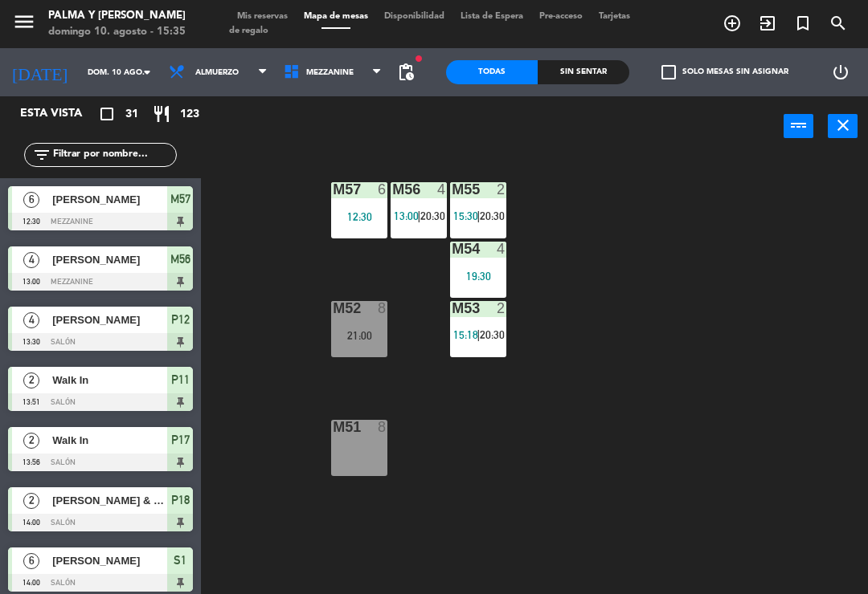
click at [489, 214] on span "20:30" at bounding box center [492, 216] width 25 height 13
click at [728, 400] on div "M57 6 12:30 M56 4 13:00 | 20:30 M55 2 15:30 | 20:30 M54 4 19:30 M52 8 21:00 M53…" at bounding box center [539, 373] width 658 height 438
click at [475, 271] on div "19:30" at bounding box center [478, 276] width 56 height 11
click at [765, 212] on div "M57 6 12:30 M56 4 13:00 | 20:30 M55 2 15:30 | 20:30 M54 4 19:30 M52 8 21:00 M53…" at bounding box center [539, 373] width 658 height 438
click at [452, 249] on div "M54" at bounding box center [451, 249] width 1 height 14
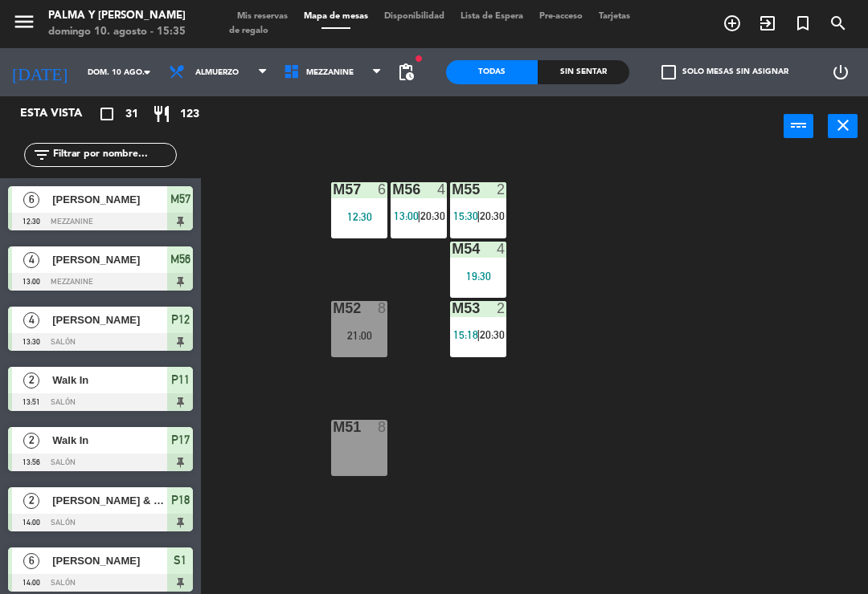
click at [726, 211] on div "M57 6 12:30 M56 4 13:00 | 20:30 M55 2 15:30 | 20:30 M54 4 19:30 M52 8 21:00 M53…" at bounding box center [539, 373] width 658 height 438
click at [658, 403] on div "M57 6 12:30 M56 4 13:00 | 20:30 M55 2 15:30 | 20:30 M54 4 19:30 M52 8 21:00 M53…" at bounding box center [539, 373] width 658 height 438
click at [366, 442] on div "M51 8" at bounding box center [359, 448] width 56 height 56
click at [676, 247] on div "M57 6 12:30 M56 4 13:00 | 20:30 M55 2 15:30 | 20:30 M54 4 19:30 M52 8 21:00 M53…" at bounding box center [539, 373] width 658 height 438
click at [316, 64] on span "Mezzanine" at bounding box center [333, 72] width 115 height 35
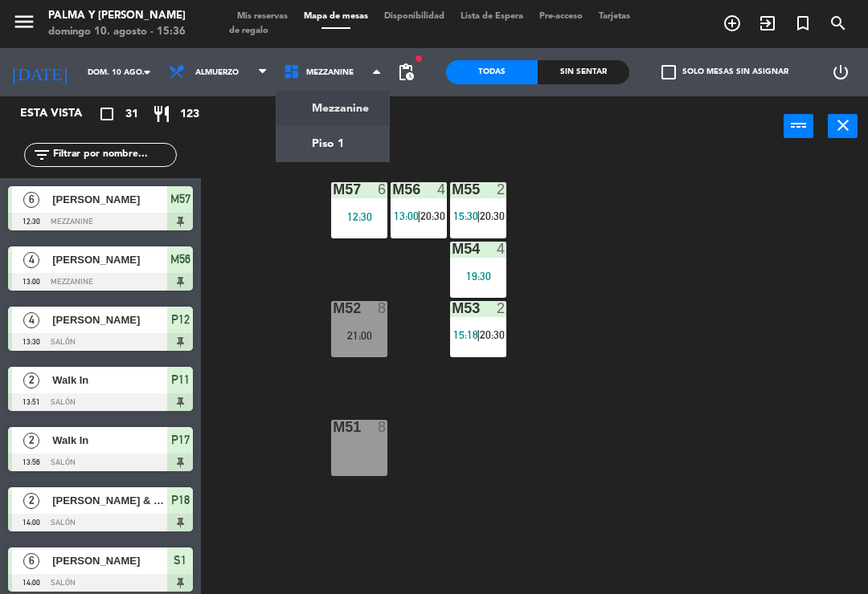
click at [344, 145] on ng-component "menu Palma y [PERSON_NAME][DATE] 10. agosto - 15:36 Mis reservas Mapa de mesas …" at bounding box center [434, 297] width 868 height 594
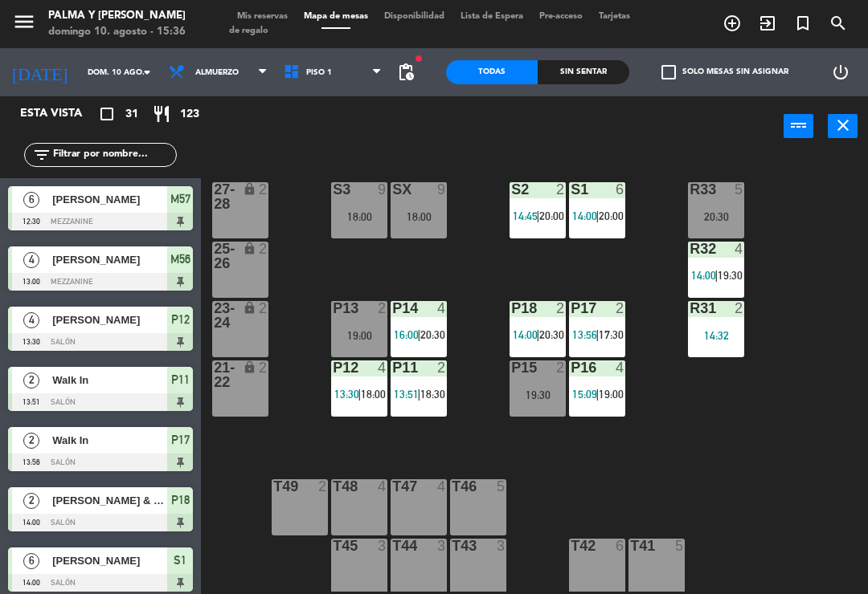
click at [456, 104] on div "power_input close" at bounding box center [492, 126] width 582 height 61
click at [472, 582] on div "T43 3" at bounding box center [478, 567] width 56 height 56
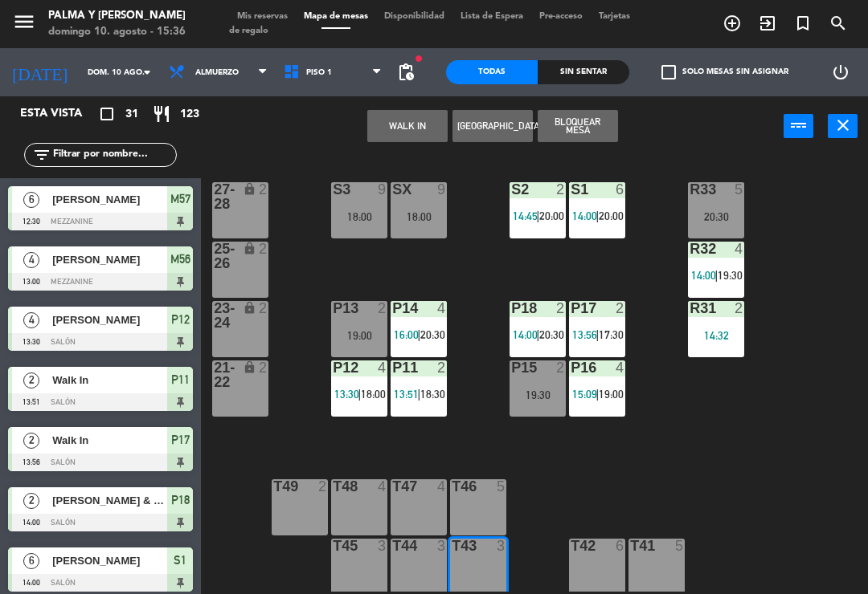
click at [402, 126] on button "WALK IN" at bounding box center [407, 126] width 80 height 32
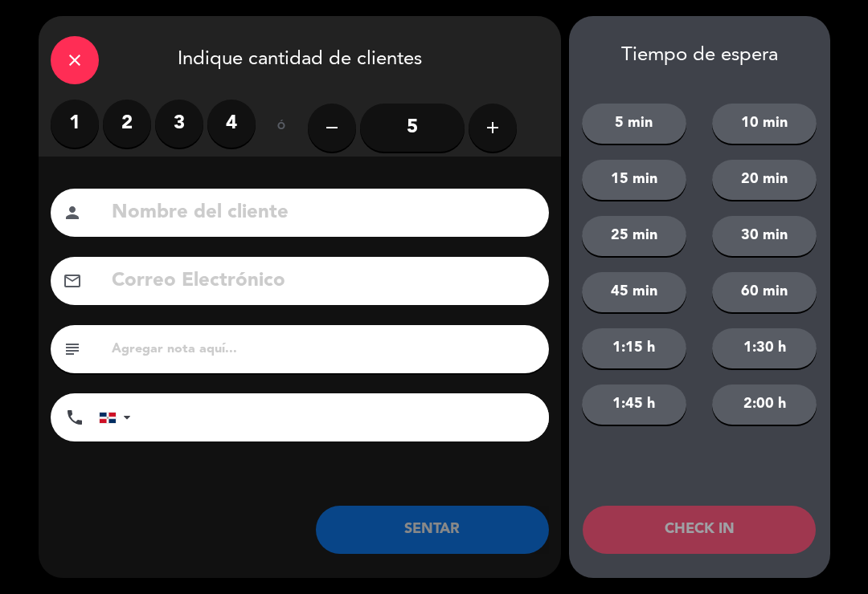
click at [87, 72] on div "close" at bounding box center [75, 60] width 48 height 48
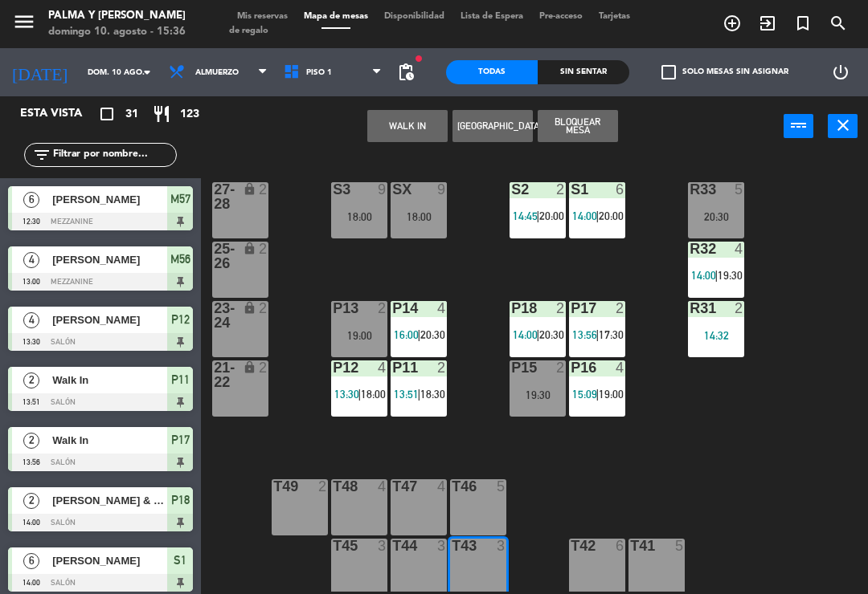
click at [644, 497] on div "R33 5 20:30 S1 6 14:00 | 20:00 S2 2 14:45 | 20:00 S3 9 18:00 SX 9 18:00 27-28 l…" at bounding box center [539, 373] width 658 height 438
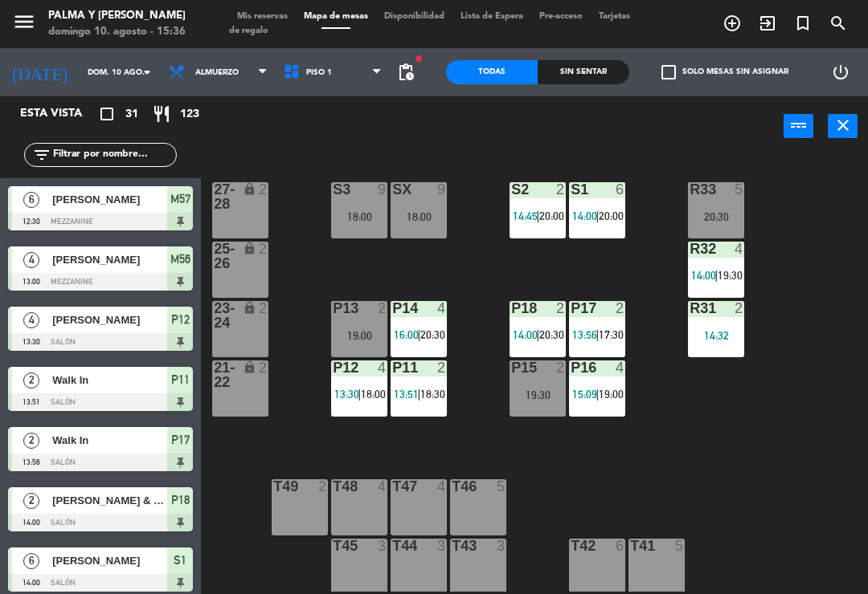
click at [353, 557] on div "T45 3" at bounding box center [359, 567] width 56 height 56
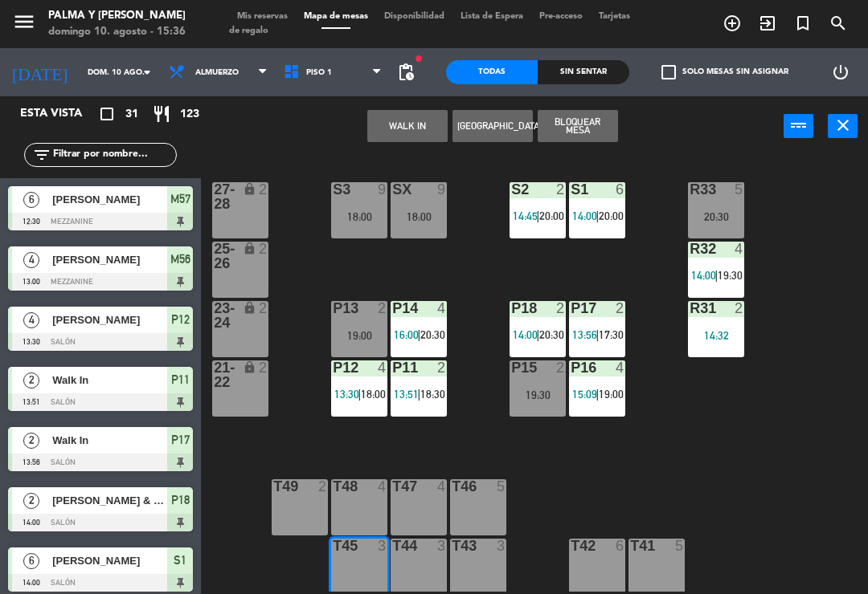
click at [410, 132] on button "WALK IN" at bounding box center [407, 126] width 80 height 32
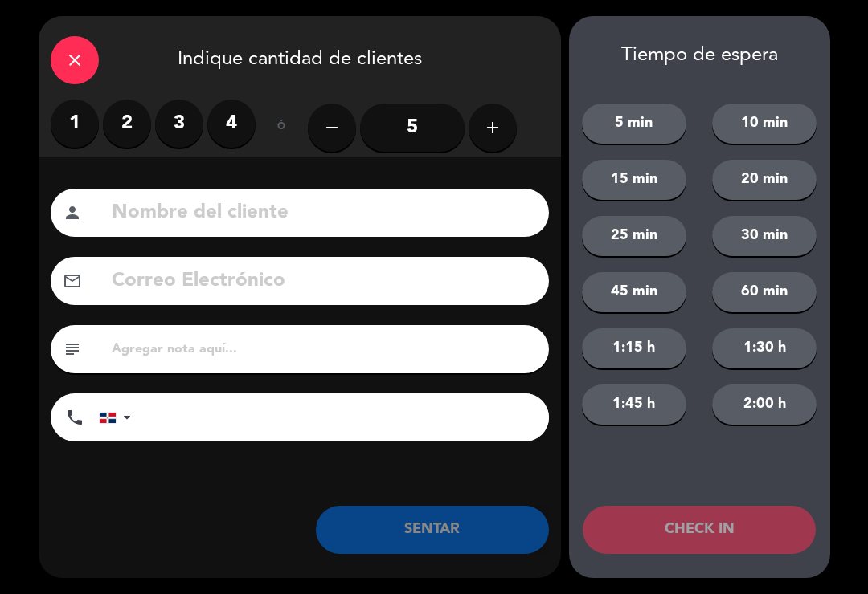
click at [108, 113] on label "2" at bounding box center [127, 124] width 48 height 48
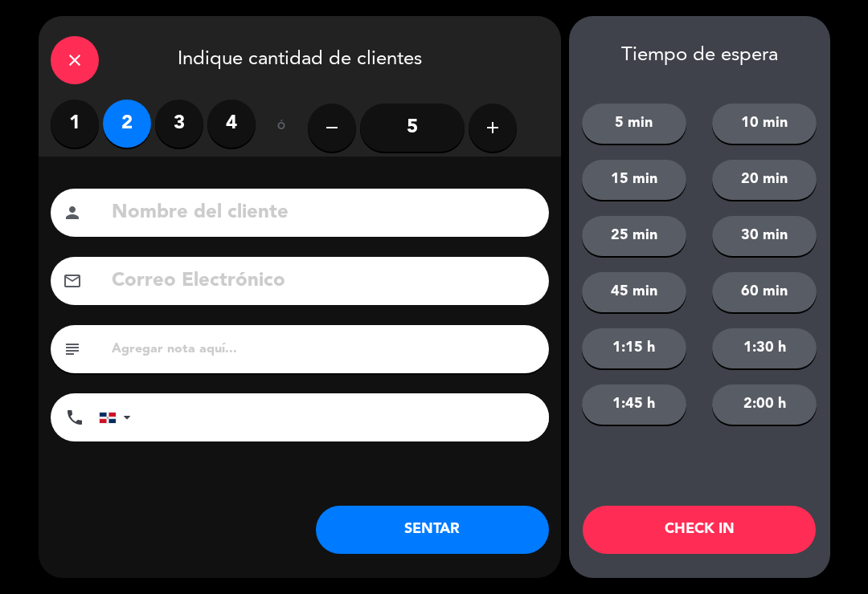
click at [405, 533] on button "SENTAR" at bounding box center [432, 530] width 233 height 48
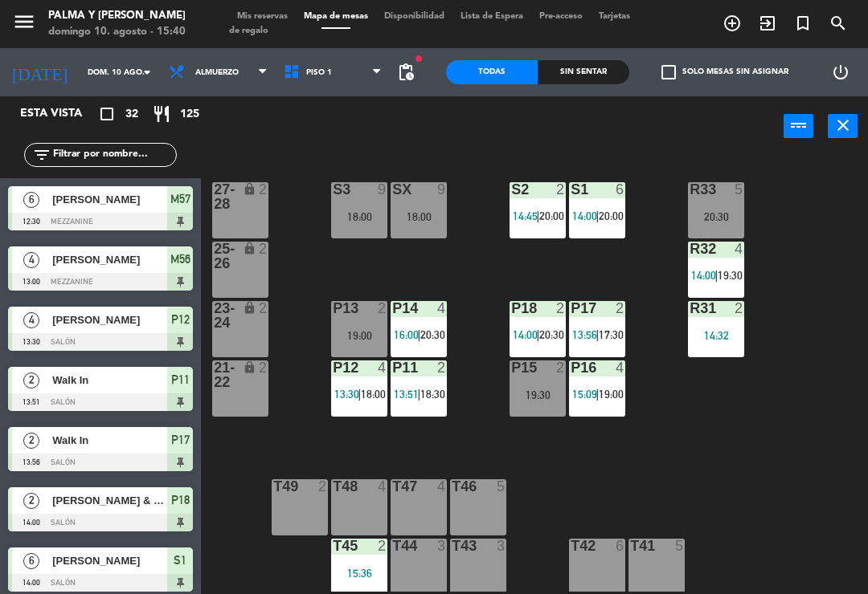
click at [727, 492] on div "R33 5 20:30 S1 6 14:00 | 20:00 S2 2 14:45 | 20:00 S3 9 18:00 SX 9 18:00 27-28 l…" at bounding box center [539, 373] width 658 height 438
click at [306, 76] on span "Piso 1" at bounding box center [319, 72] width 26 height 9
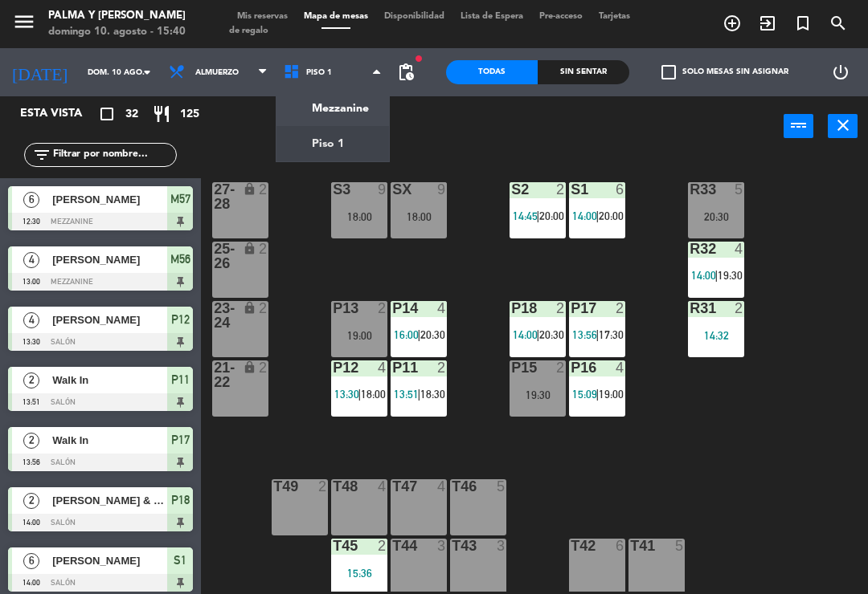
click at [829, 457] on div "R33 5 20:30 S1 6 14:00 | 20:00 S2 2 14:45 | 20:00 S3 9 18:00 SX 9 18:00 27-28 l…" at bounding box center [539, 373] width 658 height 438
